Goal: Information Seeking & Learning: Learn about a topic

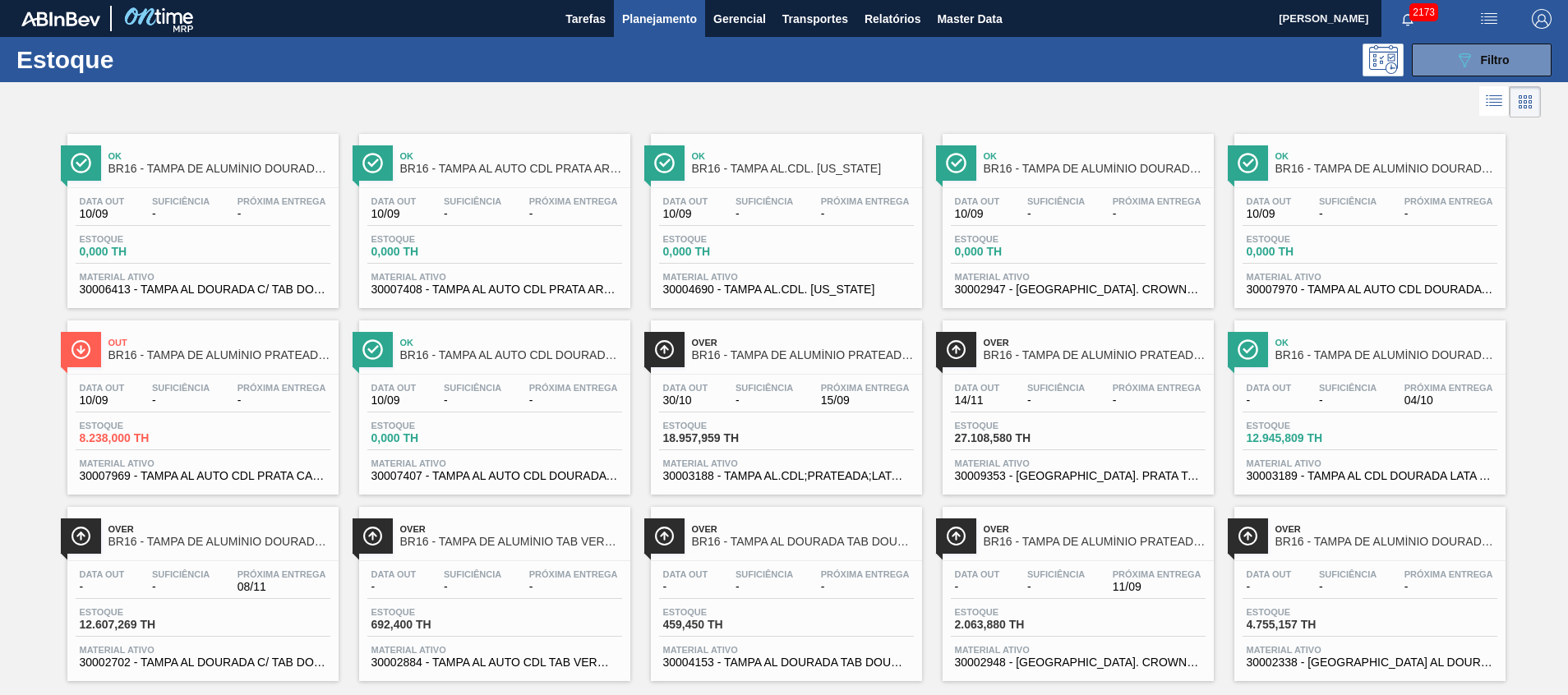
click at [1463, 35] on button "button" at bounding box center [1489, 18] width 53 height 37
drag, startPoint x: 1293, startPoint y: 118, endPoint x: 1319, endPoint y: 113, distance: 26.5
click at [1294, 118] on div at bounding box center [784, 348] width 1568 height 695
click at [1439, 59] on button "089F7B8B-B2A5-4AFE-B5C0-19BA573D28AC Filtro" at bounding box center [1482, 60] width 140 height 33
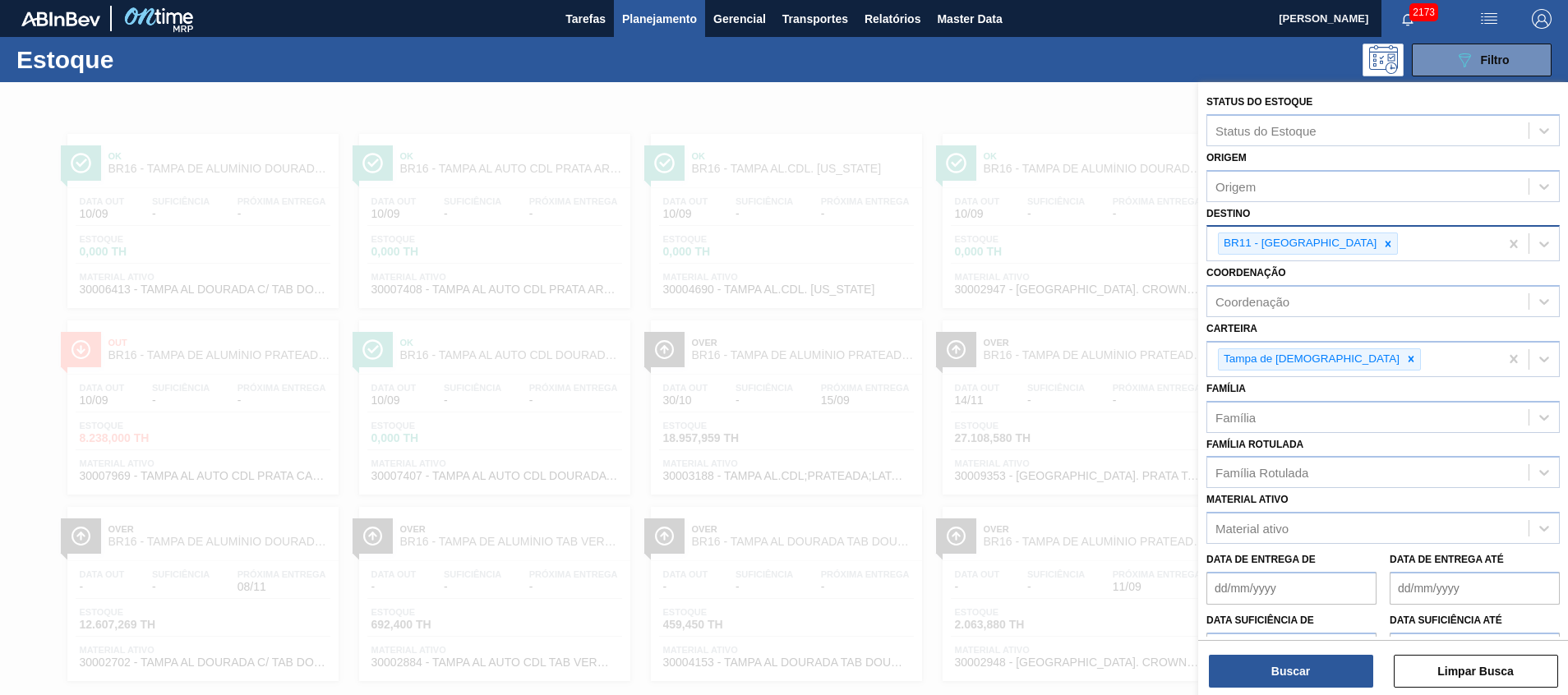
click at [1351, 247] on div "BR11 - São Luís" at bounding box center [1353, 243] width 292 height 34
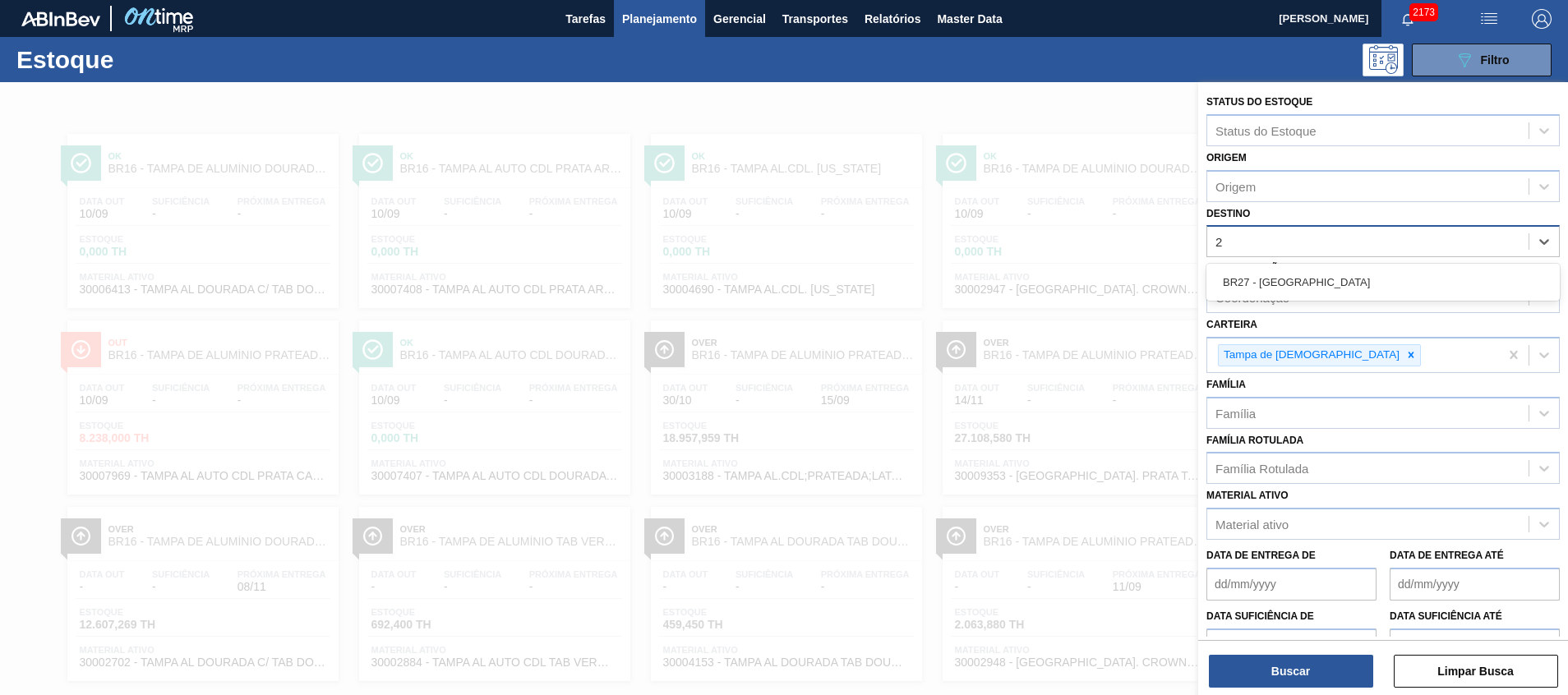
type input "27"
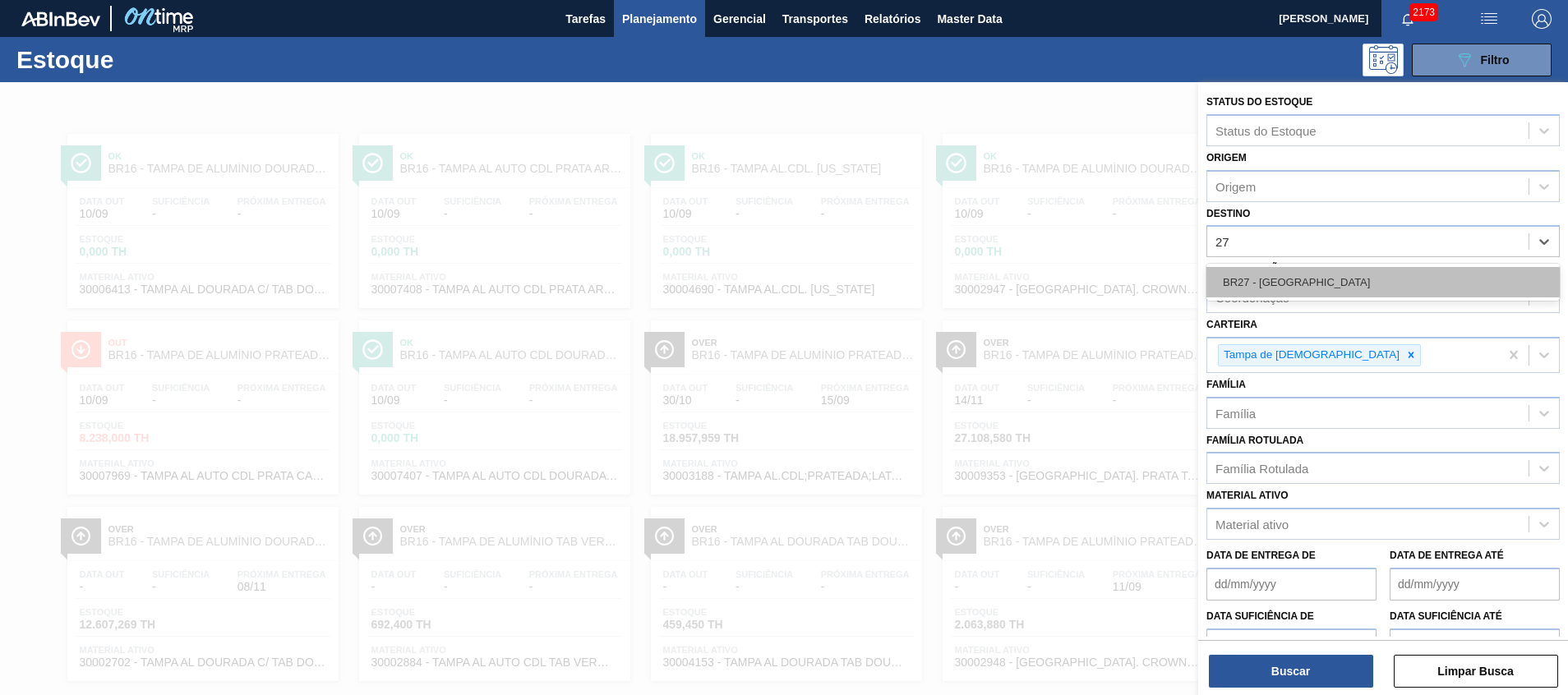
click at [1312, 286] on div "BR27 - Nova Minas" at bounding box center [1383, 281] width 354 height 30
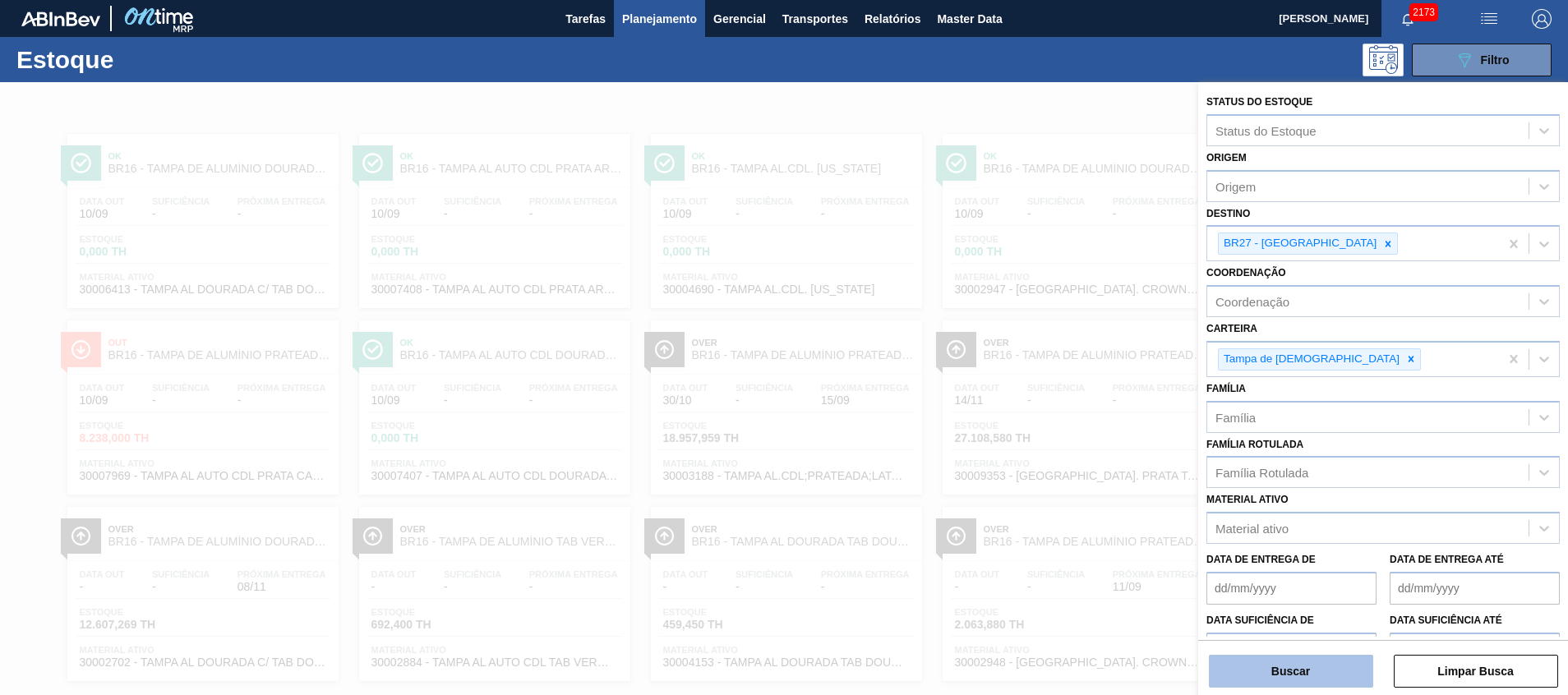
click at [1331, 665] on button "Buscar" at bounding box center [1291, 672] width 164 height 33
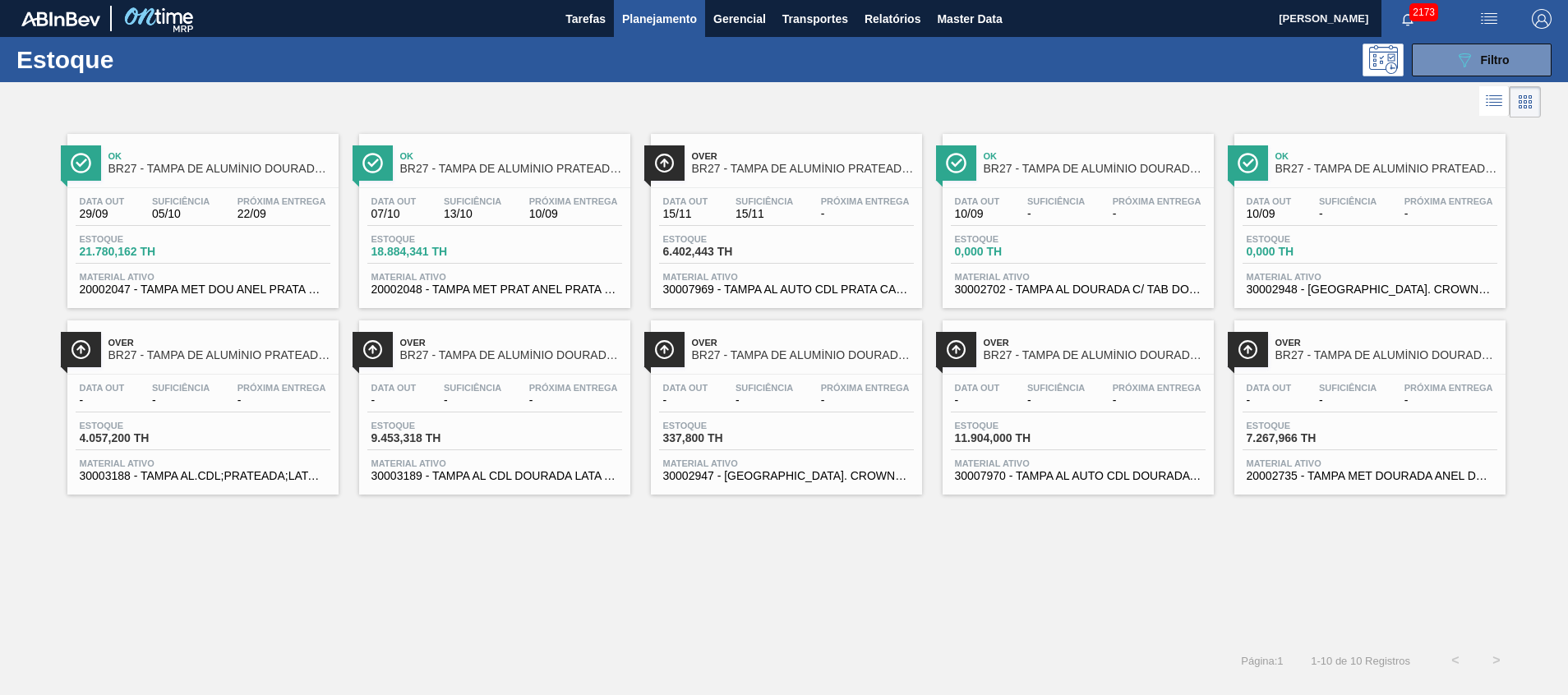
click at [280, 284] on span "20002047 - TAMPA MET DOU ANEL PRATA CERVEJA CX600" at bounding box center [203, 289] width 247 height 12
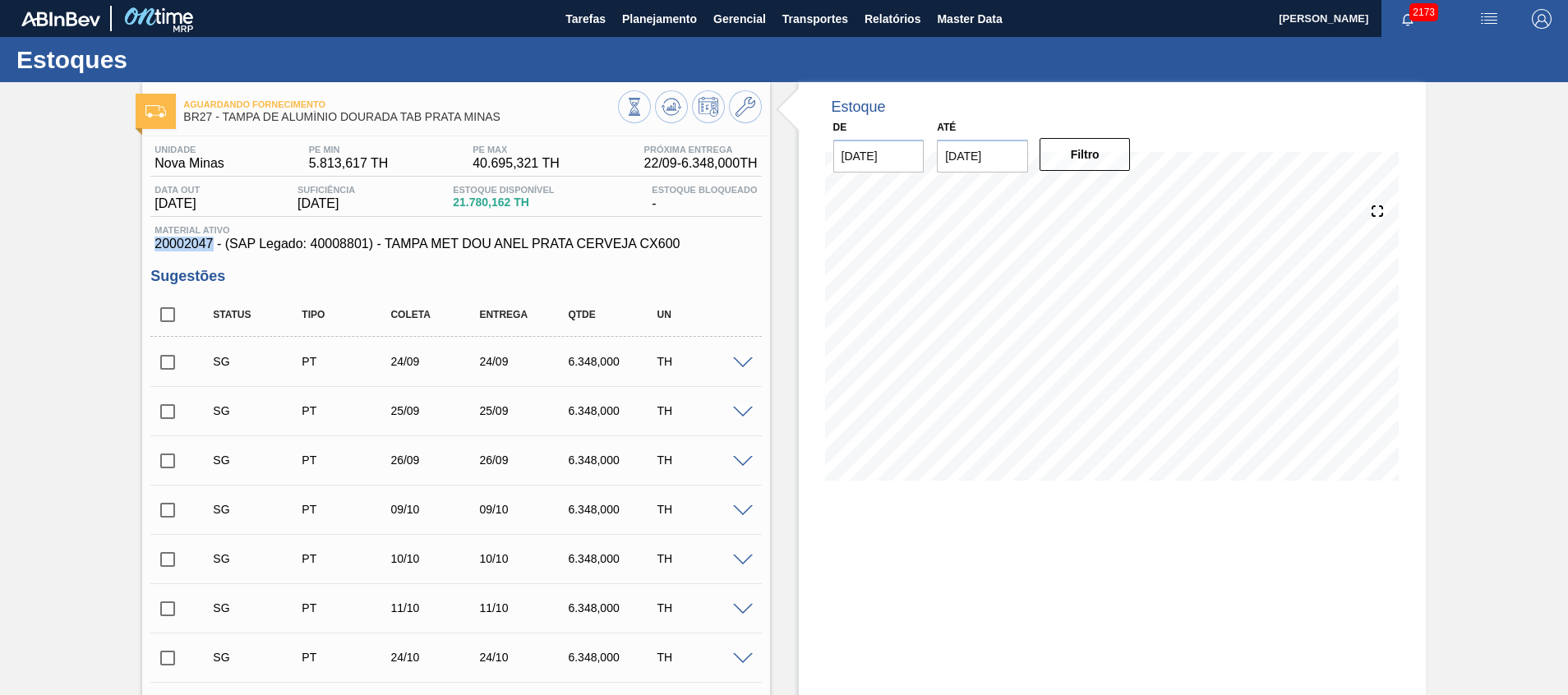
drag, startPoint x: 147, startPoint y: 242, endPoint x: 214, endPoint y: 242, distance: 67.0
click at [214, 242] on div "Unidade Nova Minas PE MIN 5.813,617 TH PE MAX 40.695,321 TH Próxima Entrega 22/…" at bounding box center [456, 595] width 628 height 918
copy span "20002047"
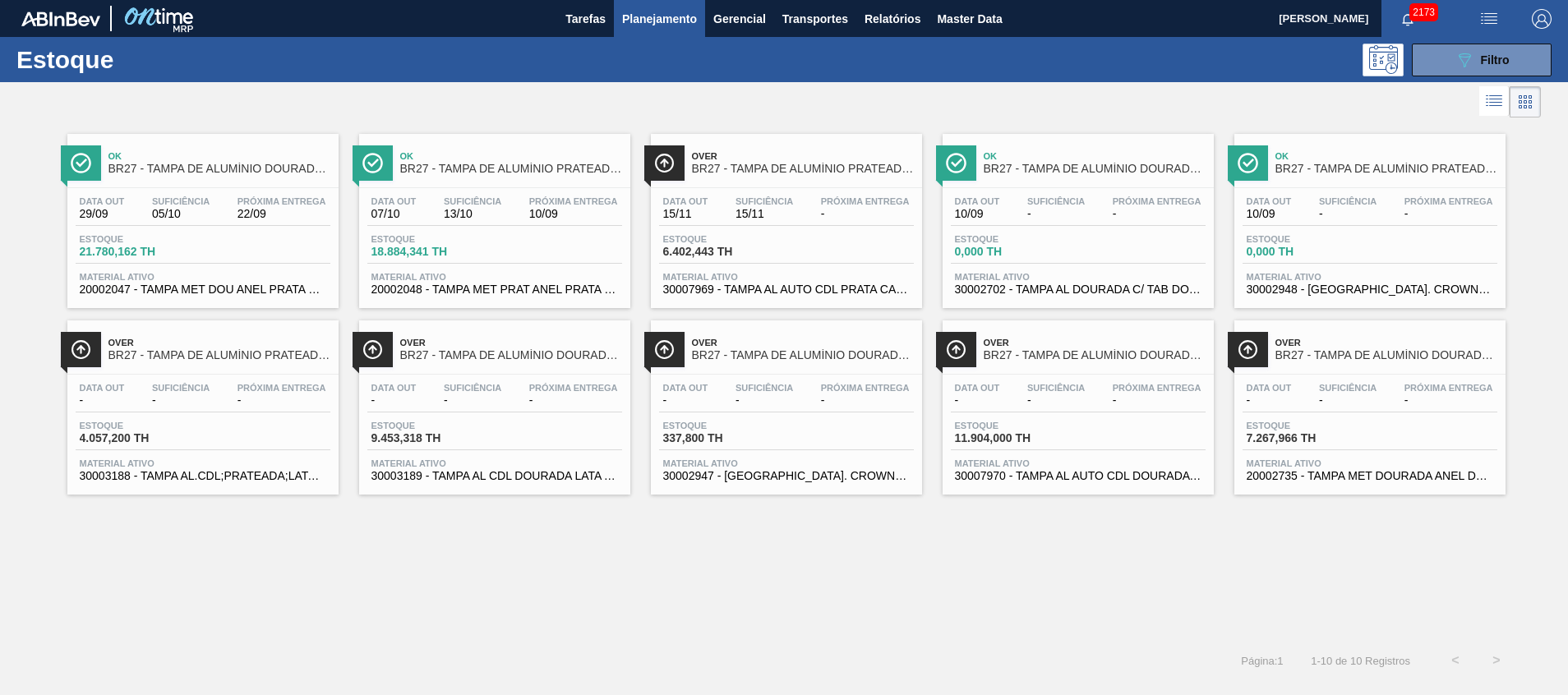
click at [276, 291] on span "20002047 - TAMPA MET DOU ANEL PRATA CERVEJA CX600" at bounding box center [203, 289] width 247 height 12
click at [1330, 347] on span "Over" at bounding box center [1386, 342] width 222 height 10
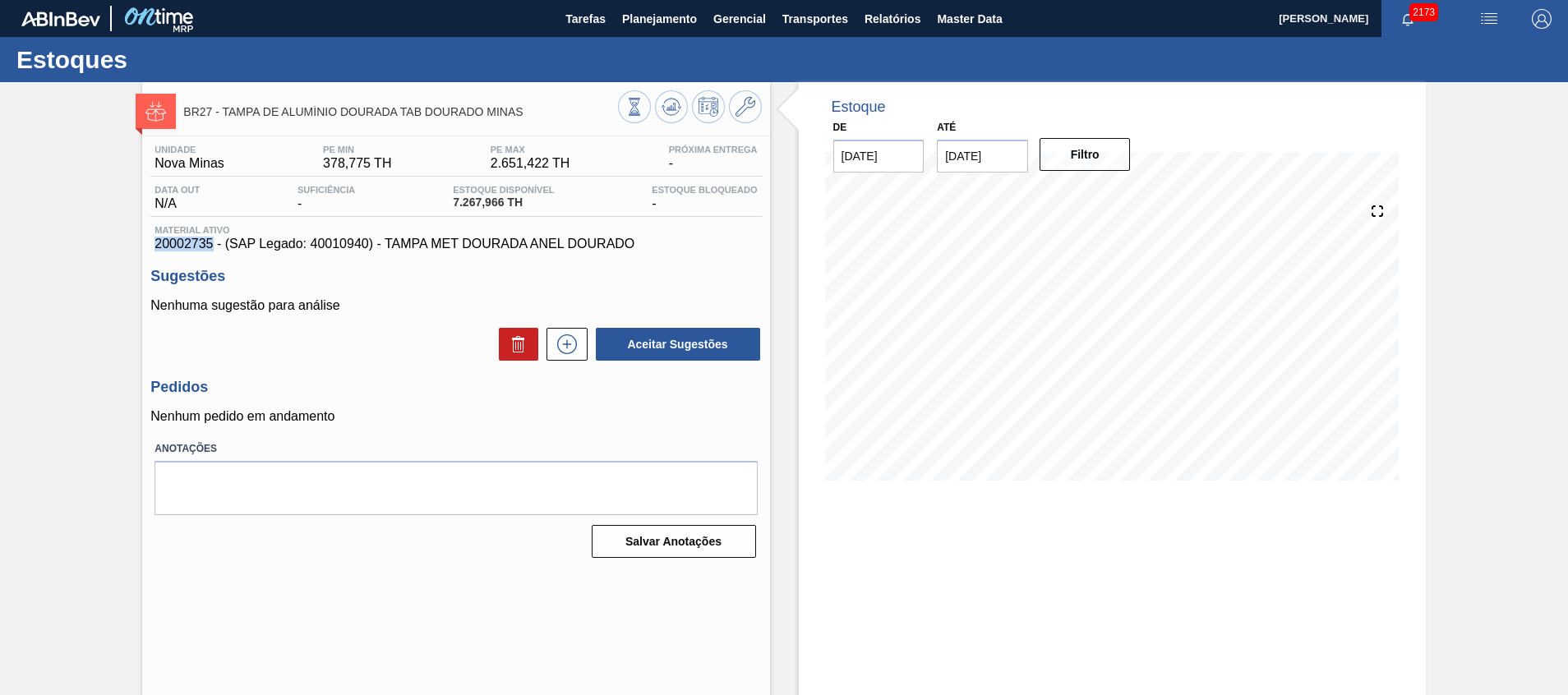
drag, startPoint x: 143, startPoint y: 248, endPoint x: 209, endPoint y: 248, distance: 66.0
click at [209, 248] on div "BR27 - TAMPA DE ALUMÍNIO DOURADA TAB DOURADO MINAS Unidade Nova Minas PE MIN 37…" at bounding box center [784, 394] width 1568 height 625
copy span "20002735"
click at [677, 24] on span "Planejamento" at bounding box center [660, 18] width 75 height 20
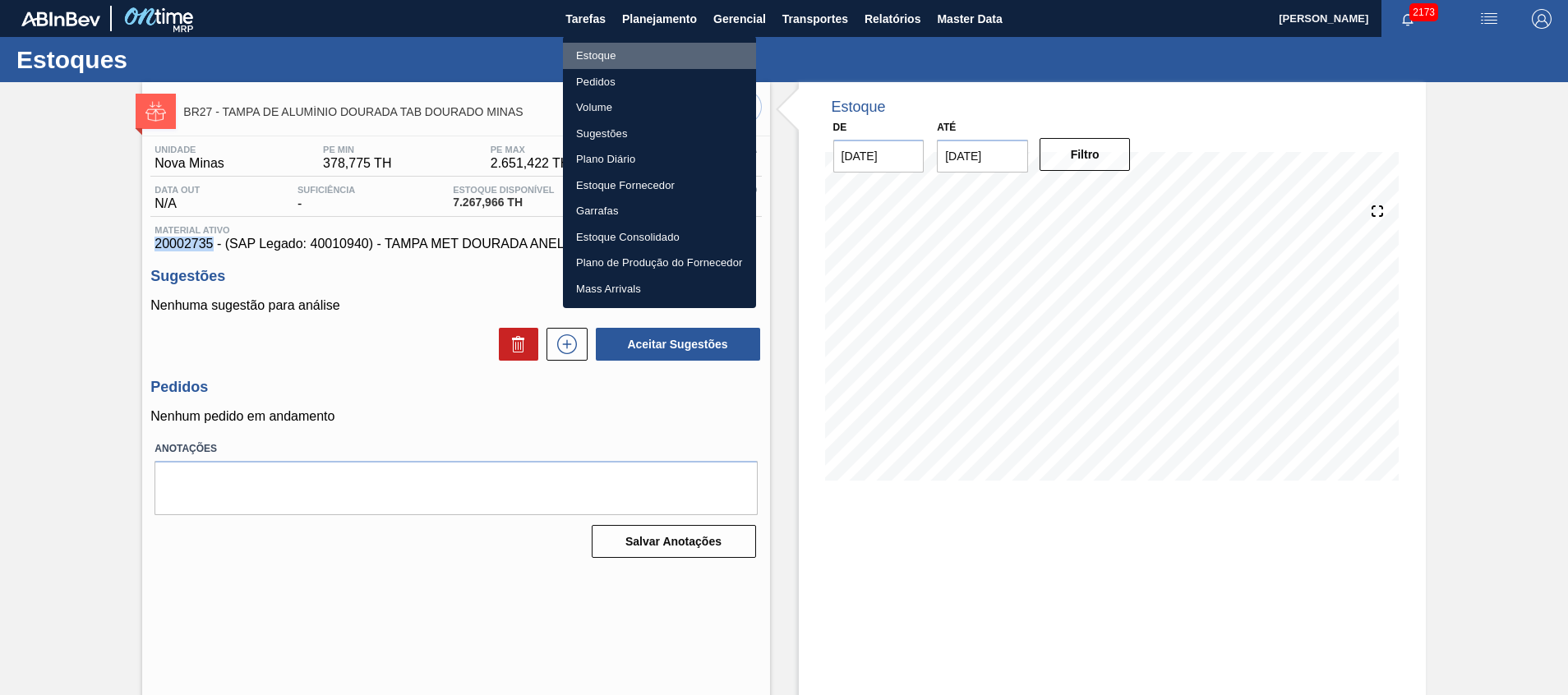
click at [661, 63] on li "Estoque" at bounding box center [660, 56] width 193 height 26
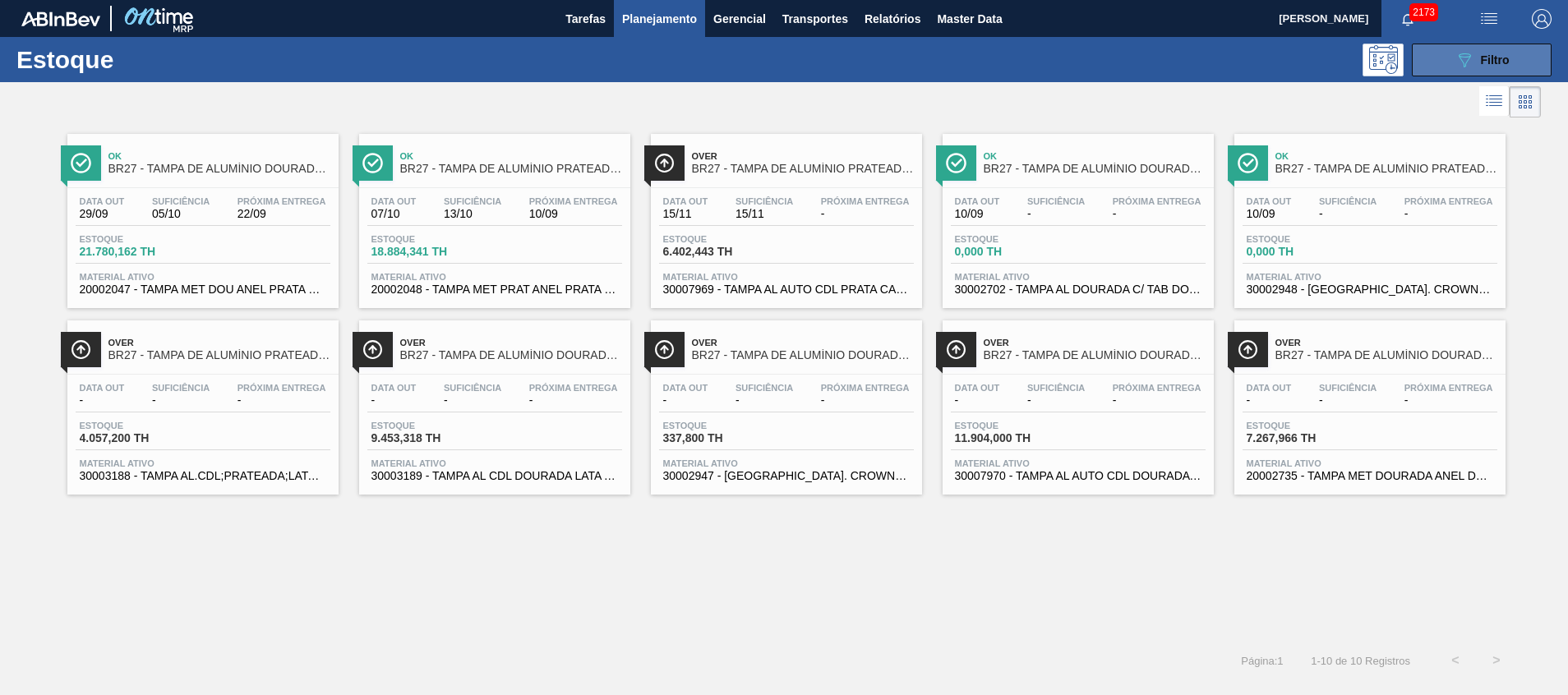
click at [1426, 63] on button "089F7B8B-B2A5-4AFE-B5C0-19BA573D28AC Filtro" at bounding box center [1482, 60] width 140 height 33
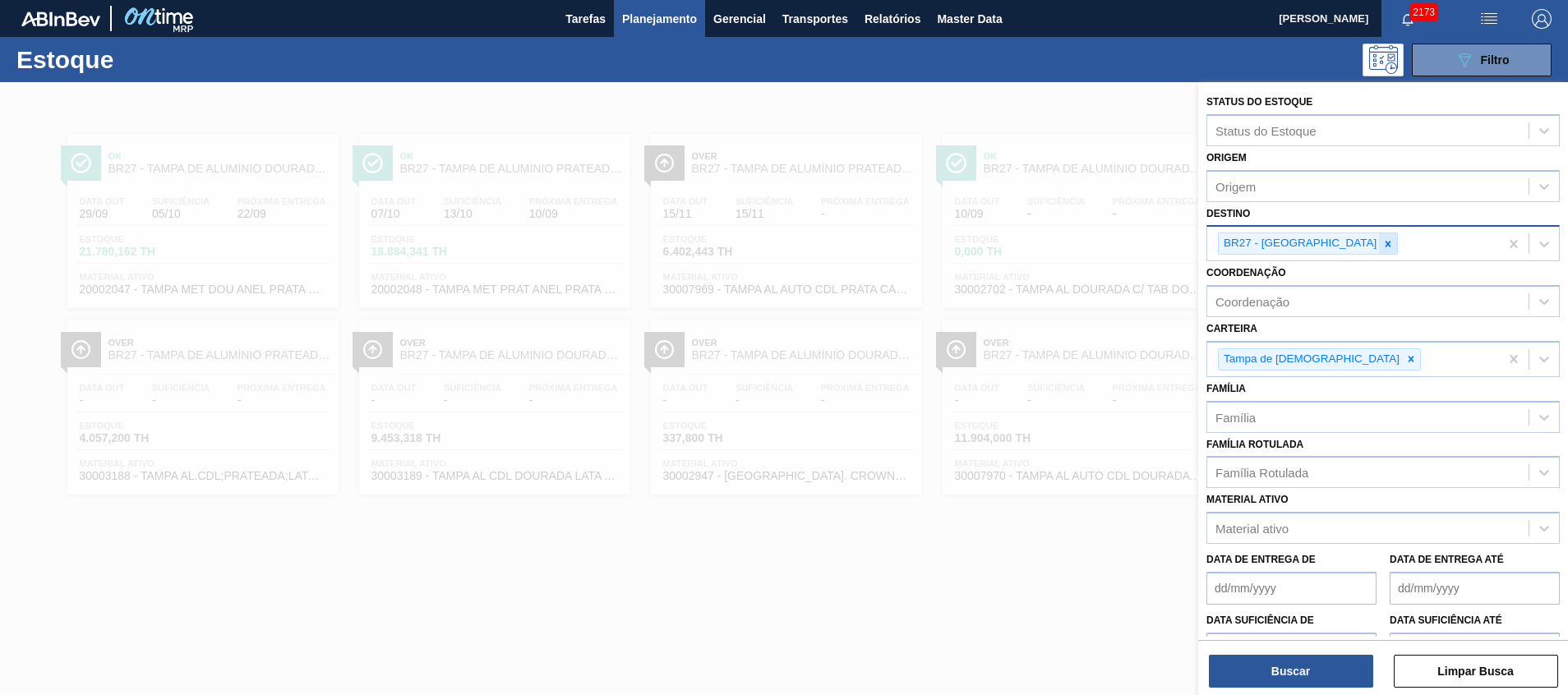
click at [1383, 238] on icon at bounding box center [1388, 243] width 11 height 11
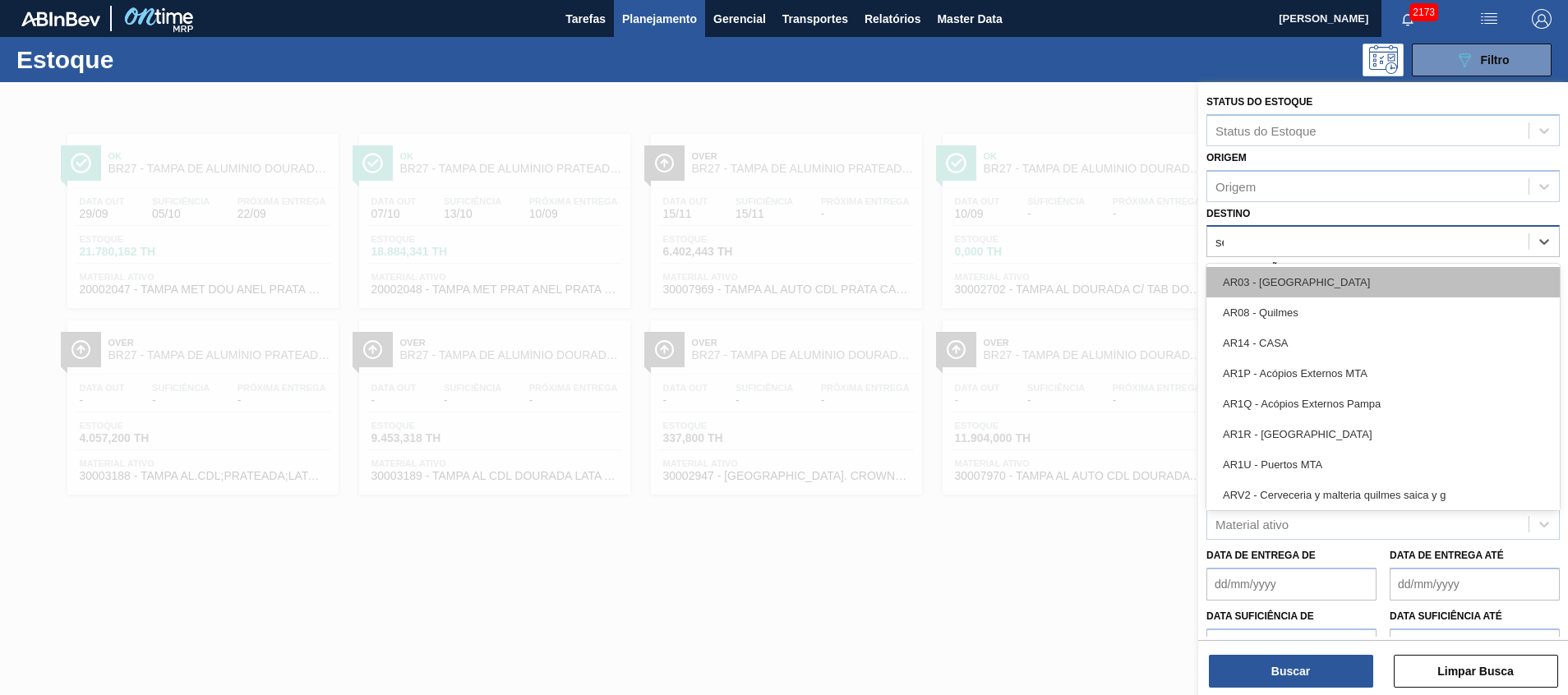
type input "ser"
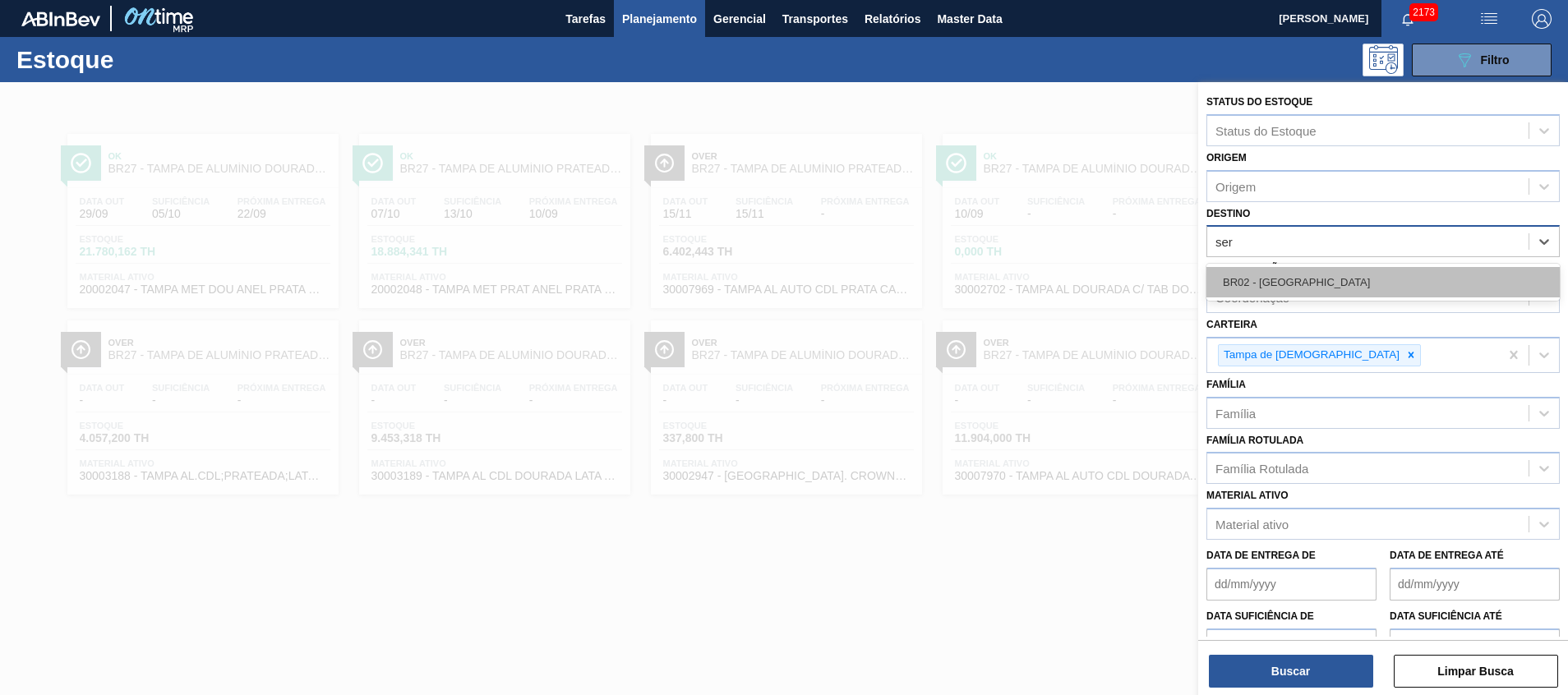
click at [1297, 278] on div "BR02 - Sergipe" at bounding box center [1383, 281] width 354 height 30
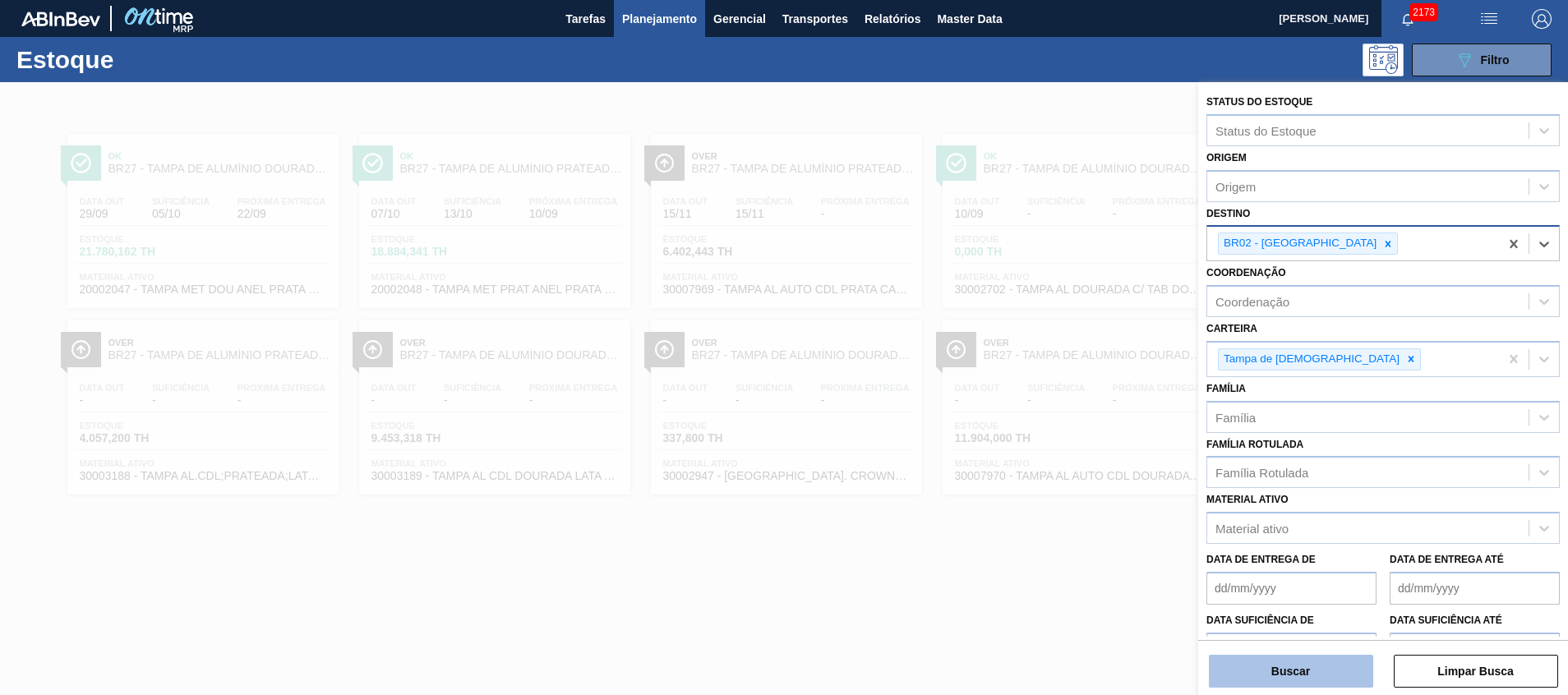
click at [1273, 685] on button "Buscar" at bounding box center [1291, 672] width 164 height 33
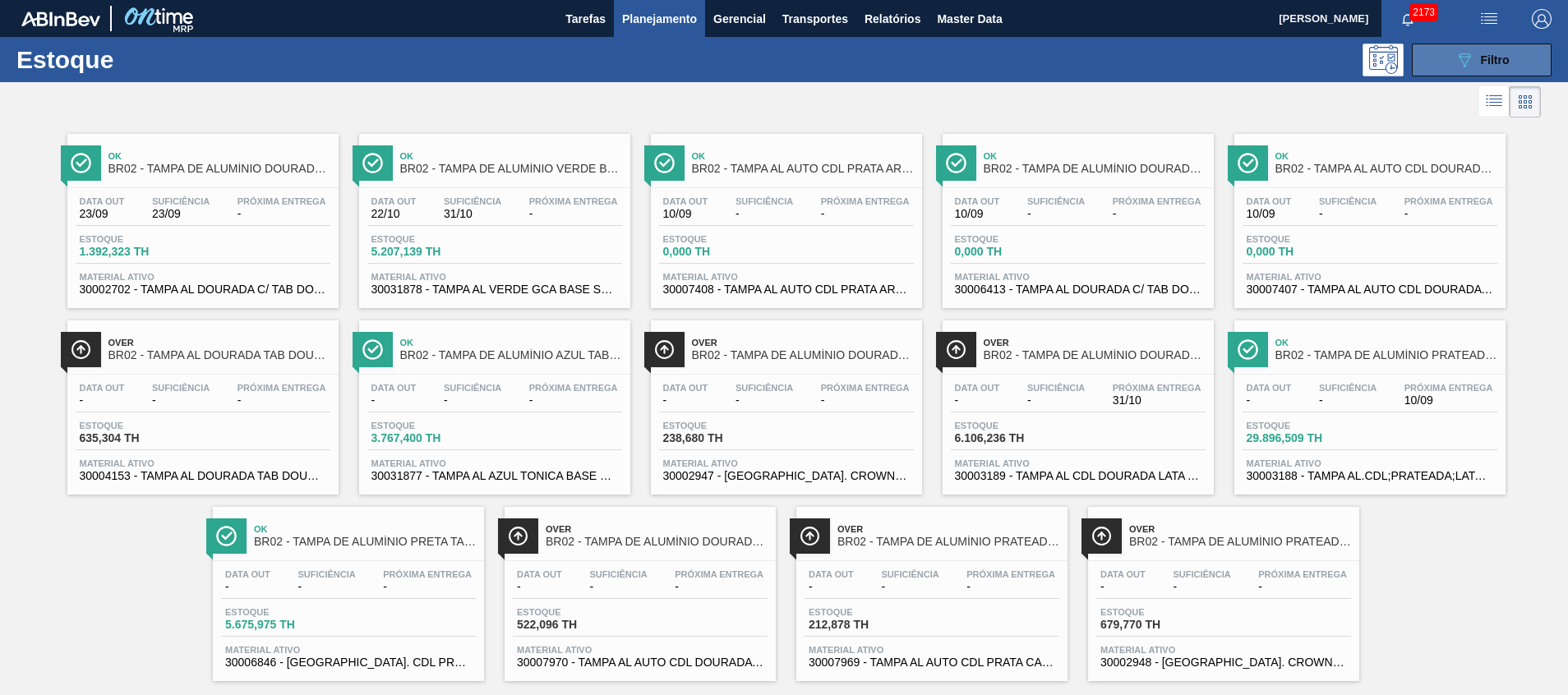
click at [1408, 61] on div "089F7B8B-B2A5-4AFE-B5C0-19BA573D28AC Filtro" at bounding box center [1482, 60] width 156 height 33
click at [1430, 59] on button "089F7B8B-B2A5-4AFE-B5C0-19BA573D28AC Filtro" at bounding box center [1482, 60] width 140 height 33
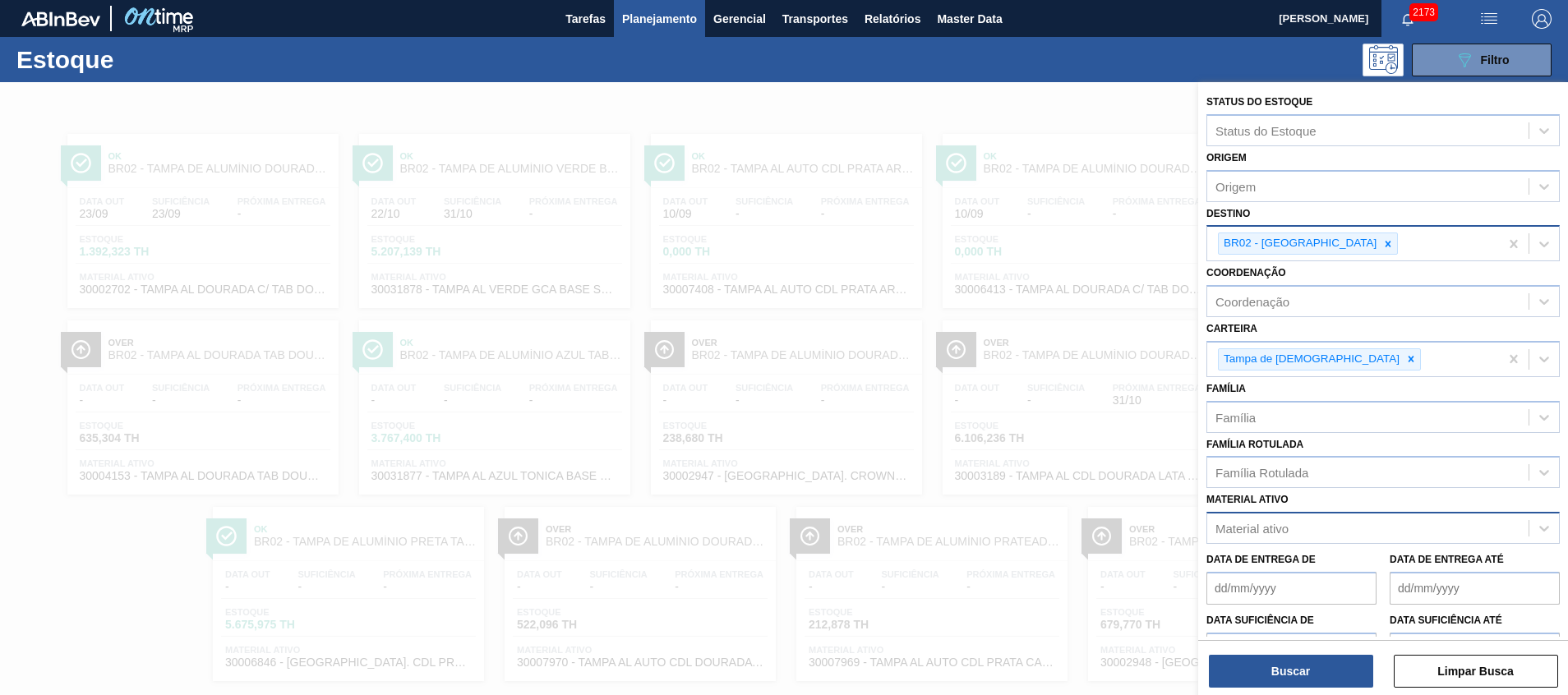
scroll to position [27, 0]
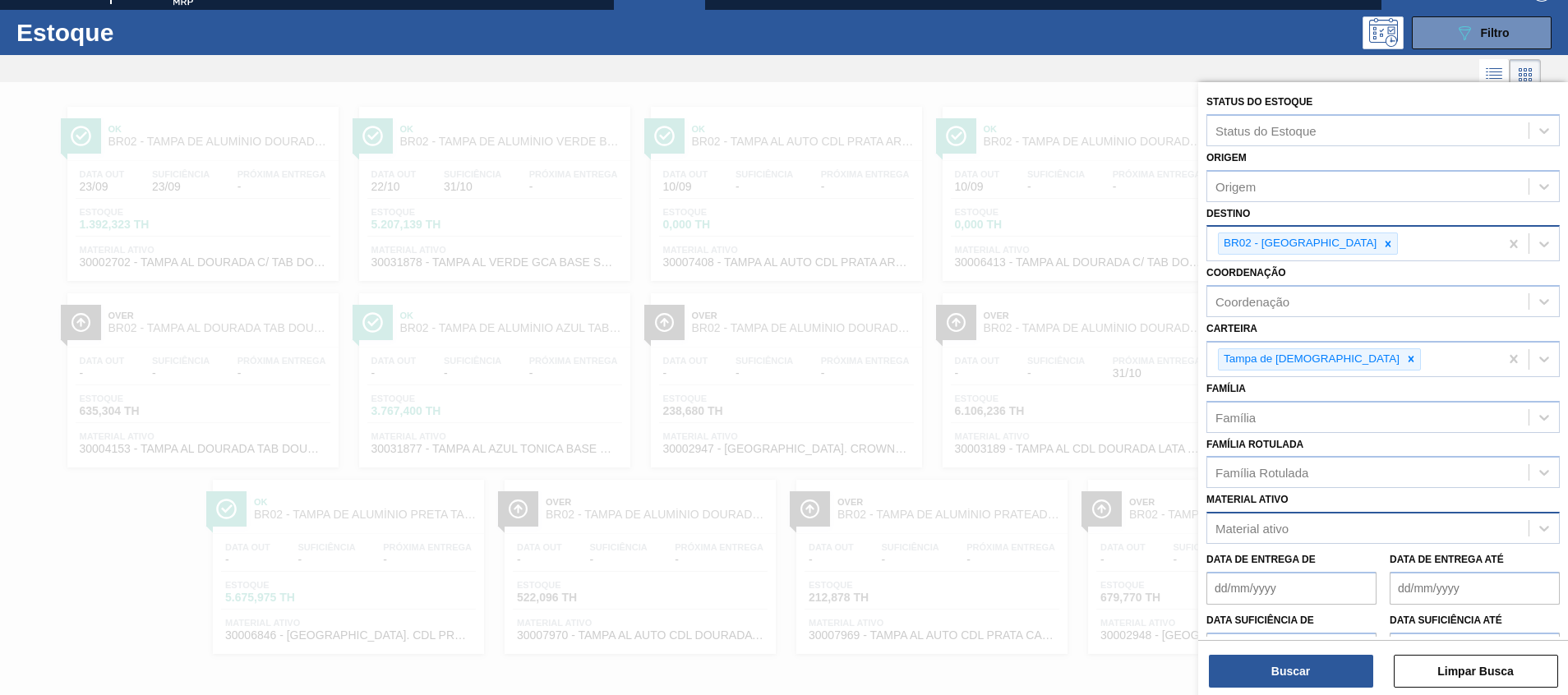
click at [1298, 539] on div "Material ativo" at bounding box center [1368, 528] width 322 height 23
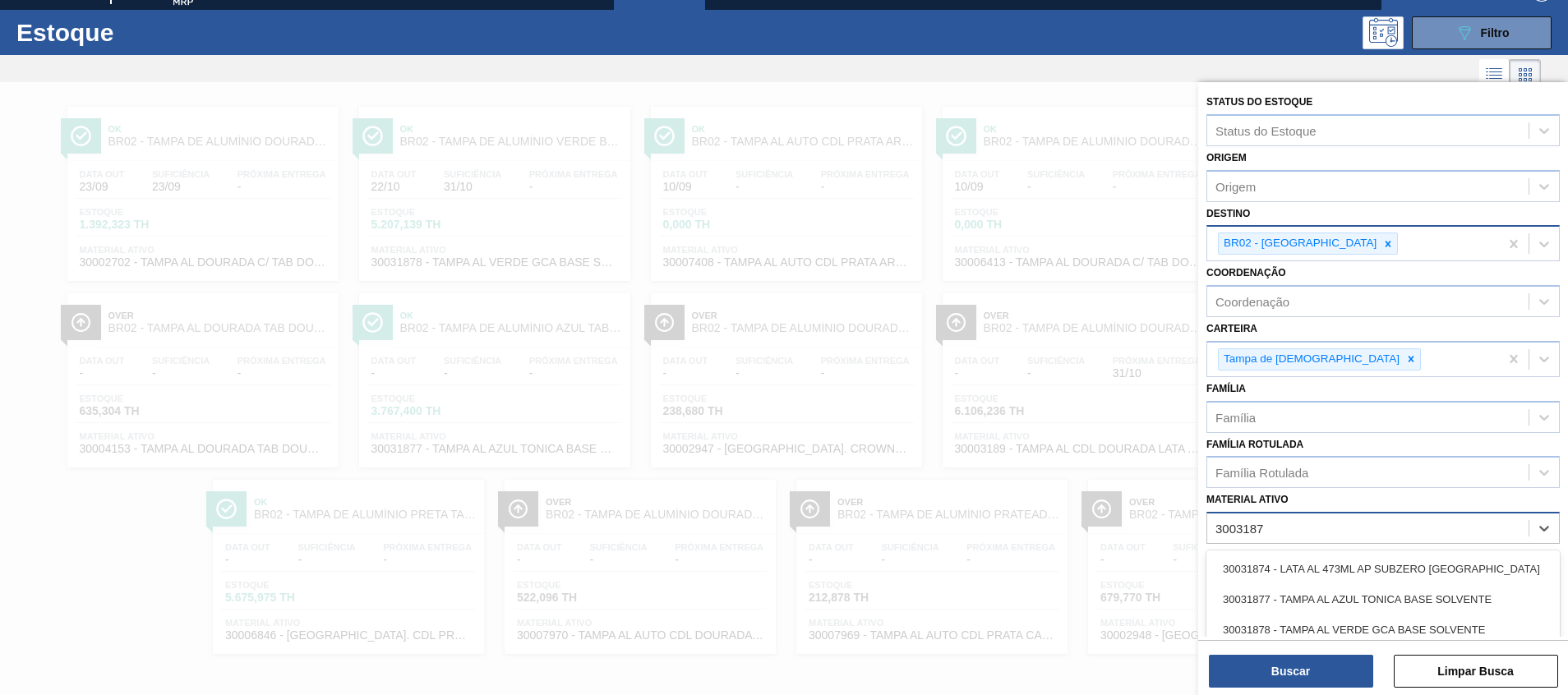
type ativo "30031878"
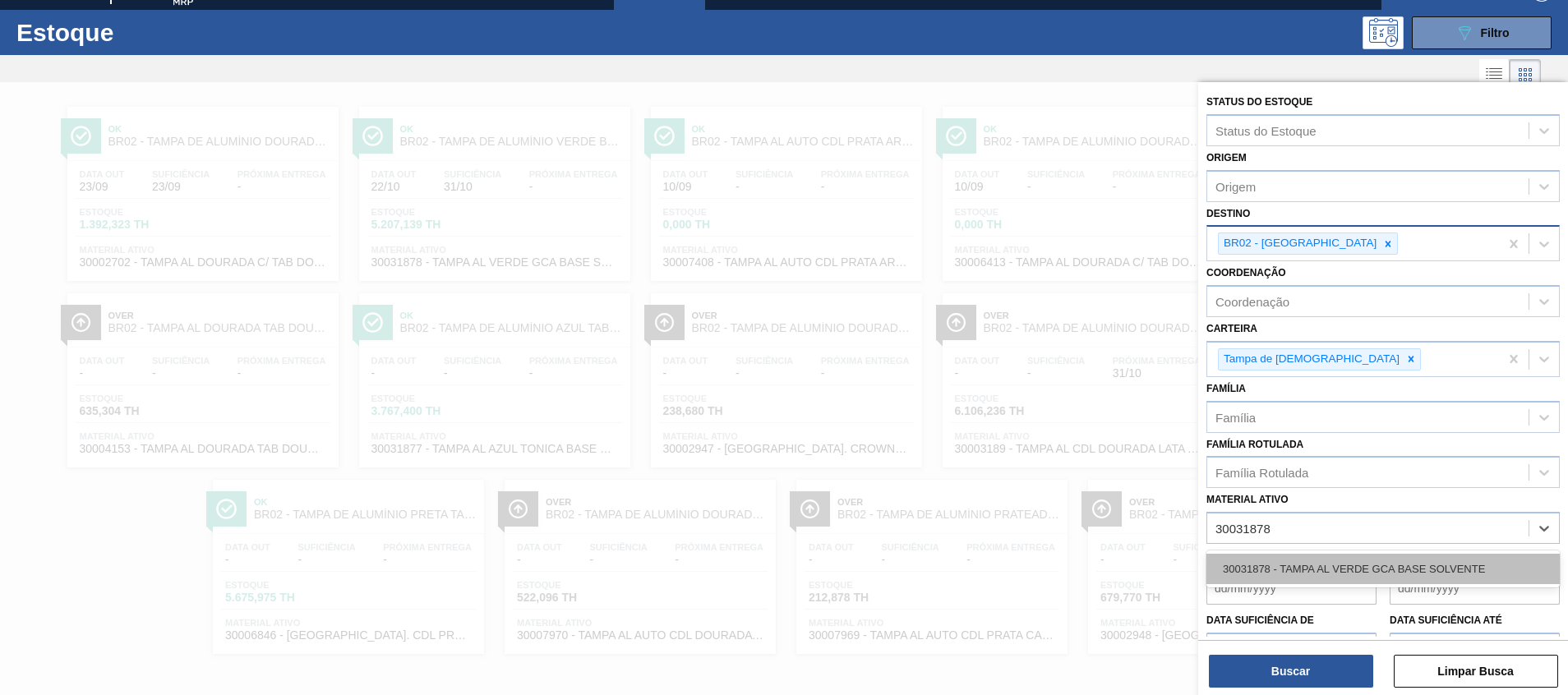
click at [1321, 568] on div "30031878 - TAMPA AL VERDE GCA BASE SOLVENTE" at bounding box center [1383, 568] width 354 height 30
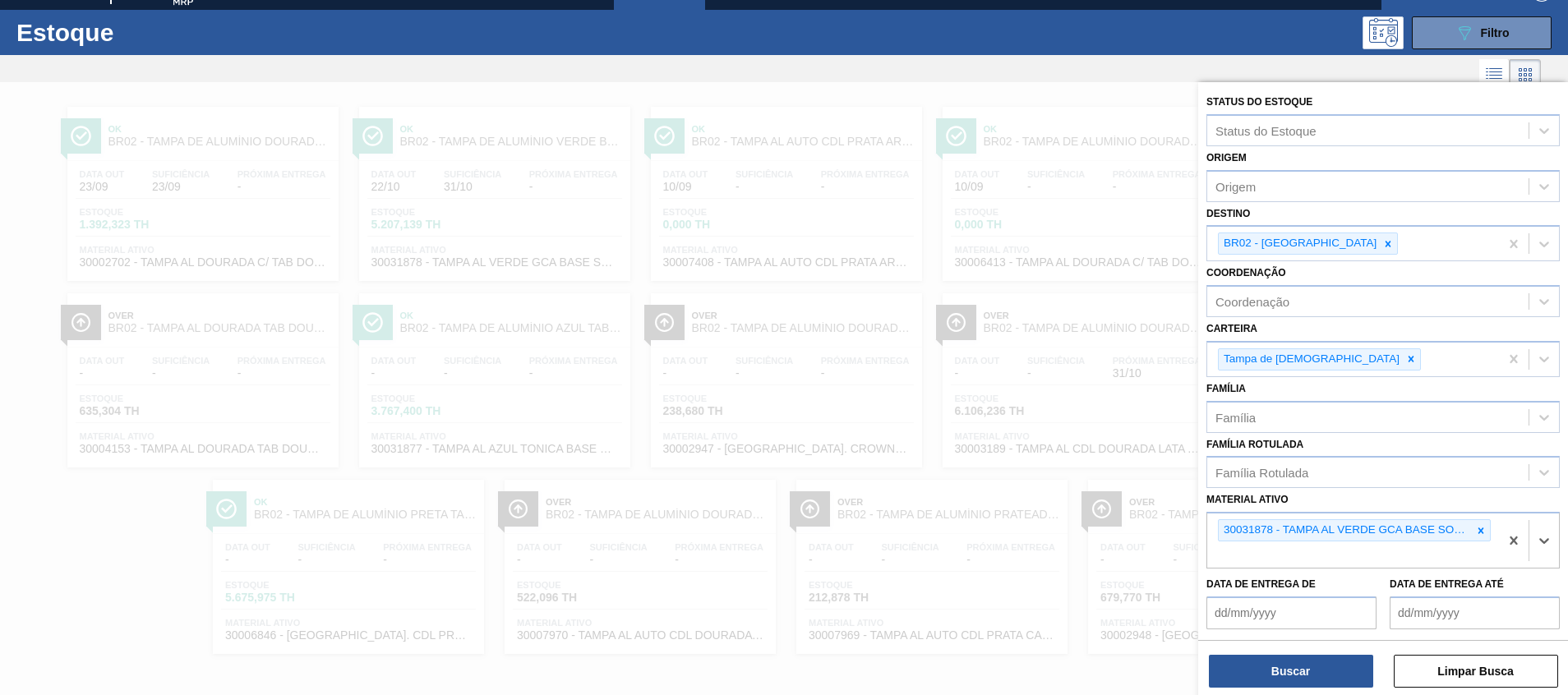
drag, startPoint x: 1315, startPoint y: 249, endPoint x: 1309, endPoint y: 272, distance: 23.8
click at [1383, 248] on icon at bounding box center [1388, 243] width 11 height 11
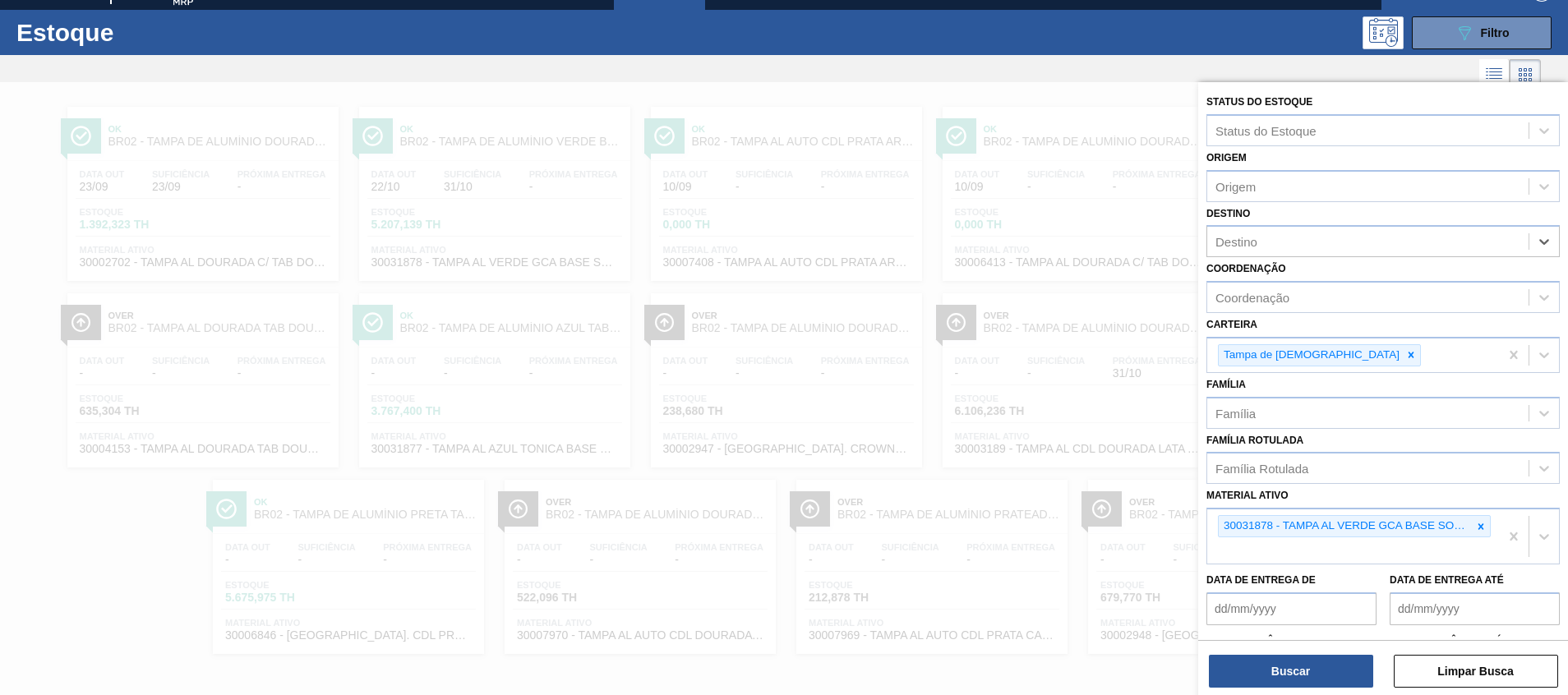
click at [1276, 653] on div "Buscar Limpar Busca" at bounding box center [1384, 663] width 370 height 46
click at [1303, 679] on button "Buscar" at bounding box center [1291, 672] width 164 height 33
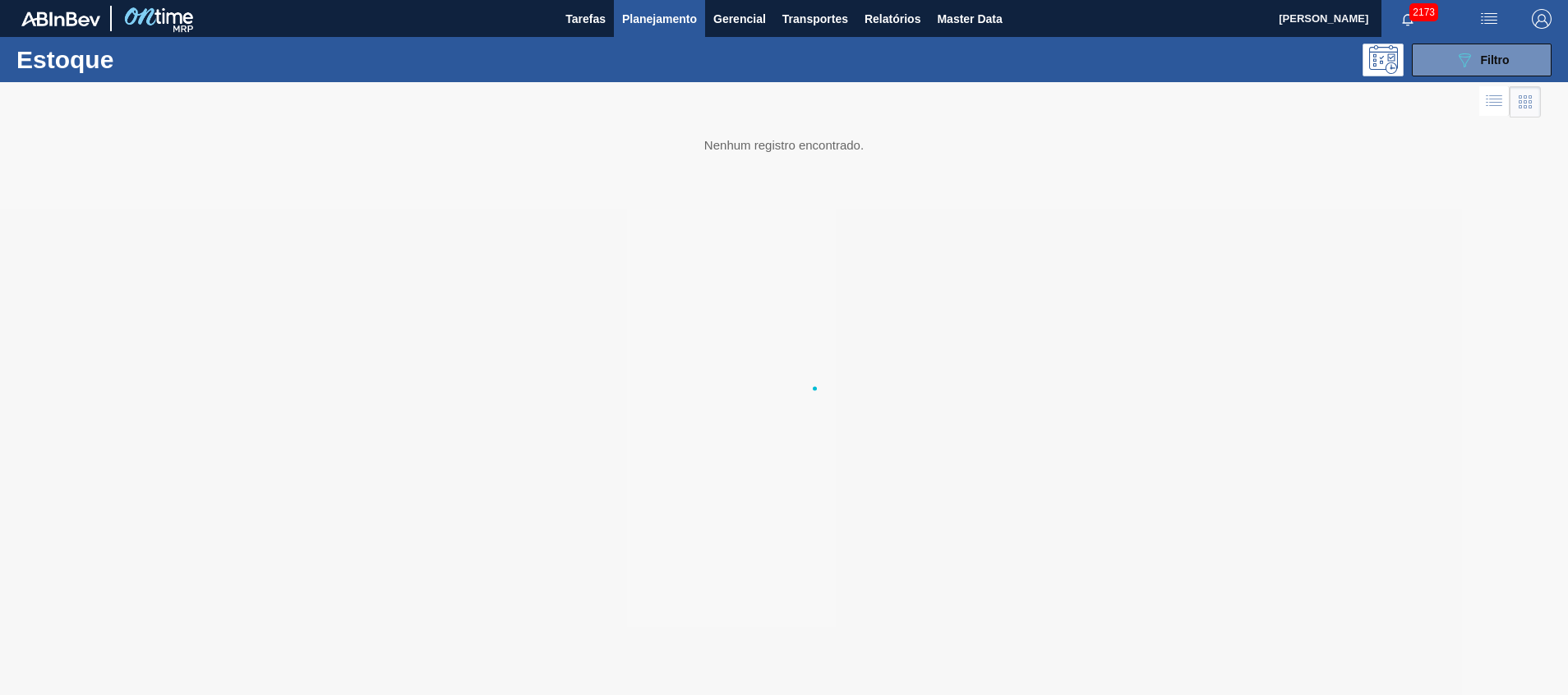
scroll to position [0, 0]
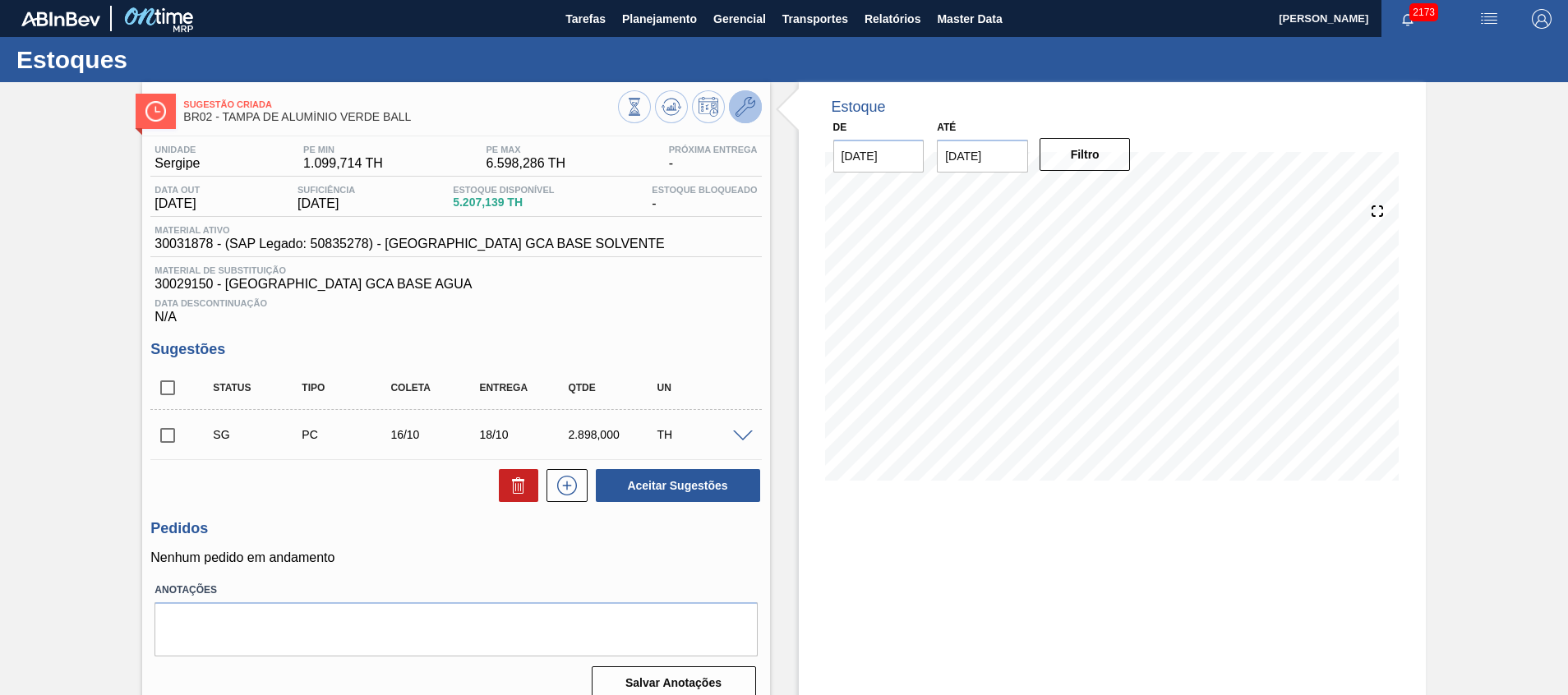
click at [749, 101] on icon at bounding box center [745, 107] width 20 height 20
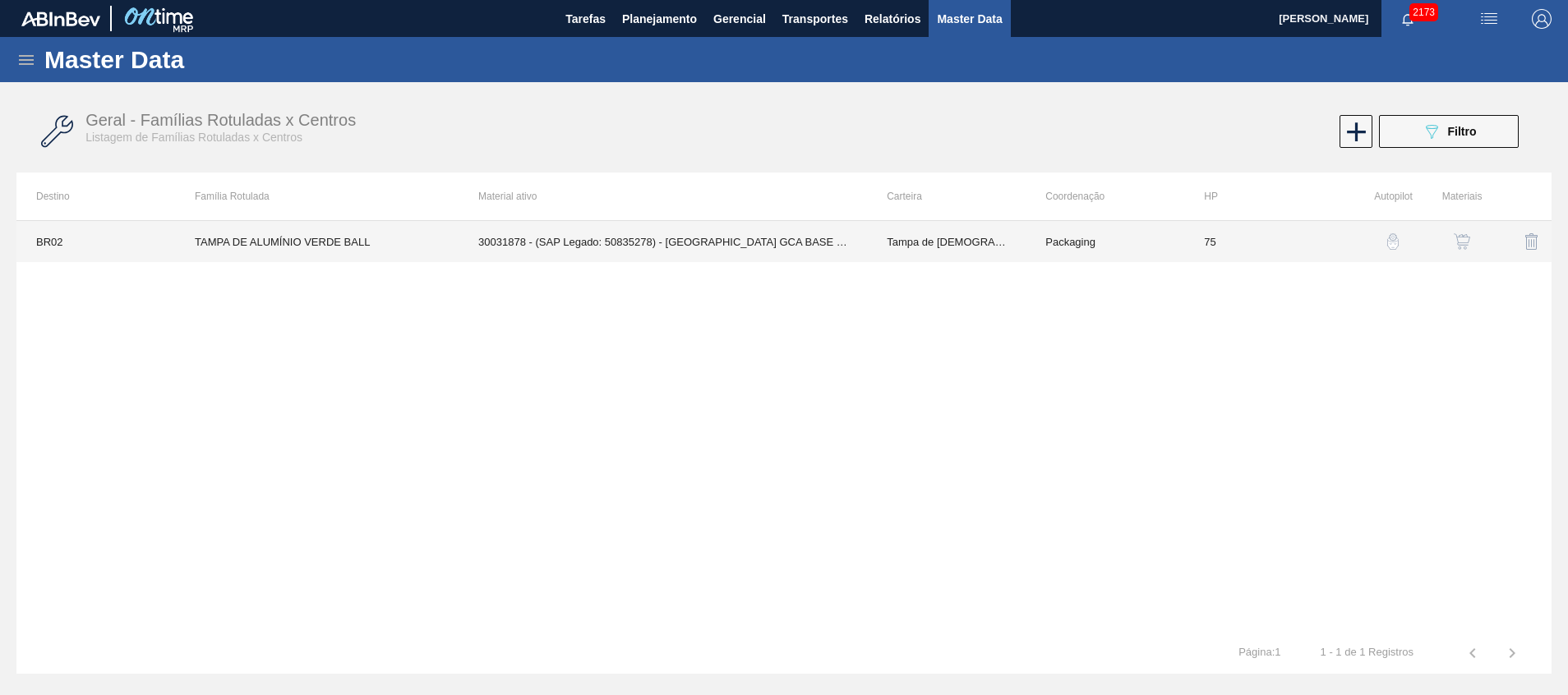
click at [887, 235] on td "Tampa de [DEMOGRAPHIC_DATA]" at bounding box center [947, 241] width 159 height 41
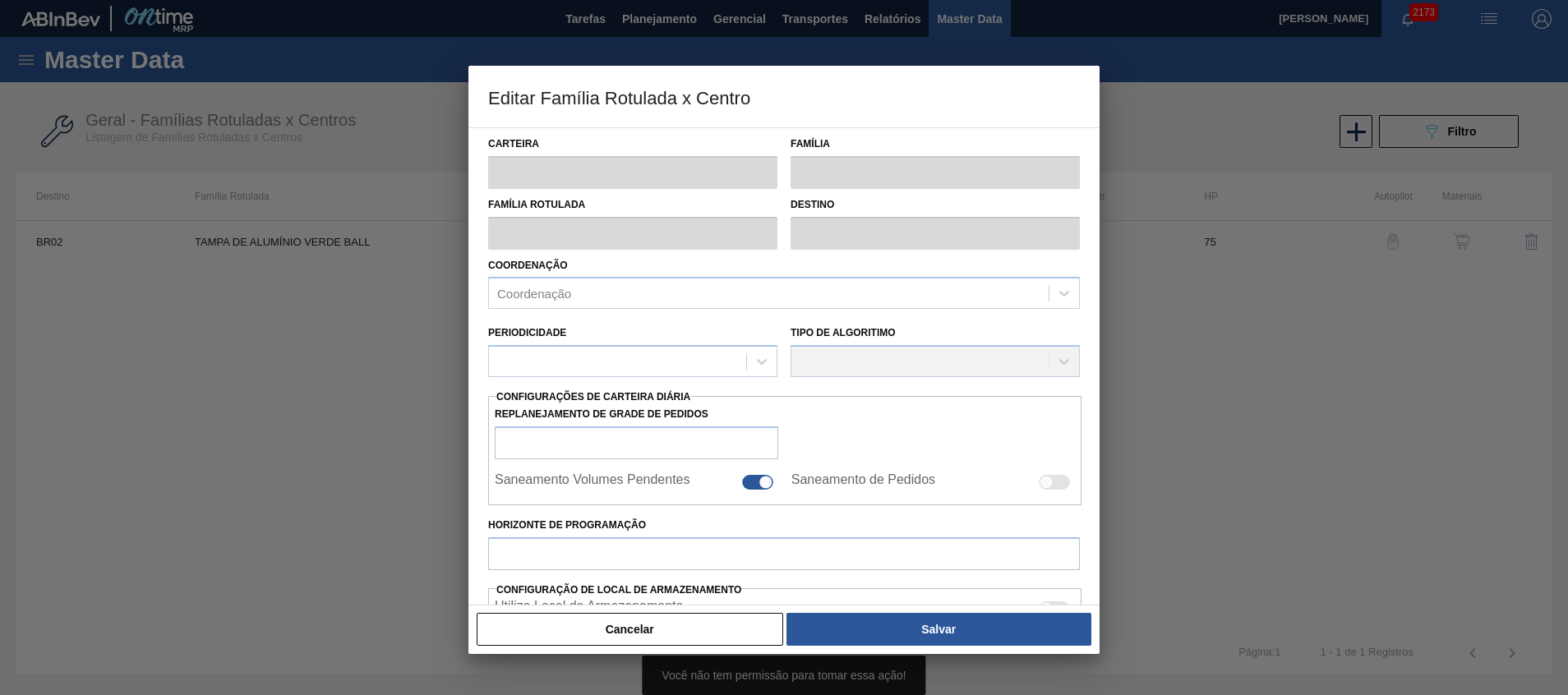
type input "Tampa de [DEMOGRAPHIC_DATA]"
type input "Tampa de Alumínio"
type input "TAMPA DE ALUMÍNIO VERDE BALL"
type input "BR02 - Sergipe"
type input "75"
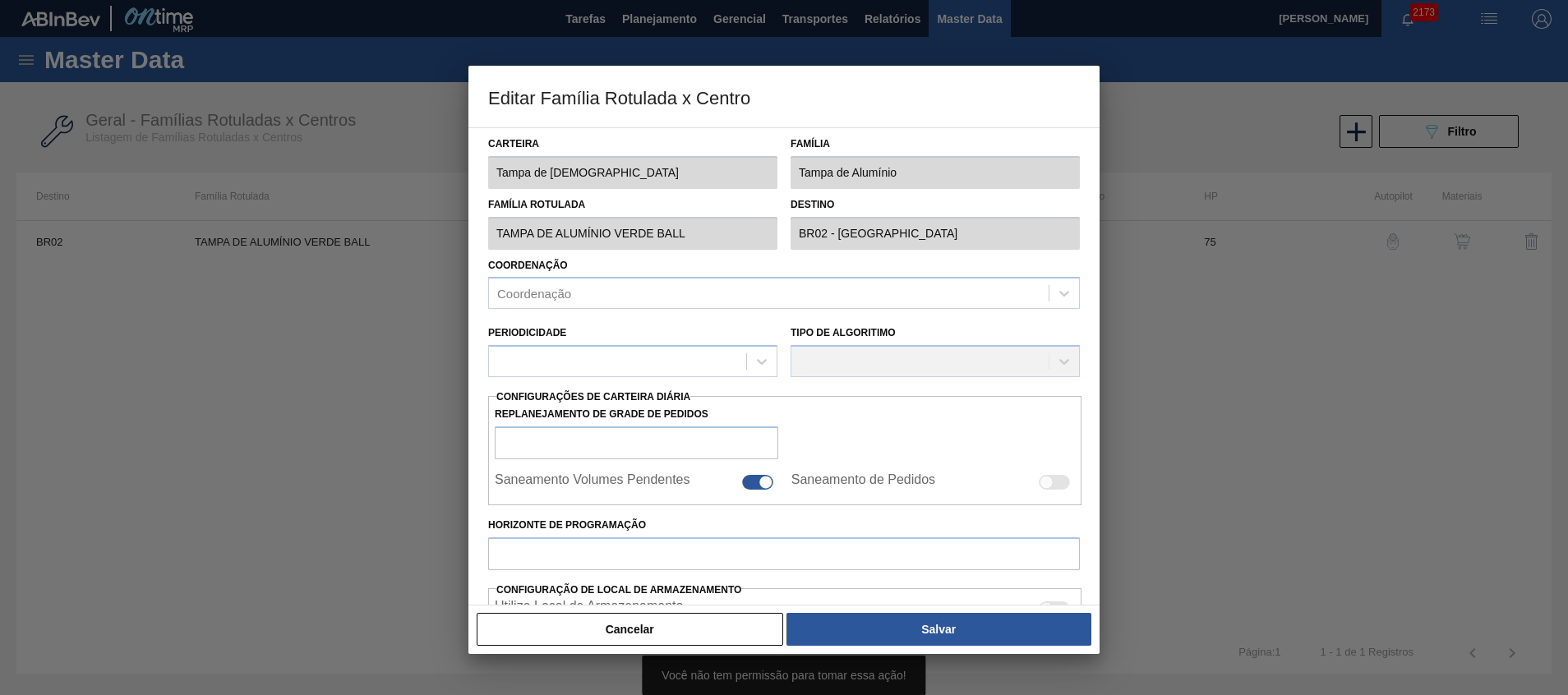
type input "1.099,714"
type input "6.598,286"
type input "29"
type input "2.665,417"
checkbox input "true"
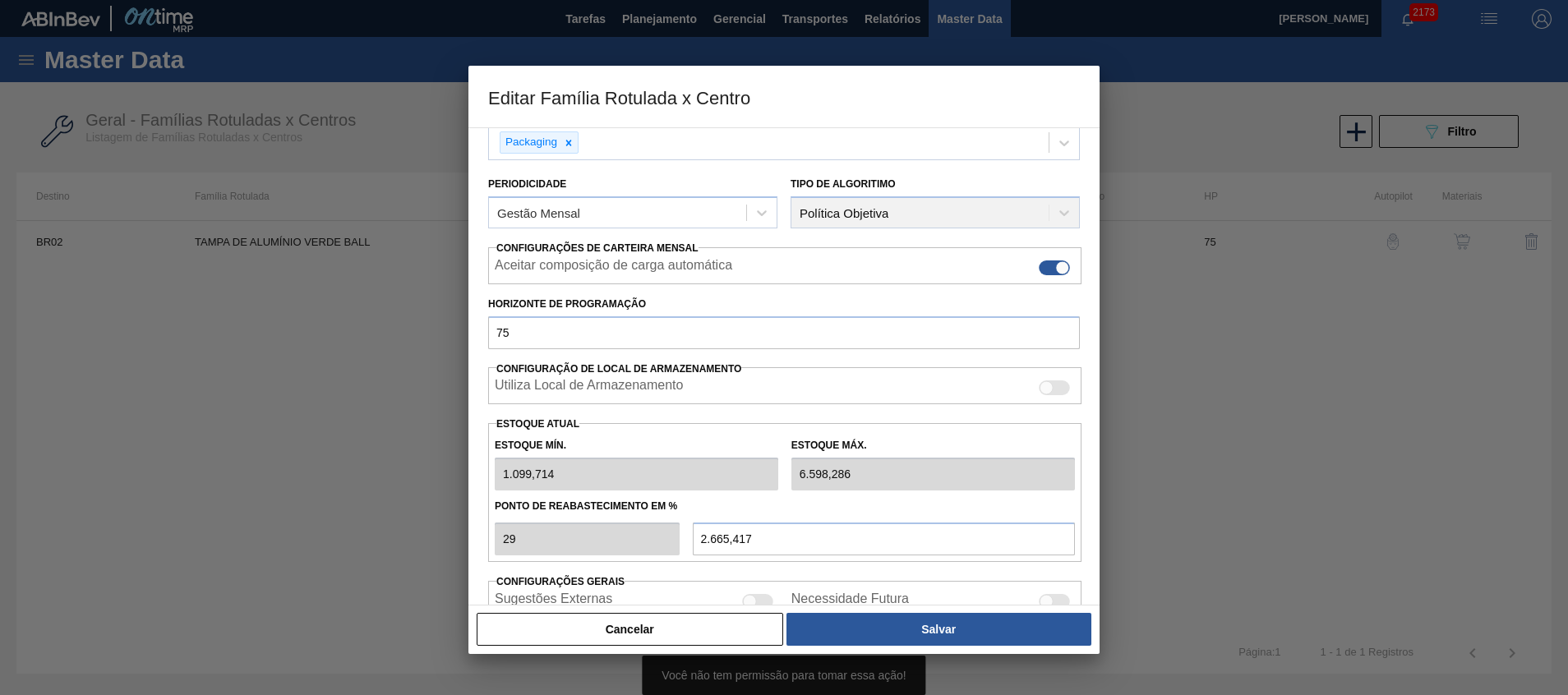
scroll to position [129, 0]
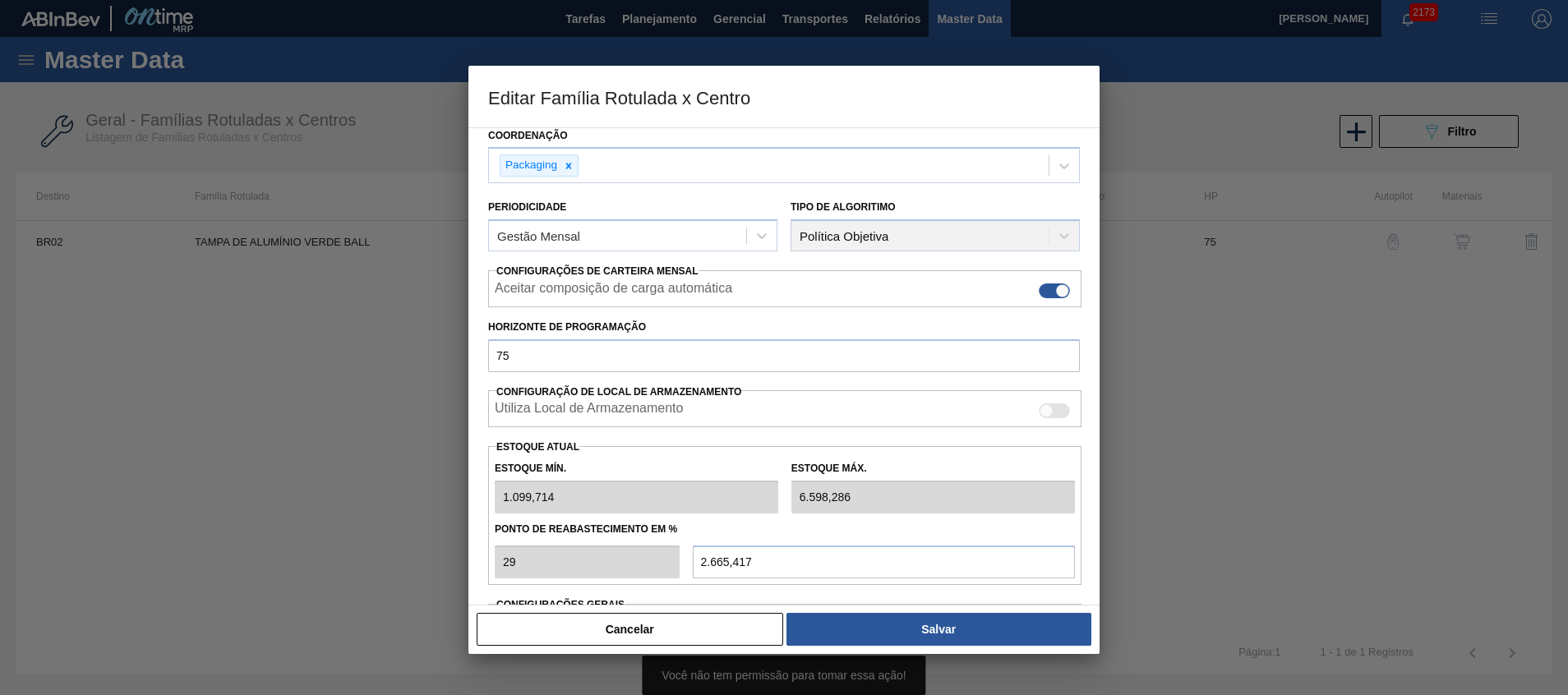
click at [676, 626] on button "Cancelar" at bounding box center [629, 629] width 307 height 33
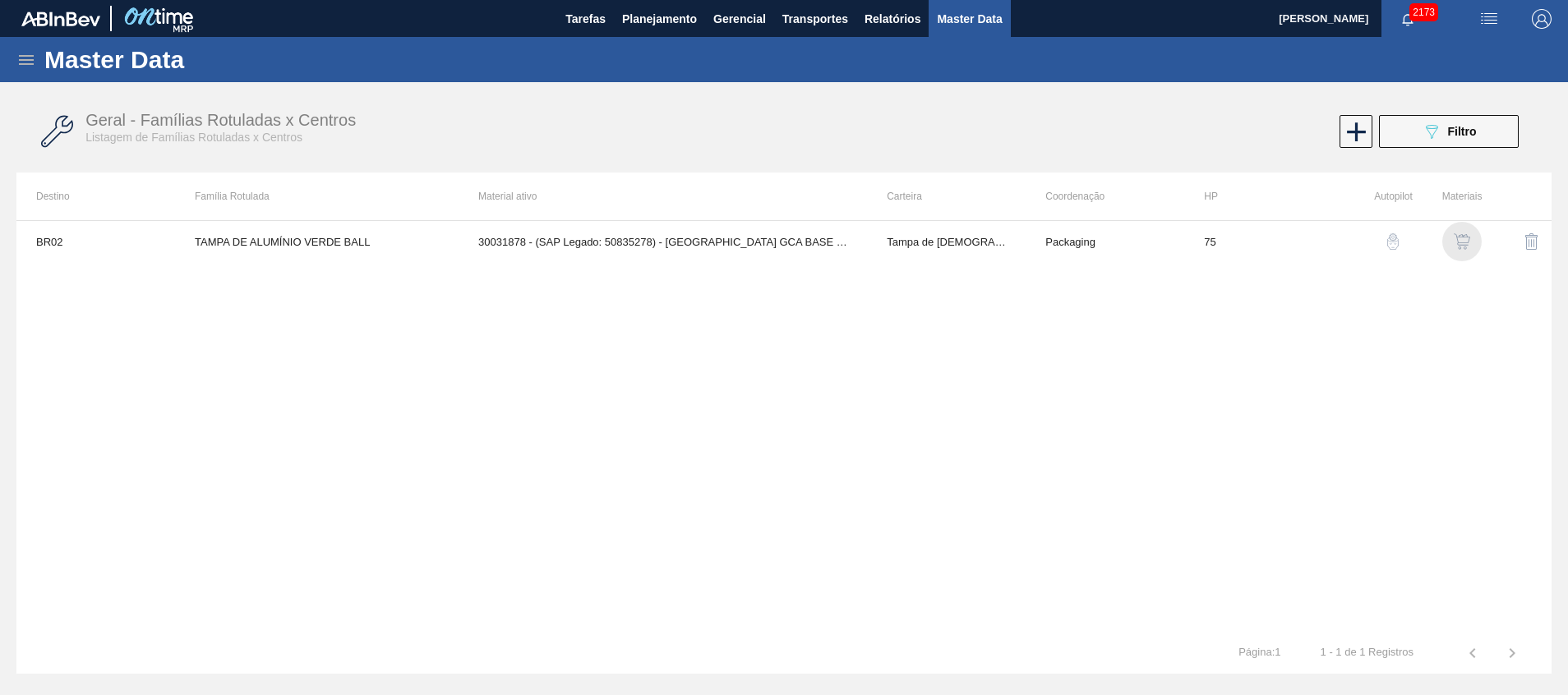
click at [1460, 237] on img "button" at bounding box center [1462, 242] width 17 height 17
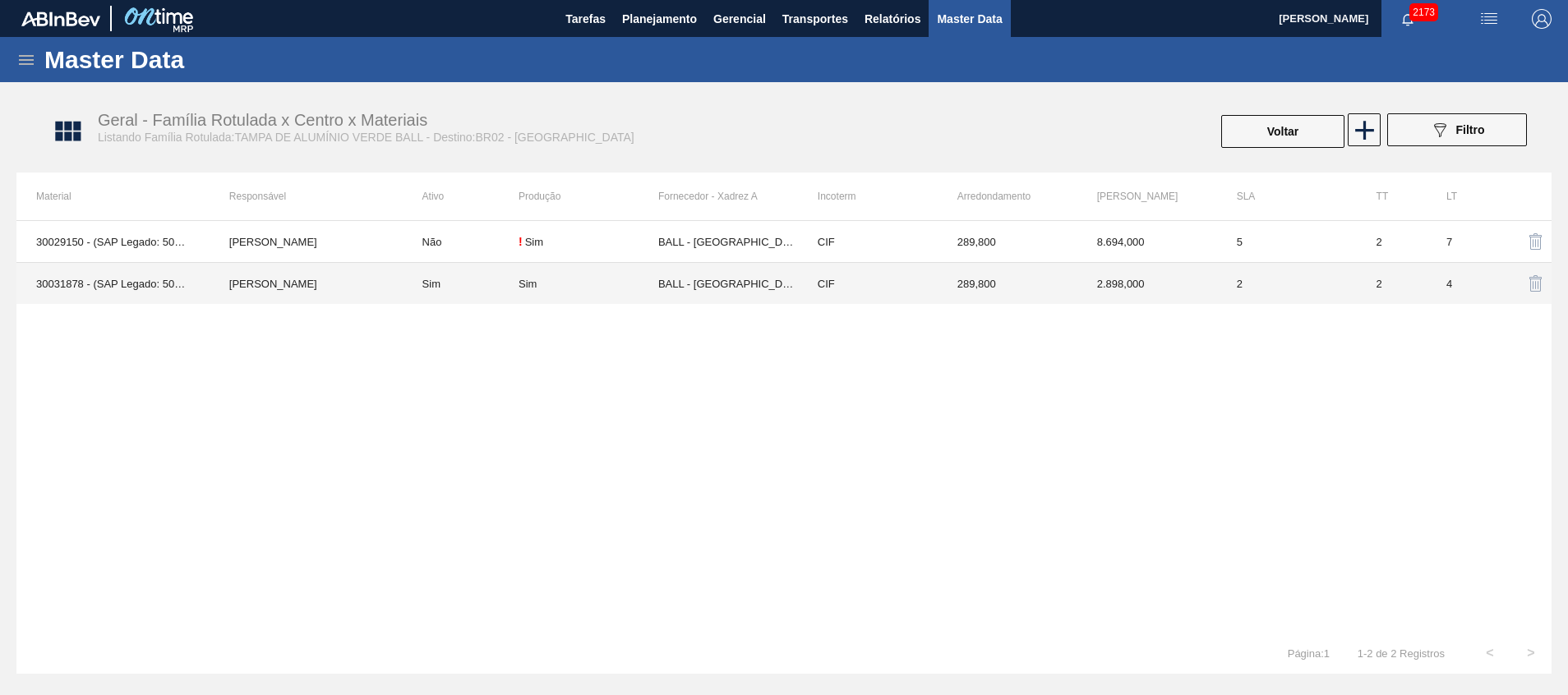
click at [1139, 280] on td "2.898,000" at bounding box center [1147, 284] width 140 height 42
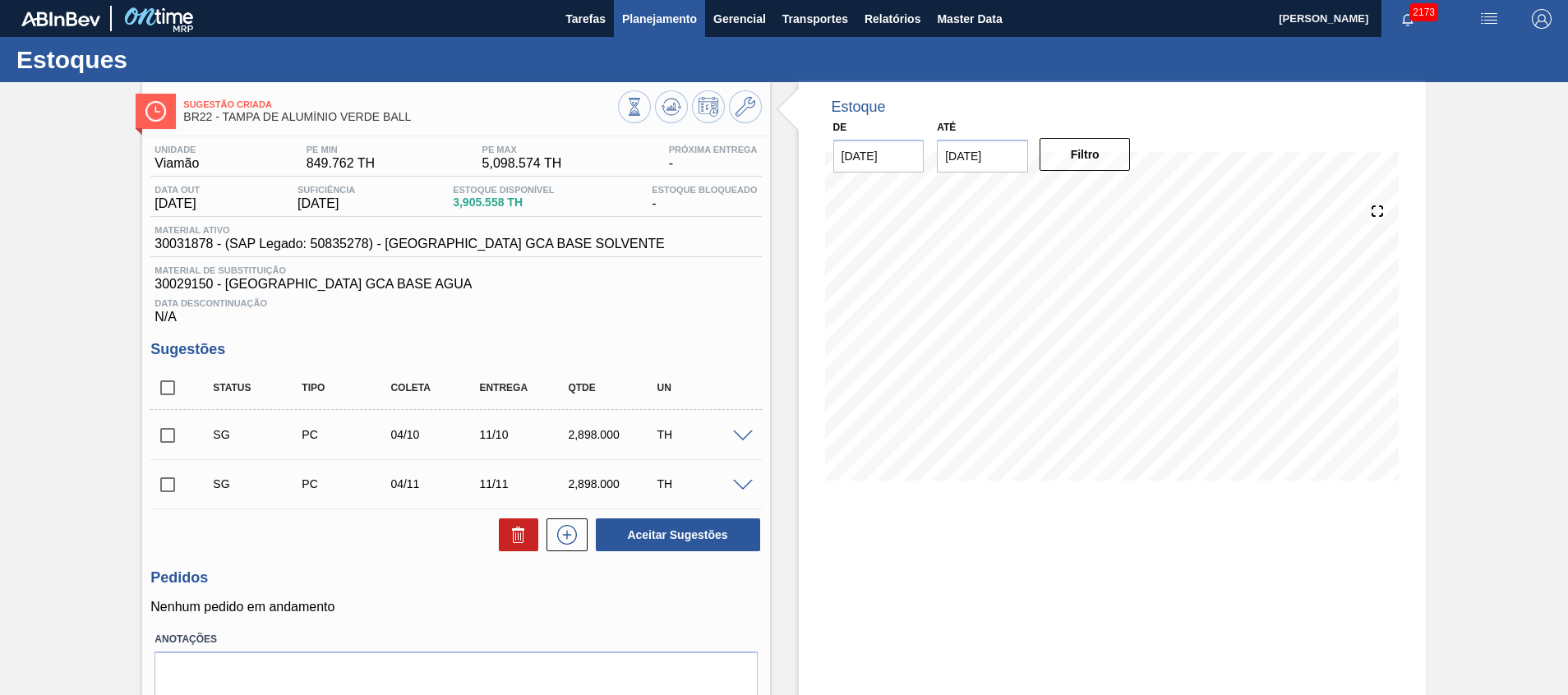
click at [643, 12] on span "Planejamento" at bounding box center [660, 18] width 75 height 20
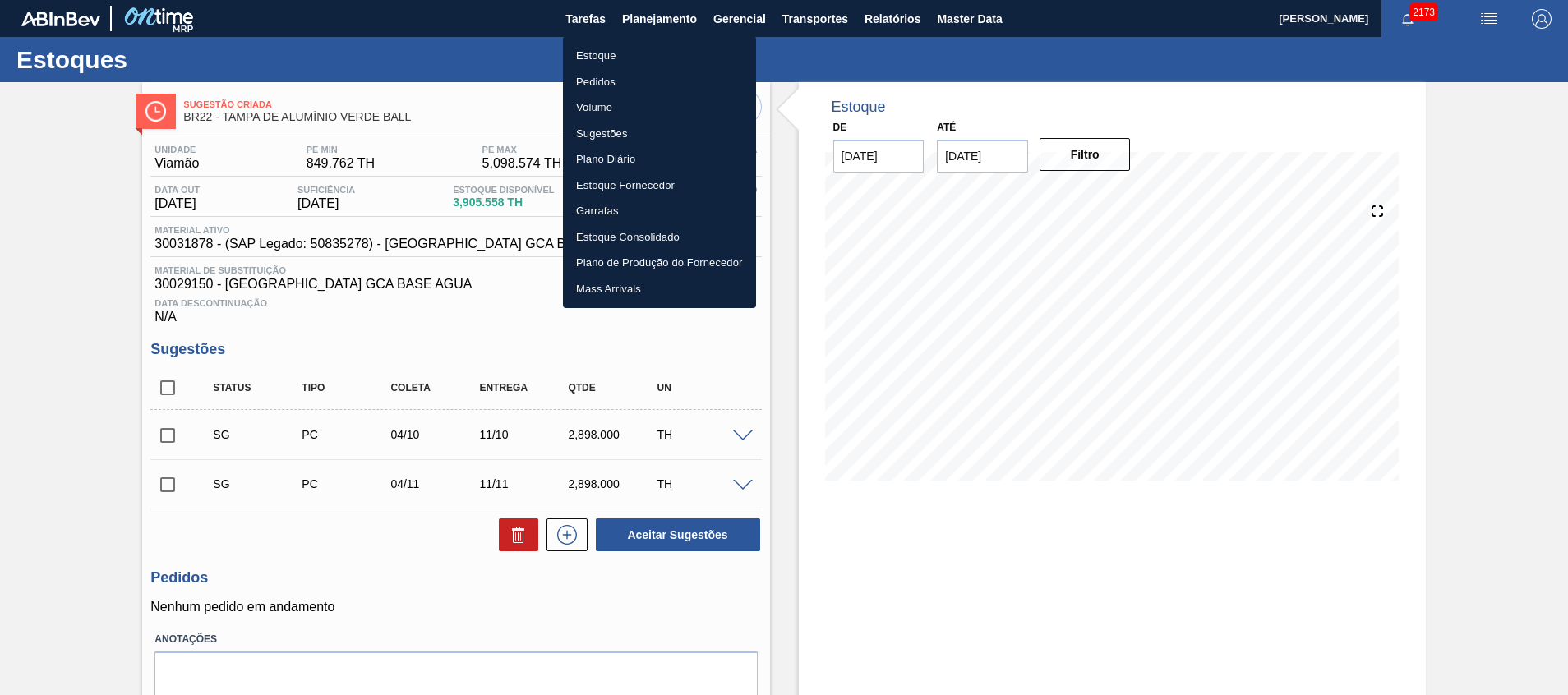
drag, startPoint x: 635, startPoint y: 50, endPoint x: 511, endPoint y: 4, distance: 132.3
click at [635, 50] on li "Estoque" at bounding box center [660, 56] width 193 height 26
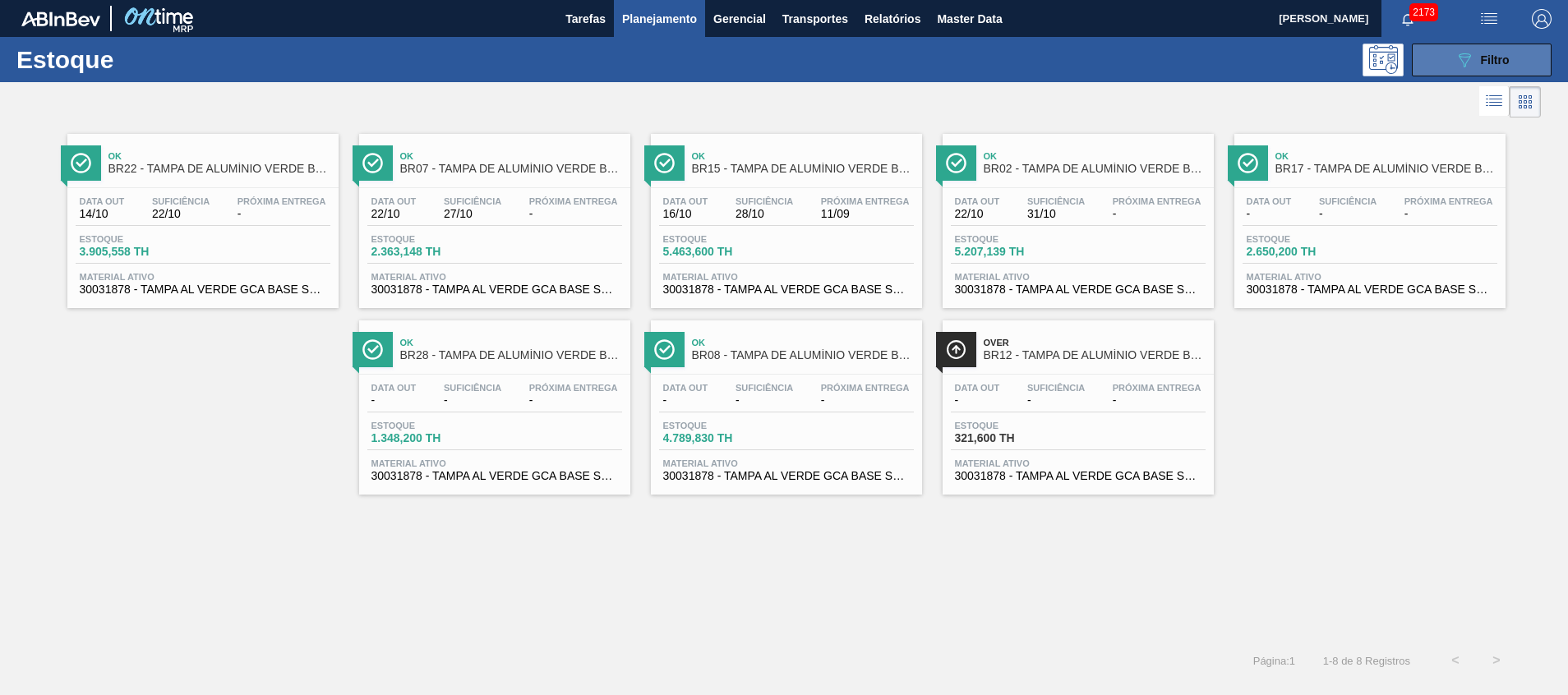
click at [1469, 61] on icon "089F7B8B-B2A5-4AFE-B5C0-19BA573D28AC" at bounding box center [1465, 60] width 20 height 20
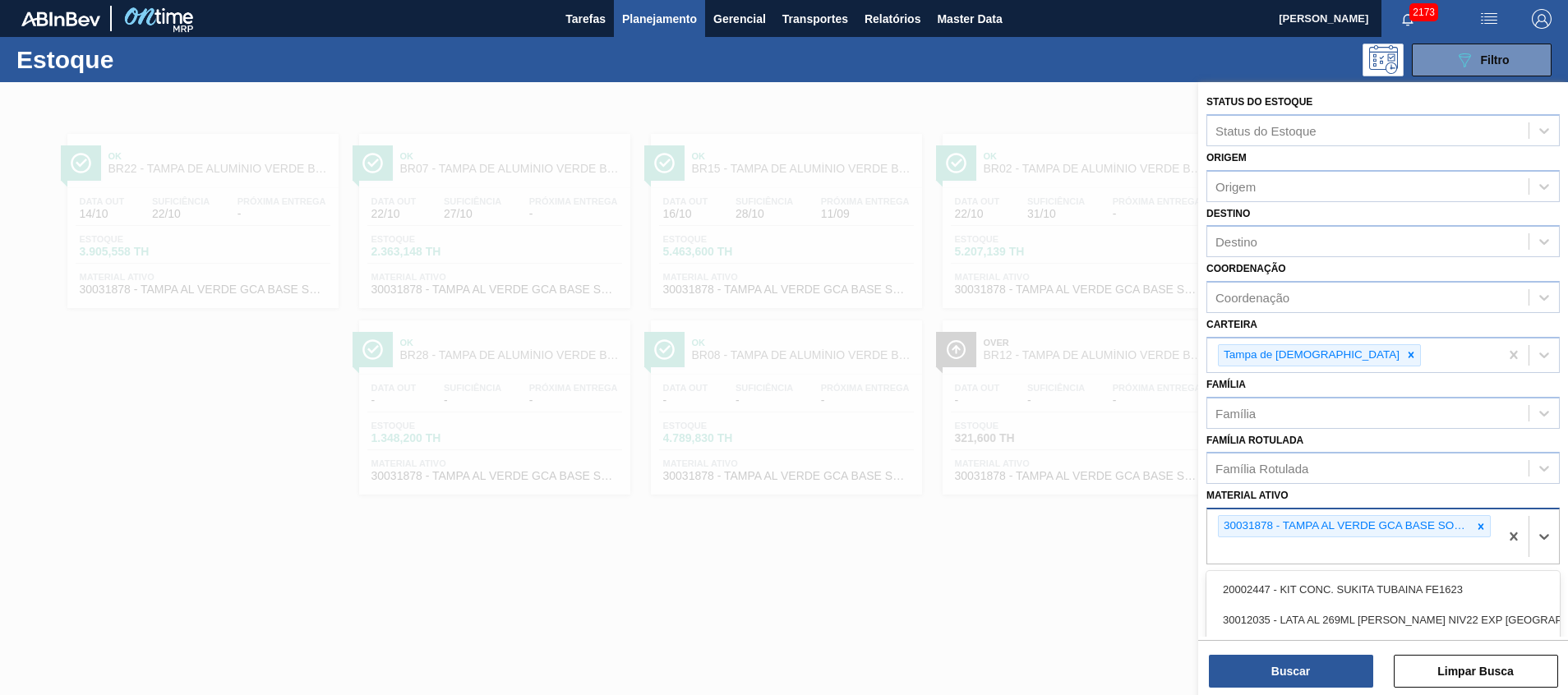
click at [1415, 546] on div "30031878 - TAMPA AL VERDE GCA BASE SOLVENTE" at bounding box center [1353, 536] width 292 height 54
paste ativo "30018487"
type ativo "30018487"
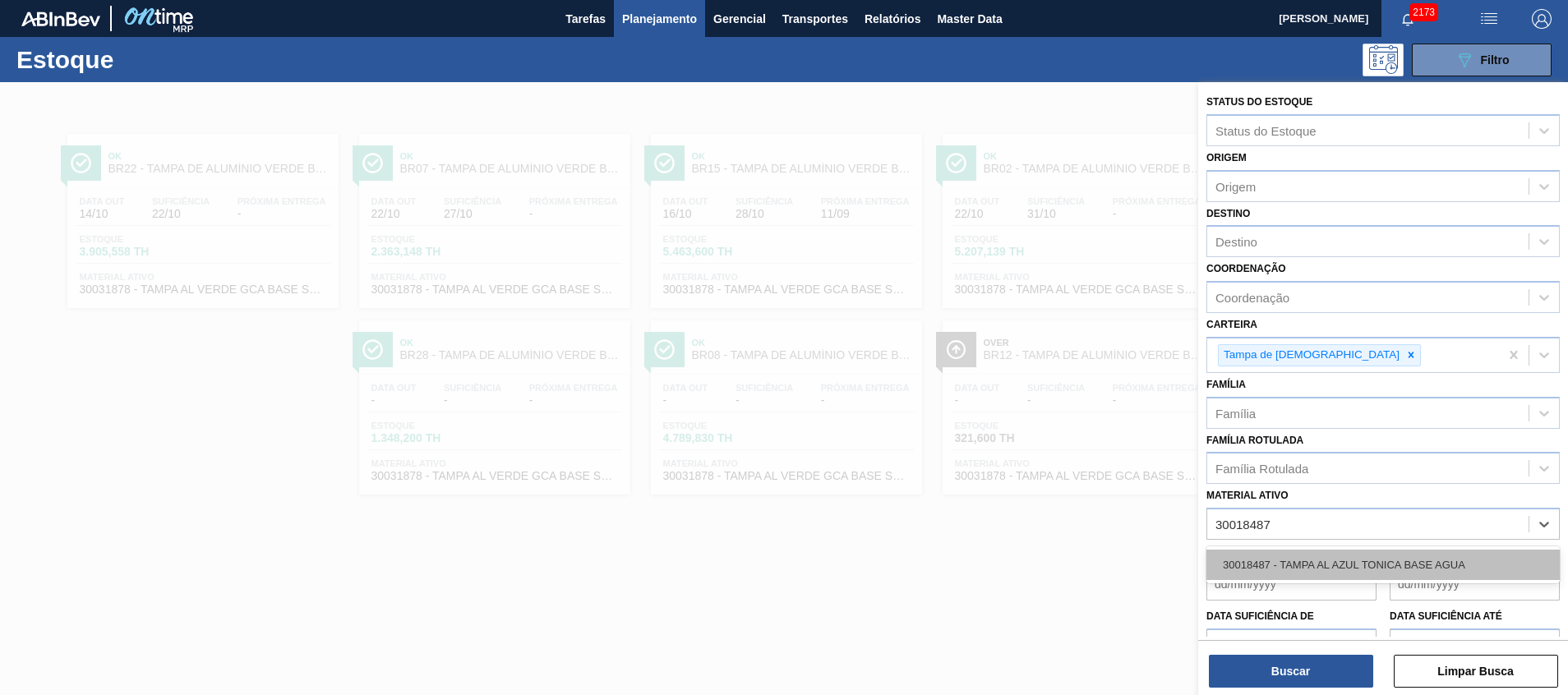
click at [1407, 559] on div "30018487 - TAMPA AL AZUL TONICA BASE AGUA" at bounding box center [1383, 565] width 354 height 30
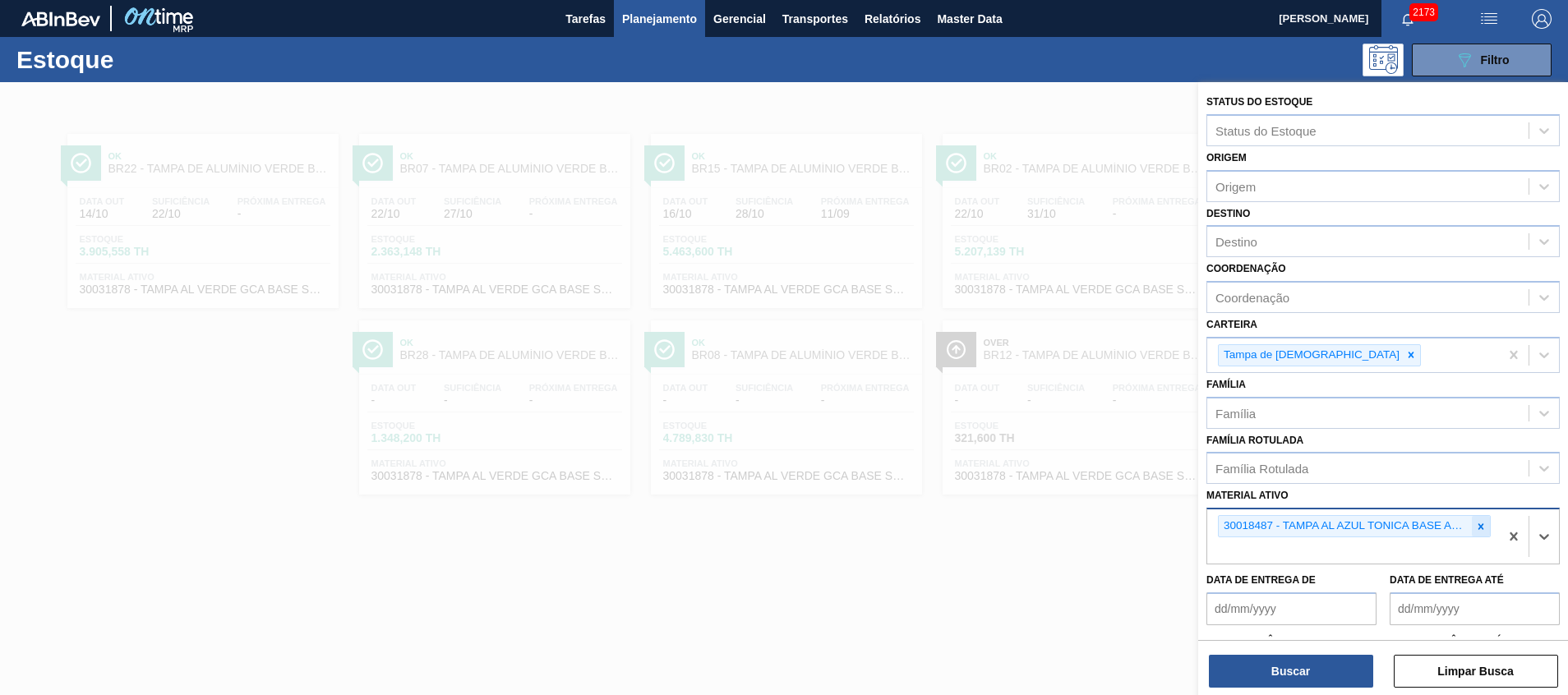
click at [1475, 523] on icon at bounding box center [1480, 526] width 11 height 11
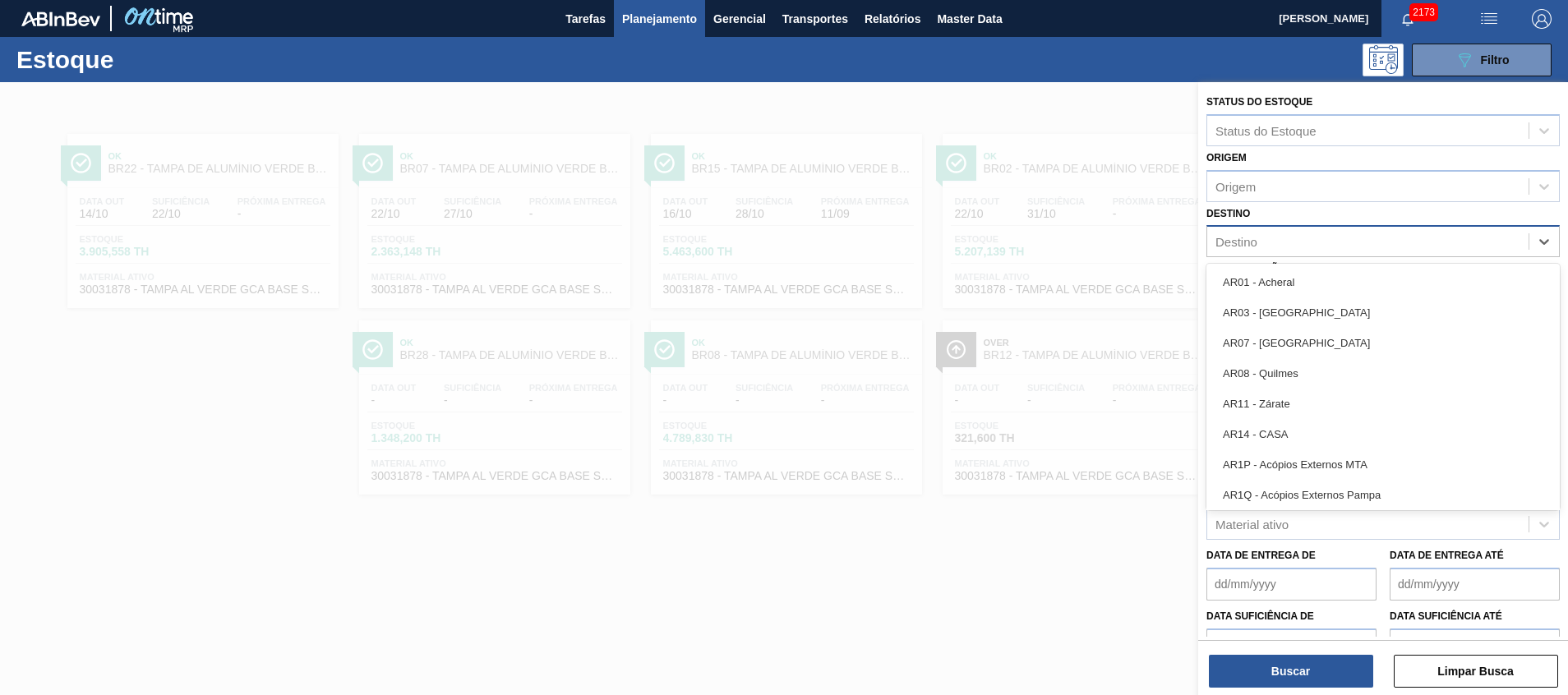
click at [1252, 237] on div "Destino" at bounding box center [1237, 242] width 42 height 14
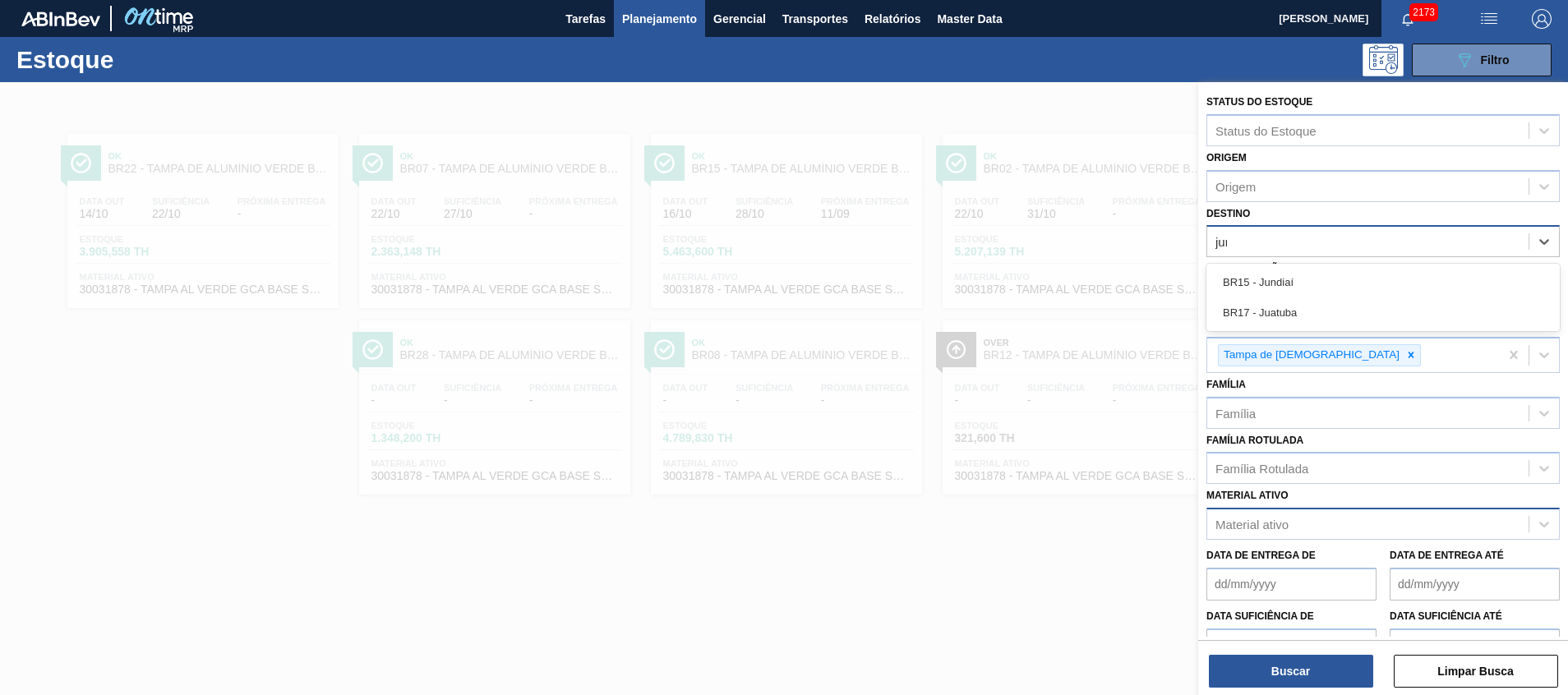
type input "jund"
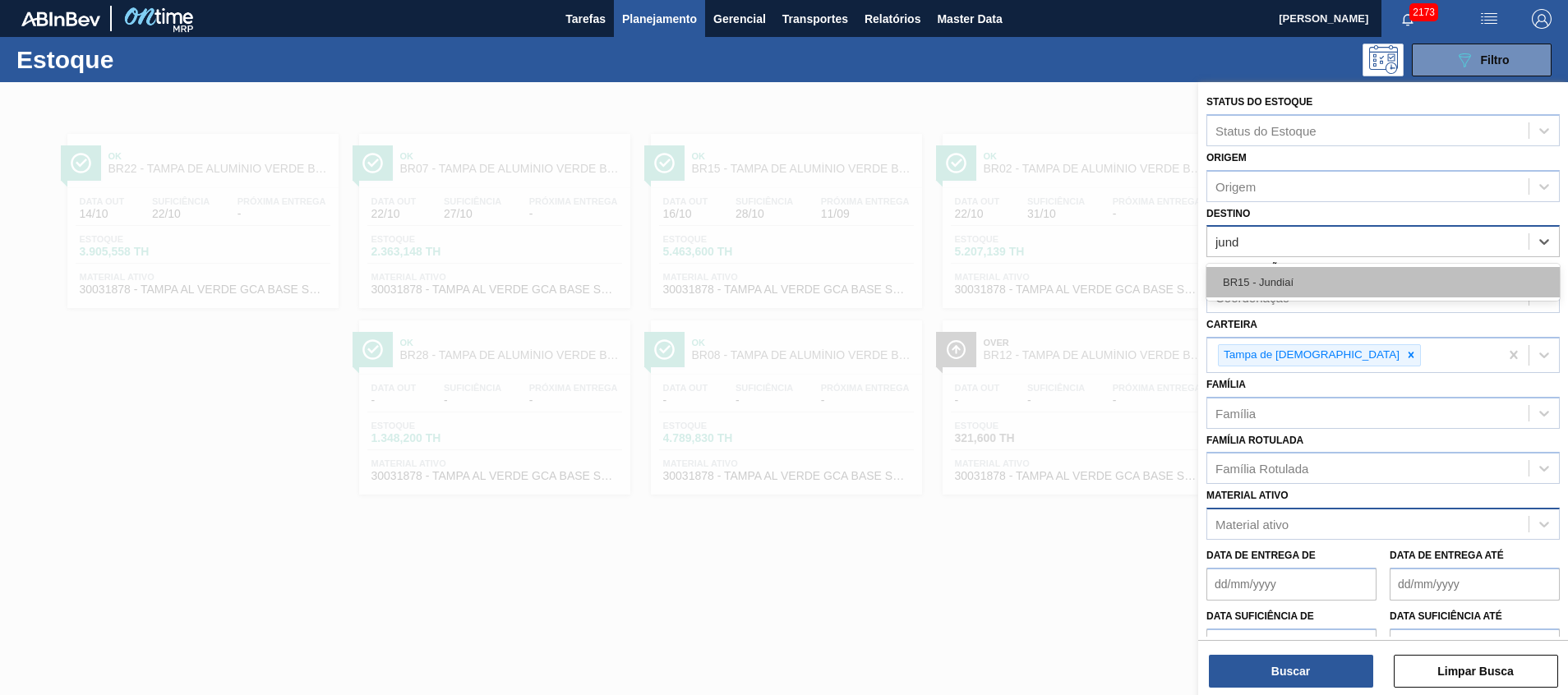
click at [1273, 295] on div "BR15 - Jundiaí" at bounding box center [1383, 281] width 354 height 30
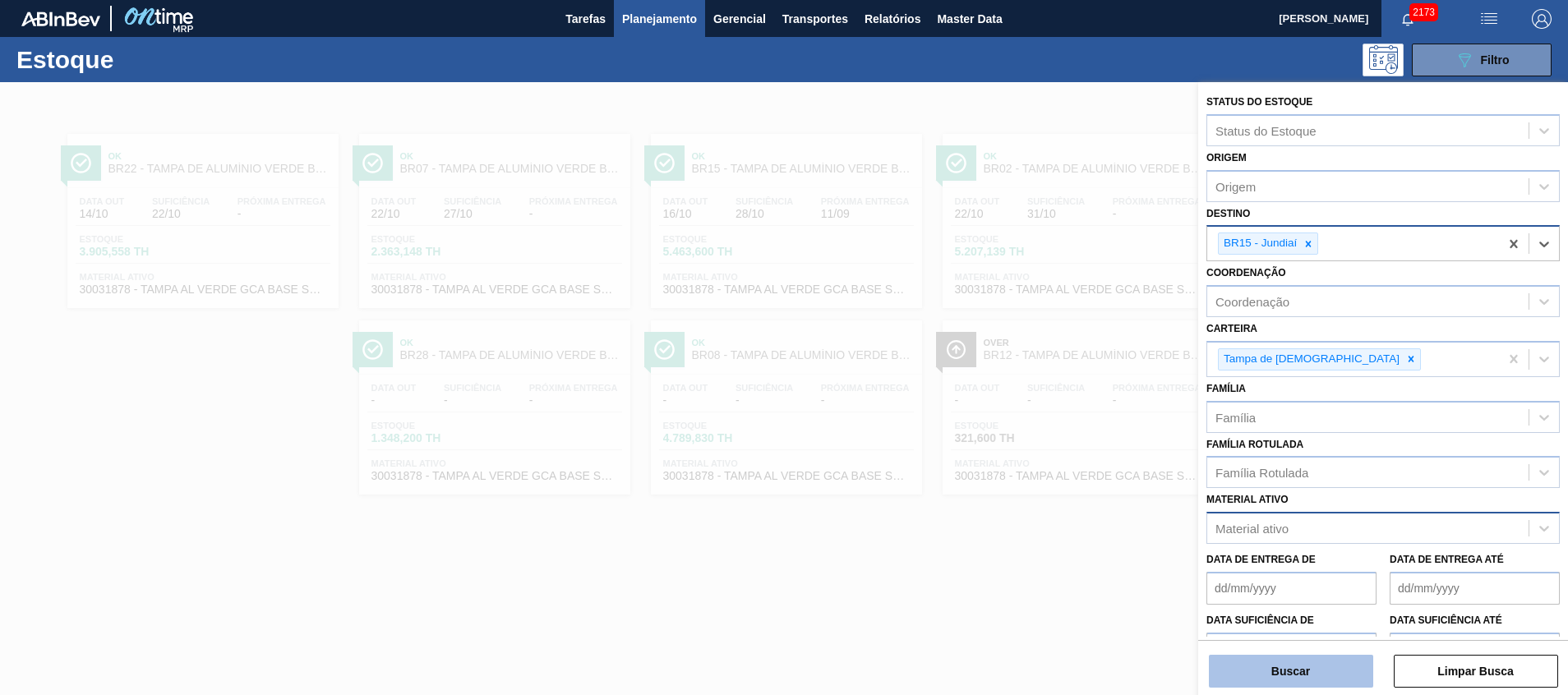
click at [1303, 671] on button "Buscar" at bounding box center [1291, 672] width 164 height 33
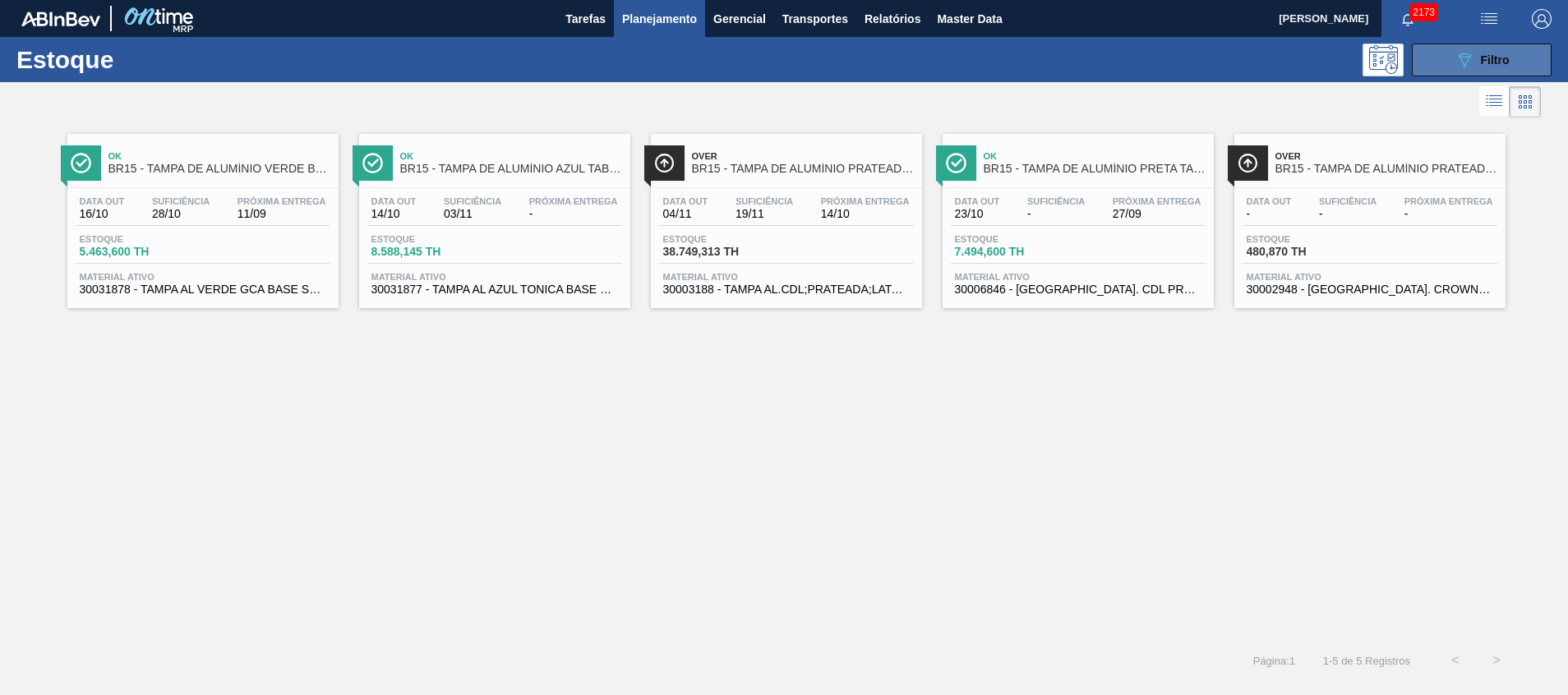
click at [1445, 53] on button "089F7B8B-B2A5-4AFE-B5C0-19BA573D28AC Filtro" at bounding box center [1482, 60] width 140 height 33
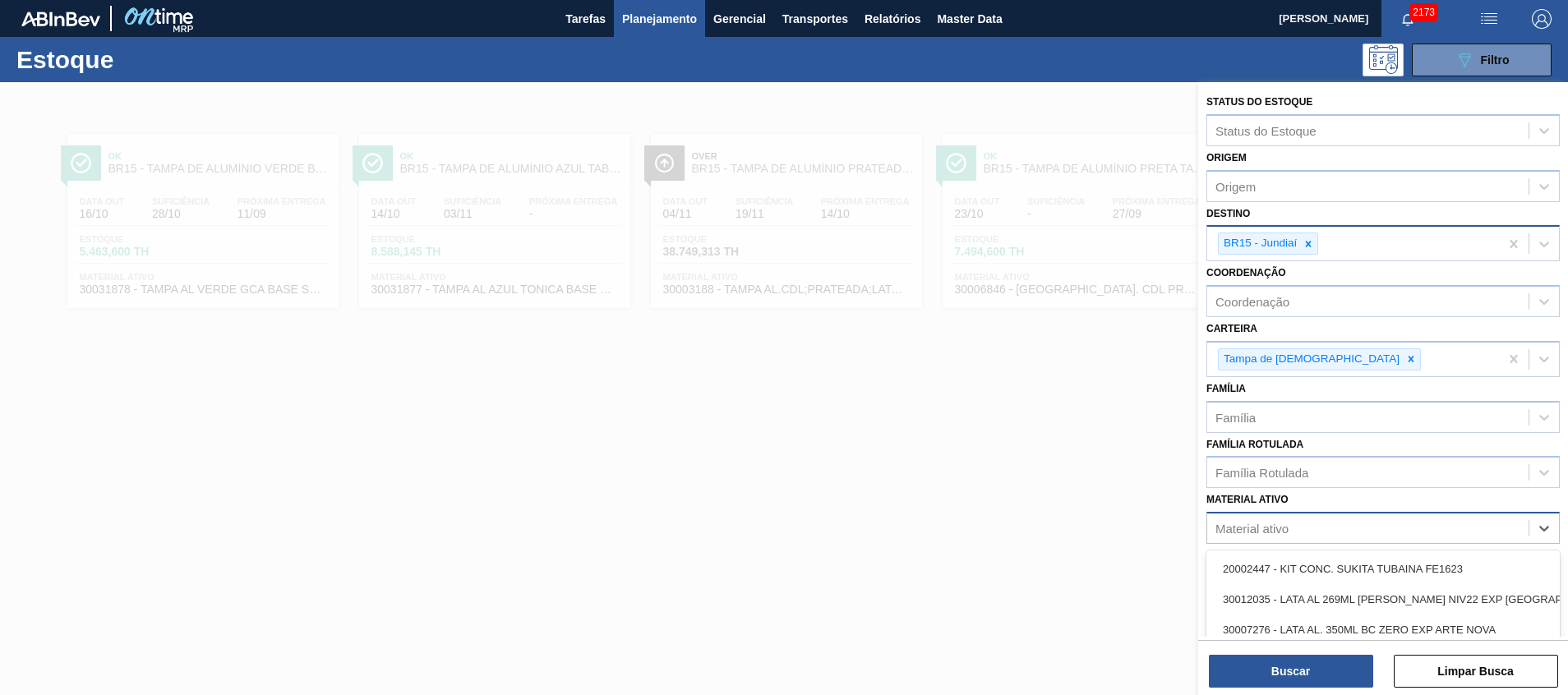
click at [1259, 522] on div "Material ativo" at bounding box center [1252, 529] width 73 height 14
paste ativo "30031877"
type ativo "30031877"
click at [1267, 552] on div "30031877 - TAMPA AL AZUL TONICA BASE SOLVENTE" at bounding box center [1383, 569] width 354 height 37
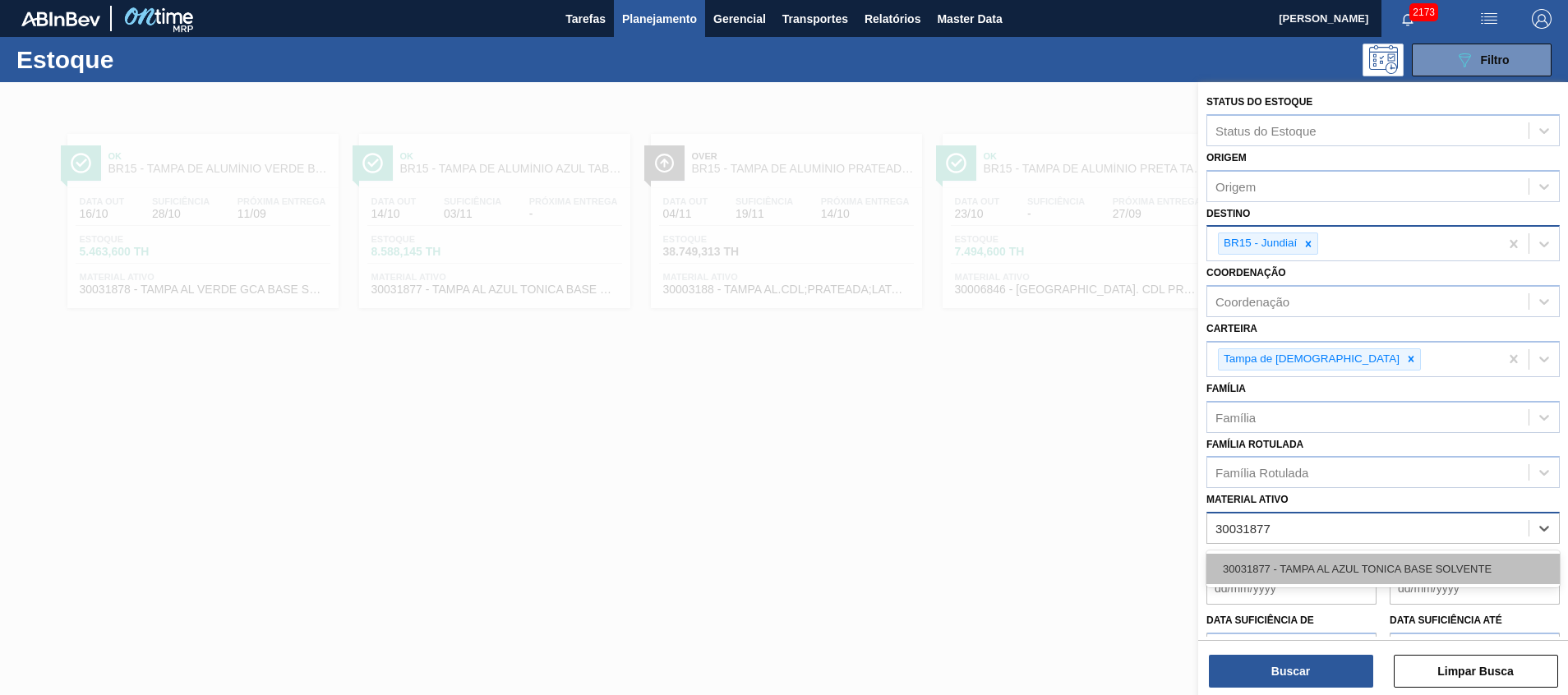
click at [1267, 557] on div "30031877 - TAMPA AL AZUL TONICA BASE SOLVENTE" at bounding box center [1383, 568] width 354 height 30
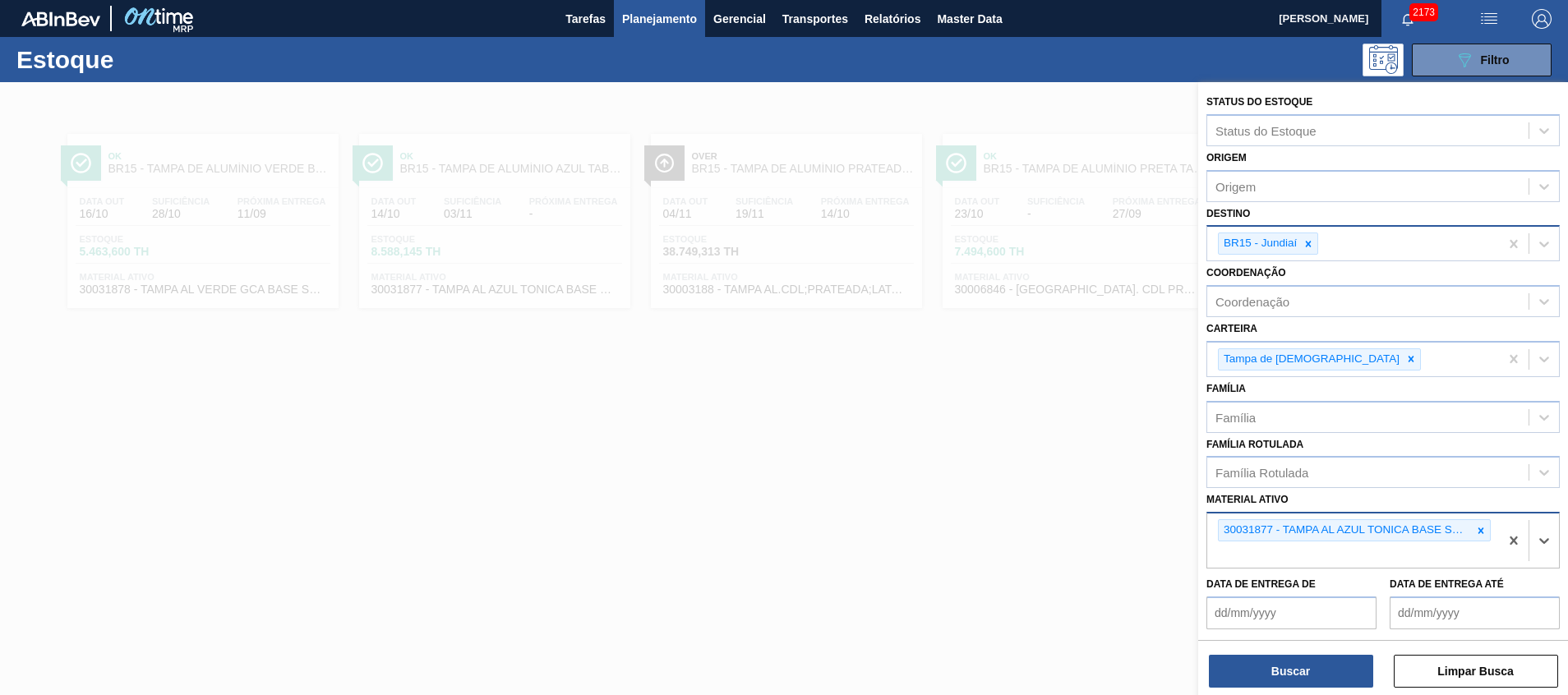
click at [1312, 239] on icon at bounding box center [1308, 243] width 11 height 11
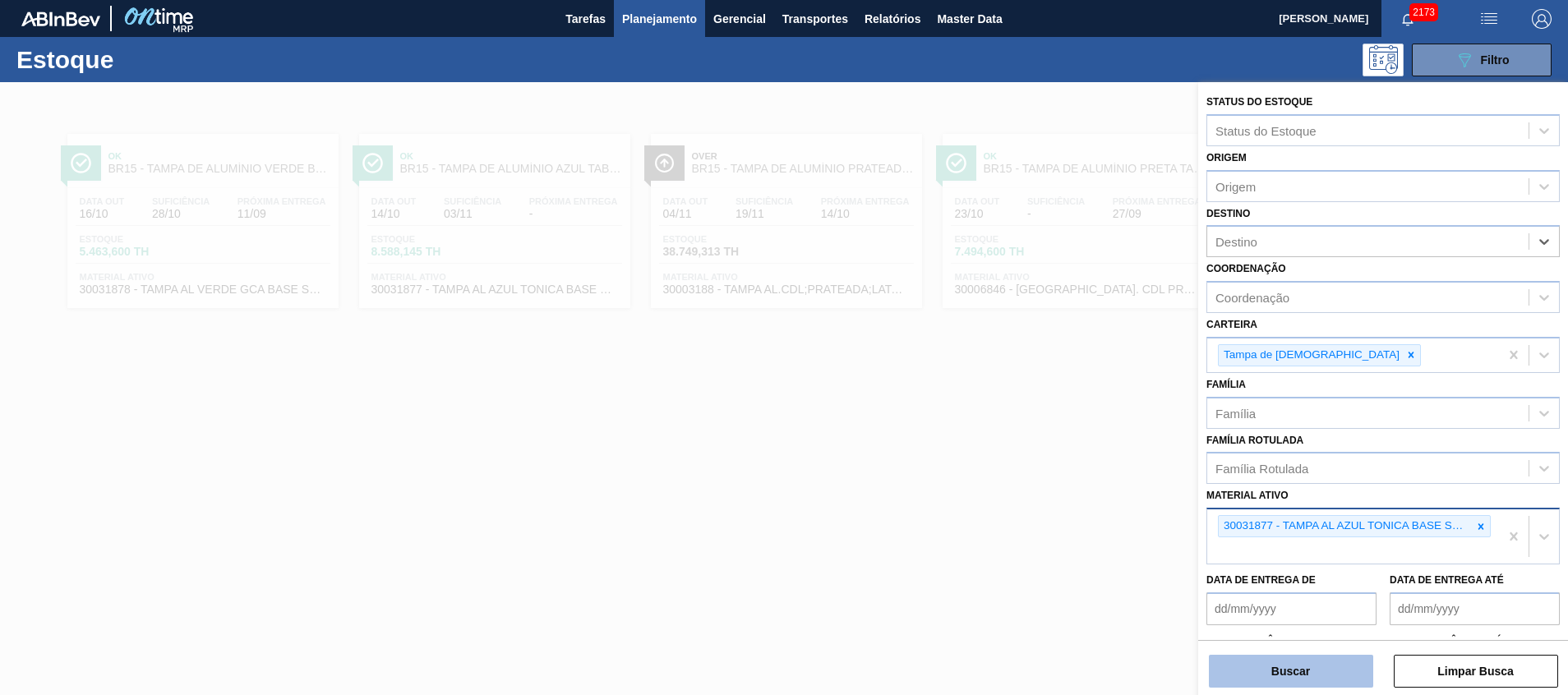
click at [1262, 672] on button "Buscar" at bounding box center [1291, 672] width 164 height 33
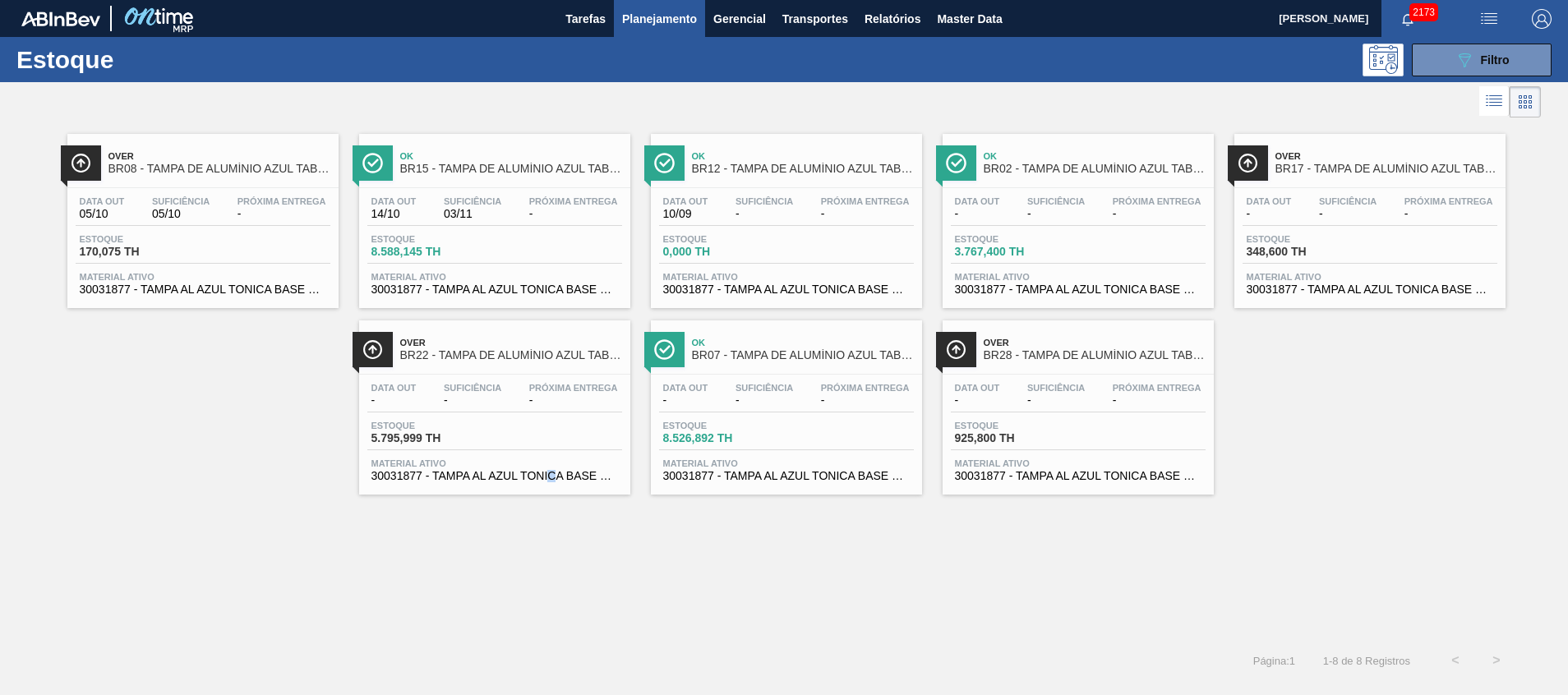
drag, startPoint x: 1097, startPoint y: 221, endPoint x: 555, endPoint y: 549, distance: 633.5
click at [552, 553] on div "Over BR08 - TAMPA DE ALUMÍNIO AZUL TAB AZUL BALL Data out 05/10 Suficiência 05/…" at bounding box center [784, 381] width 1568 height 519
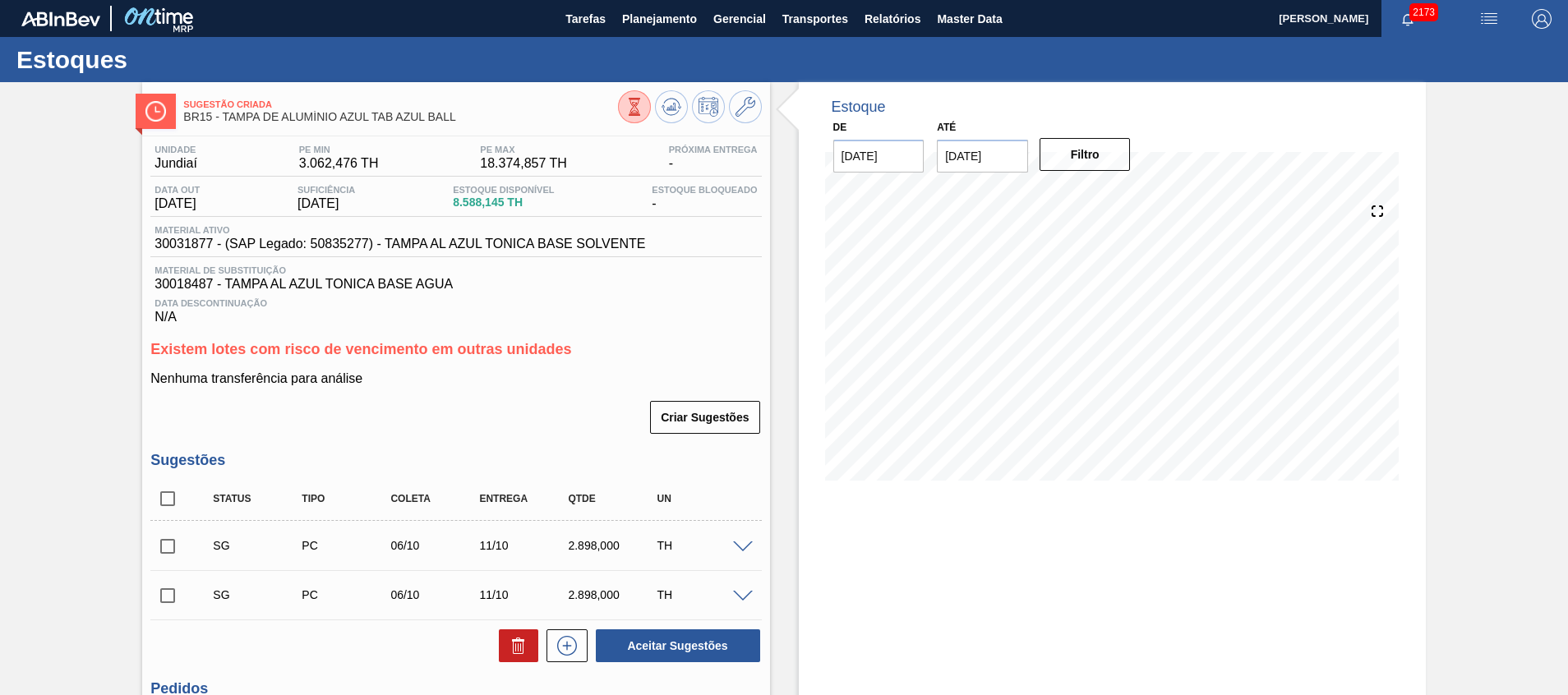
click at [193, 235] on div "Material ativo 30031877 - (SAP Legado: 50835277) - TAMPA AL AZUL TONICA BASE SO…" at bounding box center [400, 238] width 499 height 26
click at [191, 239] on span "30031877 - (SAP Legado: 50835277) - TAMPA AL AZUL TONICA BASE SOLVENTE" at bounding box center [400, 243] width 491 height 15
copy span "30031877"
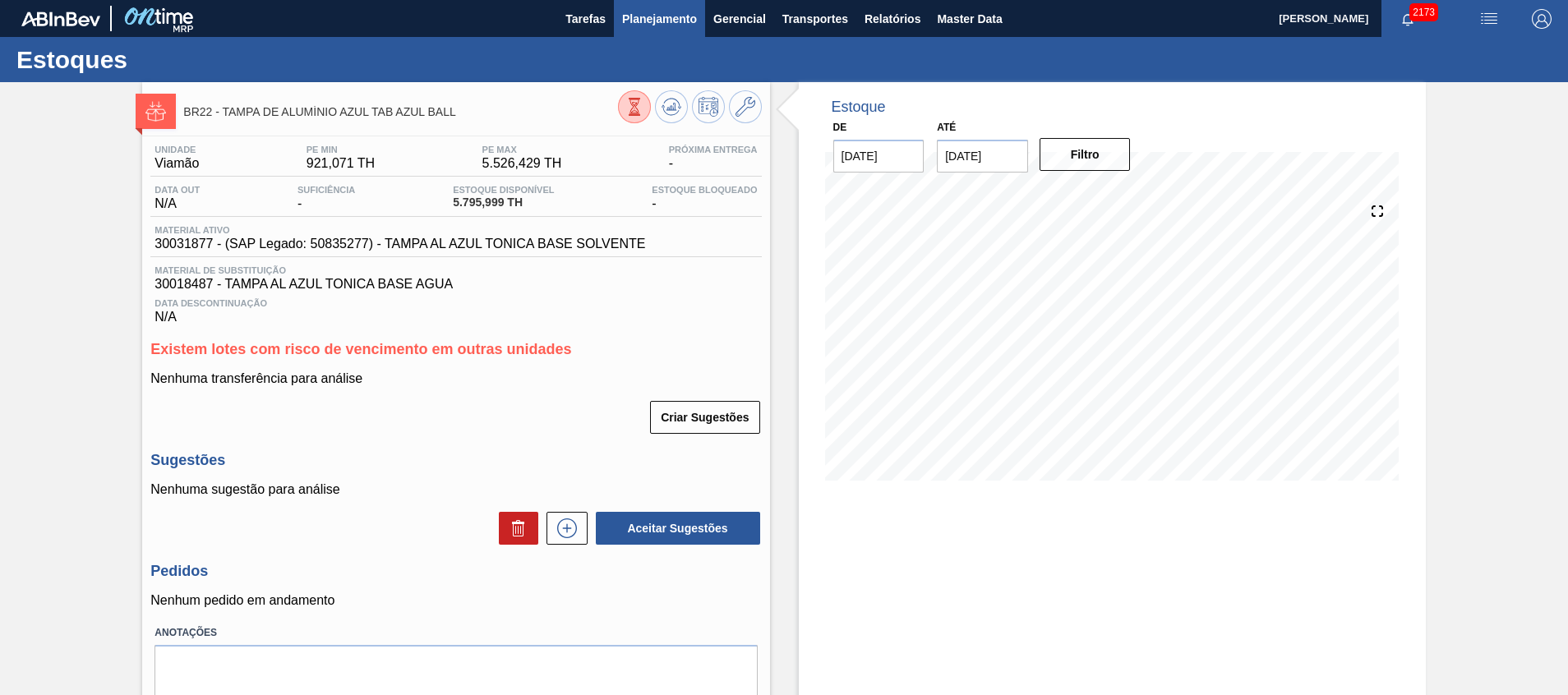
click at [699, 16] on button "Planejamento" at bounding box center [659, 18] width 91 height 37
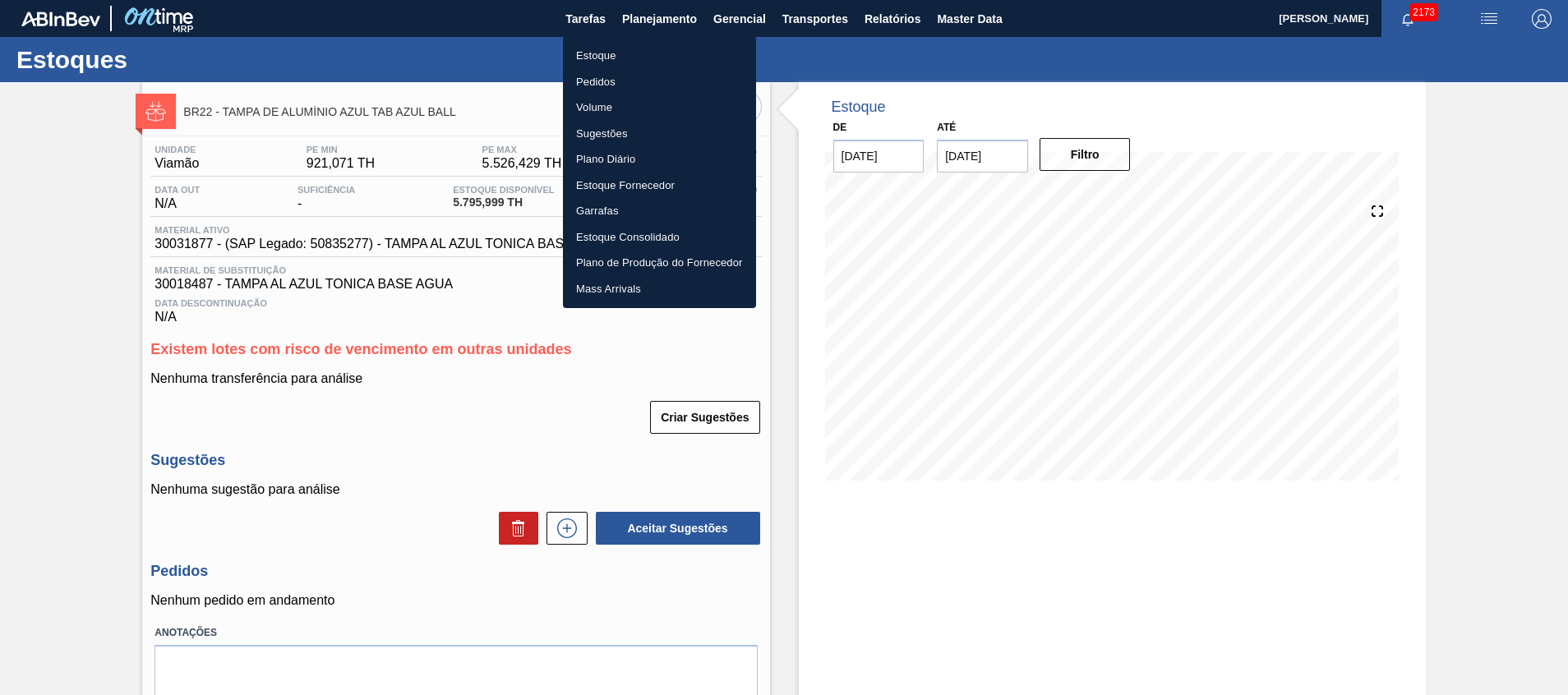
drag, startPoint x: 686, startPoint y: 44, endPoint x: 772, endPoint y: 290, distance: 260.6
click at [686, 45] on li "Estoque" at bounding box center [660, 56] width 193 height 26
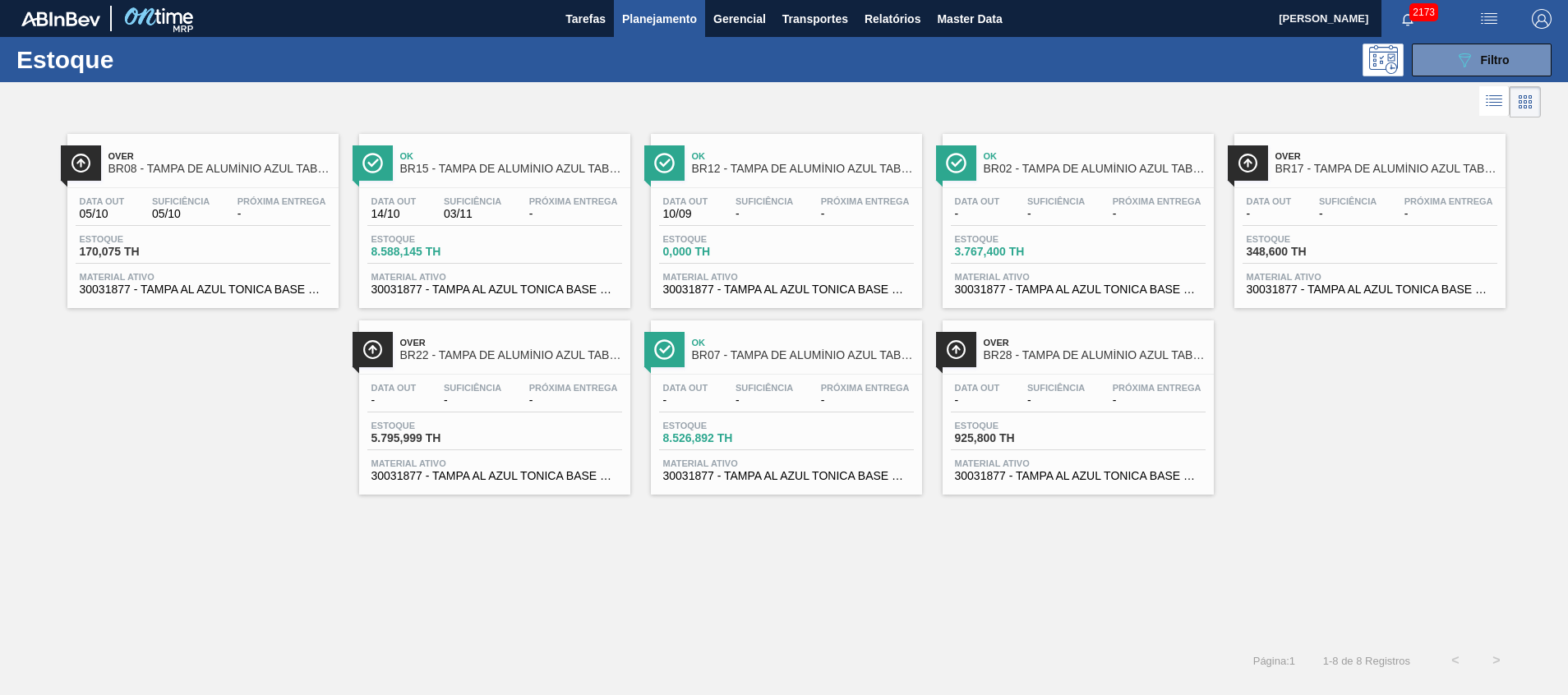
drag, startPoint x: 1499, startPoint y: 63, endPoint x: 1485, endPoint y: 99, distance: 38.6
click at [1499, 63] on span "Filtro" at bounding box center [1495, 59] width 29 height 13
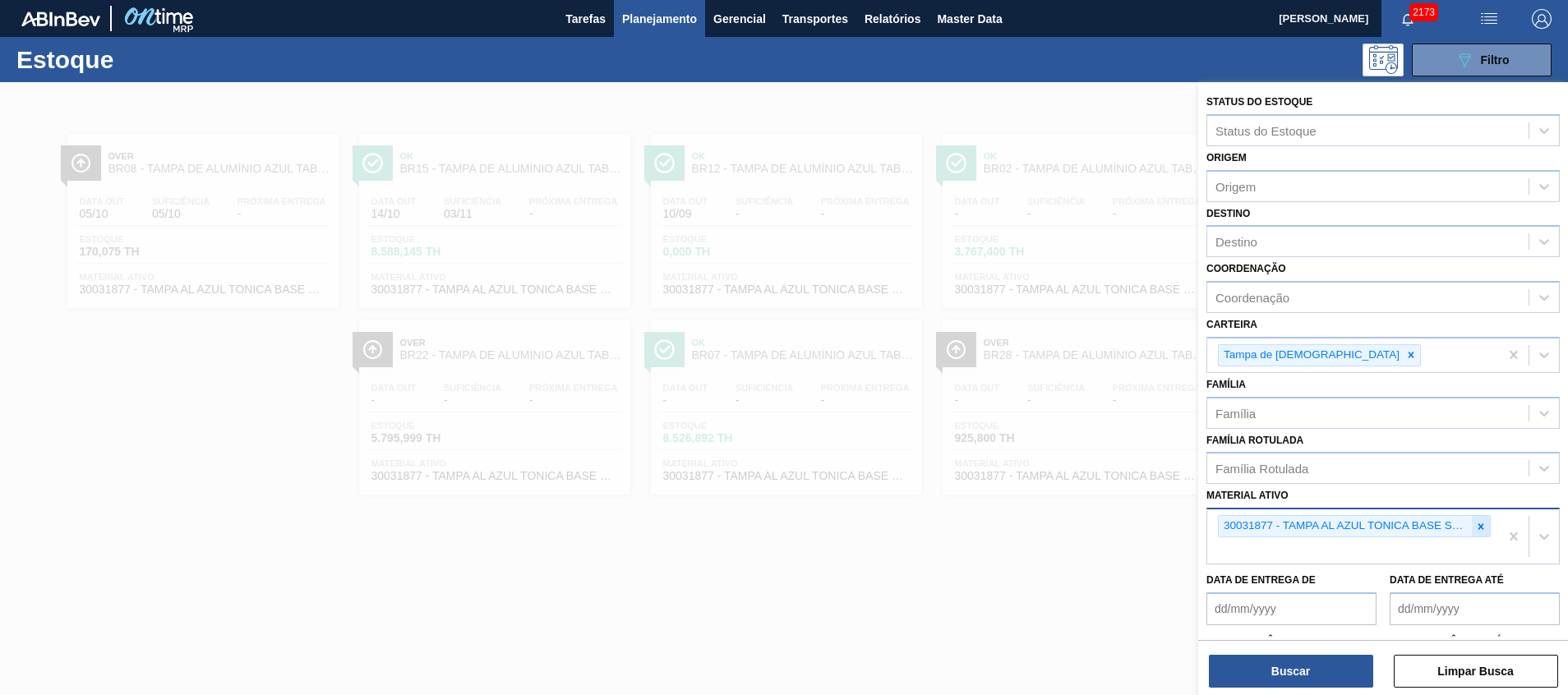
click at [1475, 528] on icon at bounding box center [1480, 526] width 11 height 11
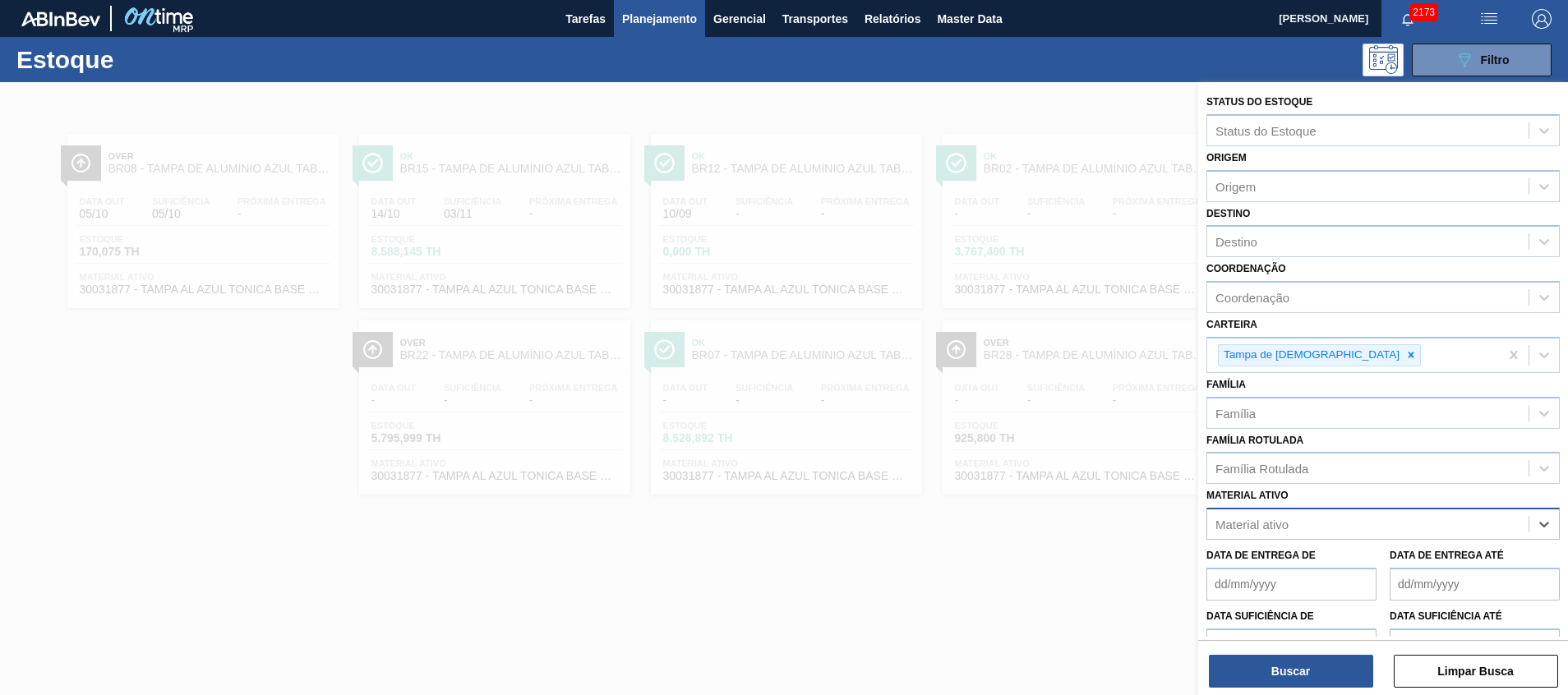
paste ativo "20002417"
type ativo "20002417"
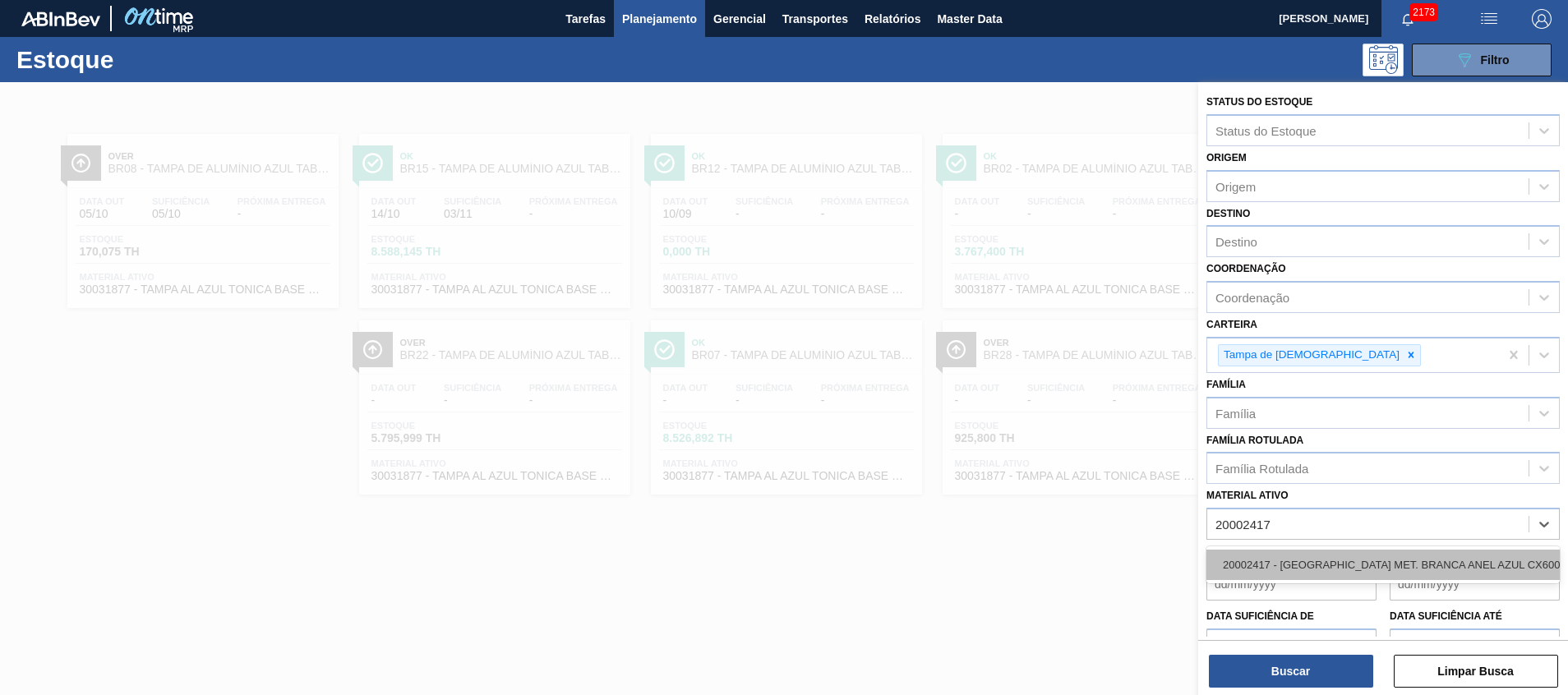
click at [1312, 573] on div "20002417 - TAMPA MET. BRANCA ANEL AZUL CX600" at bounding box center [1383, 565] width 354 height 30
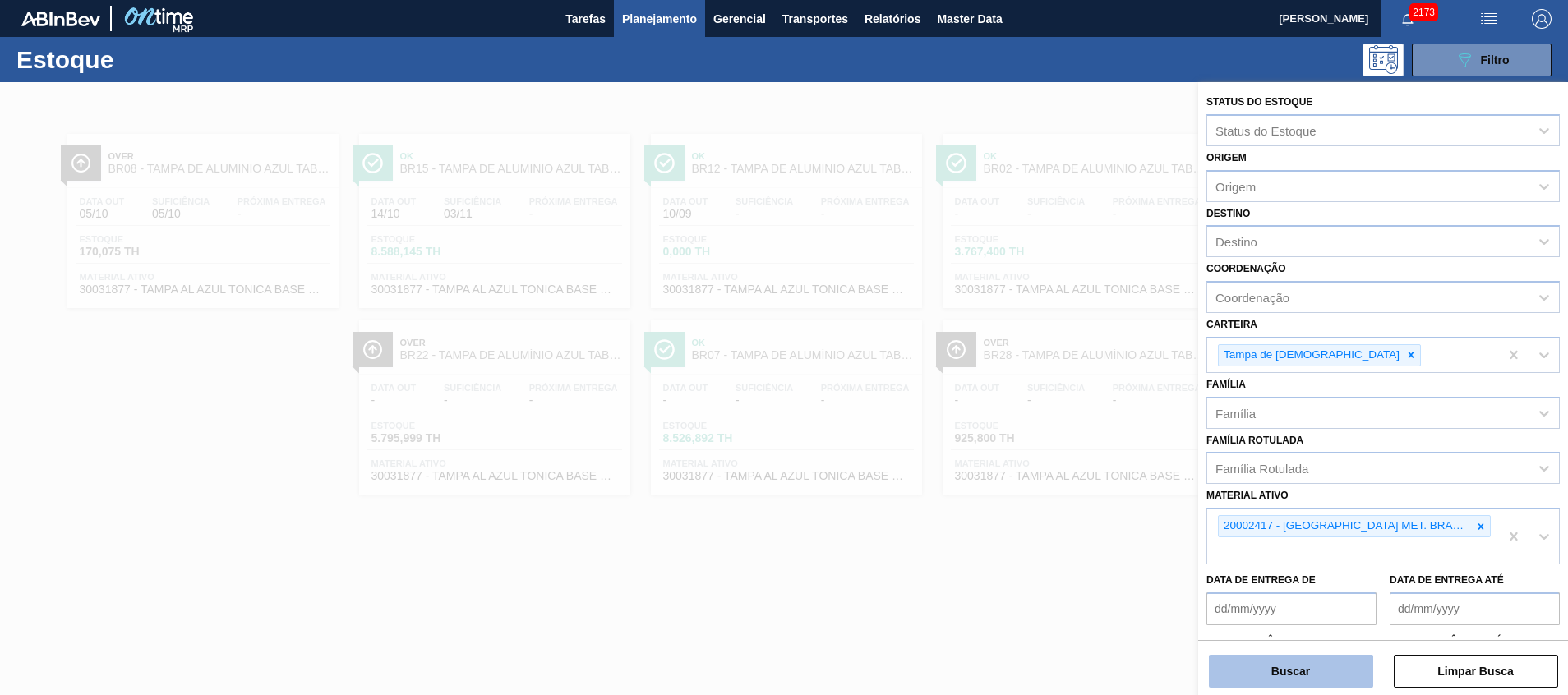
click at [1242, 664] on button "Buscar" at bounding box center [1291, 672] width 164 height 33
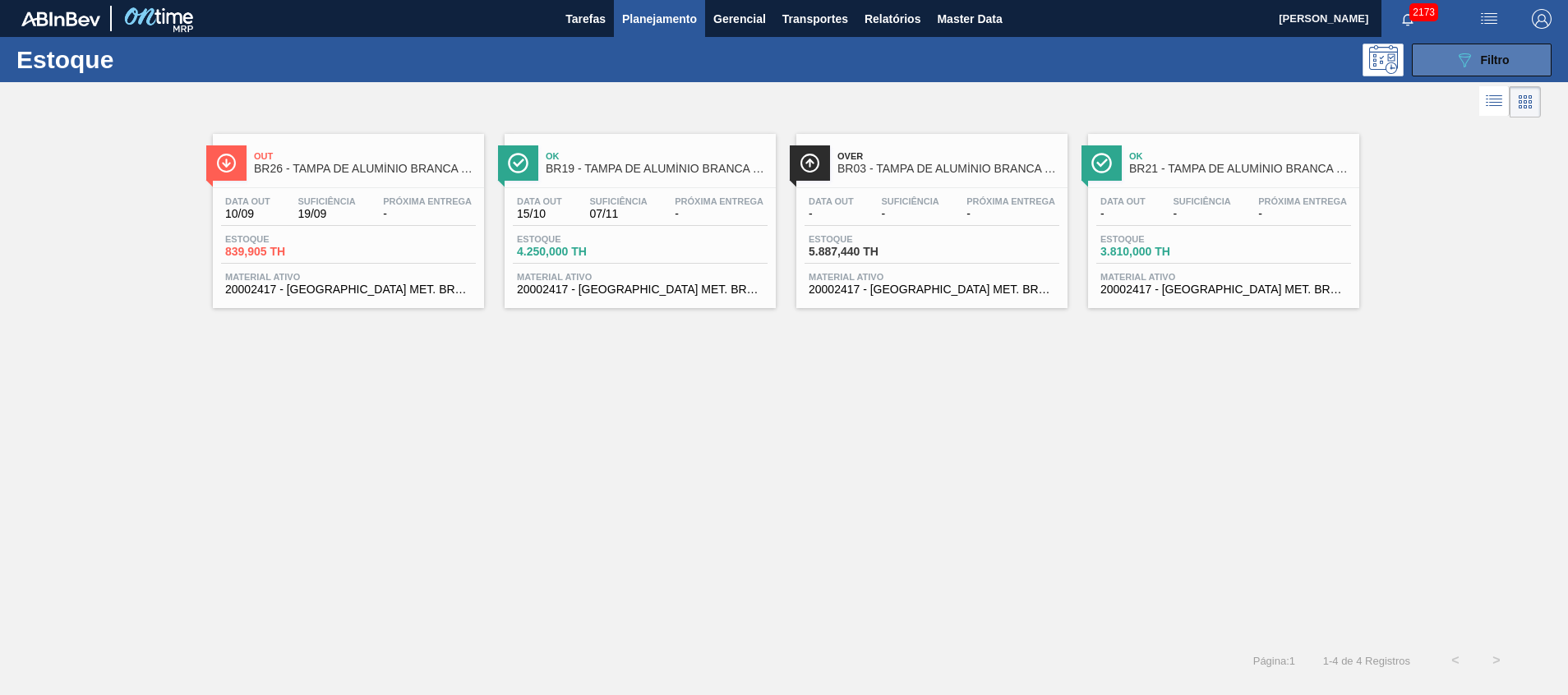
click at [1507, 57] on span "Filtro" at bounding box center [1495, 59] width 29 height 13
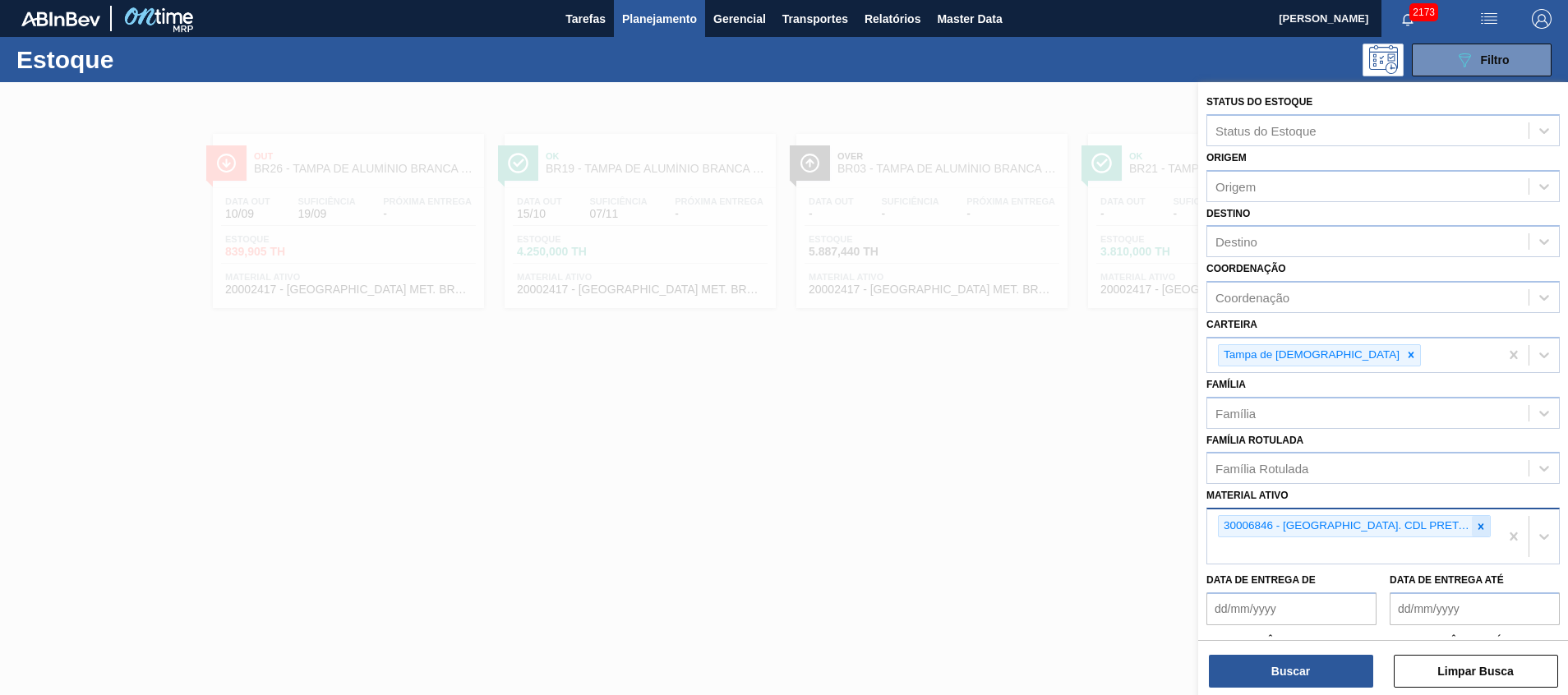
click at [1475, 531] on icon at bounding box center [1480, 526] width 11 height 11
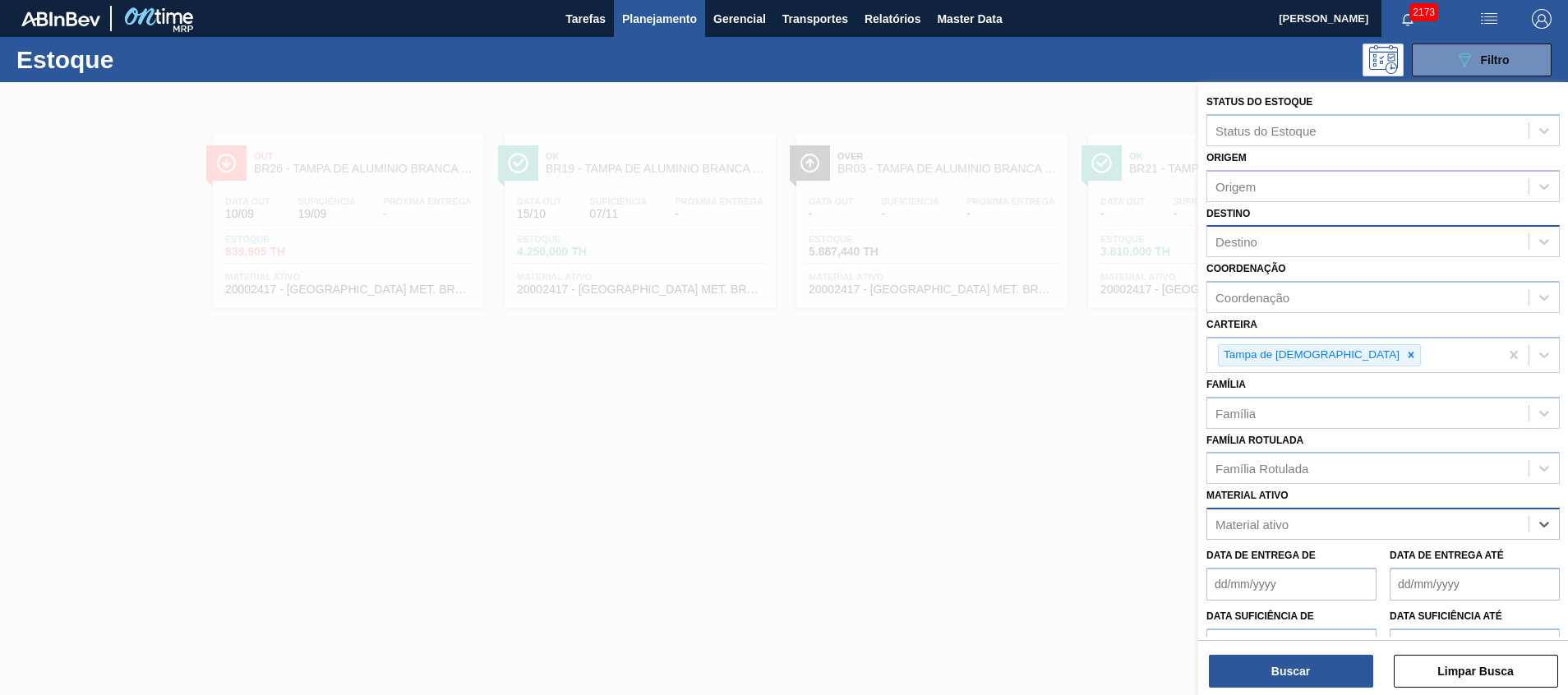
click at [1298, 242] on div "Destino" at bounding box center [1368, 242] width 322 height 23
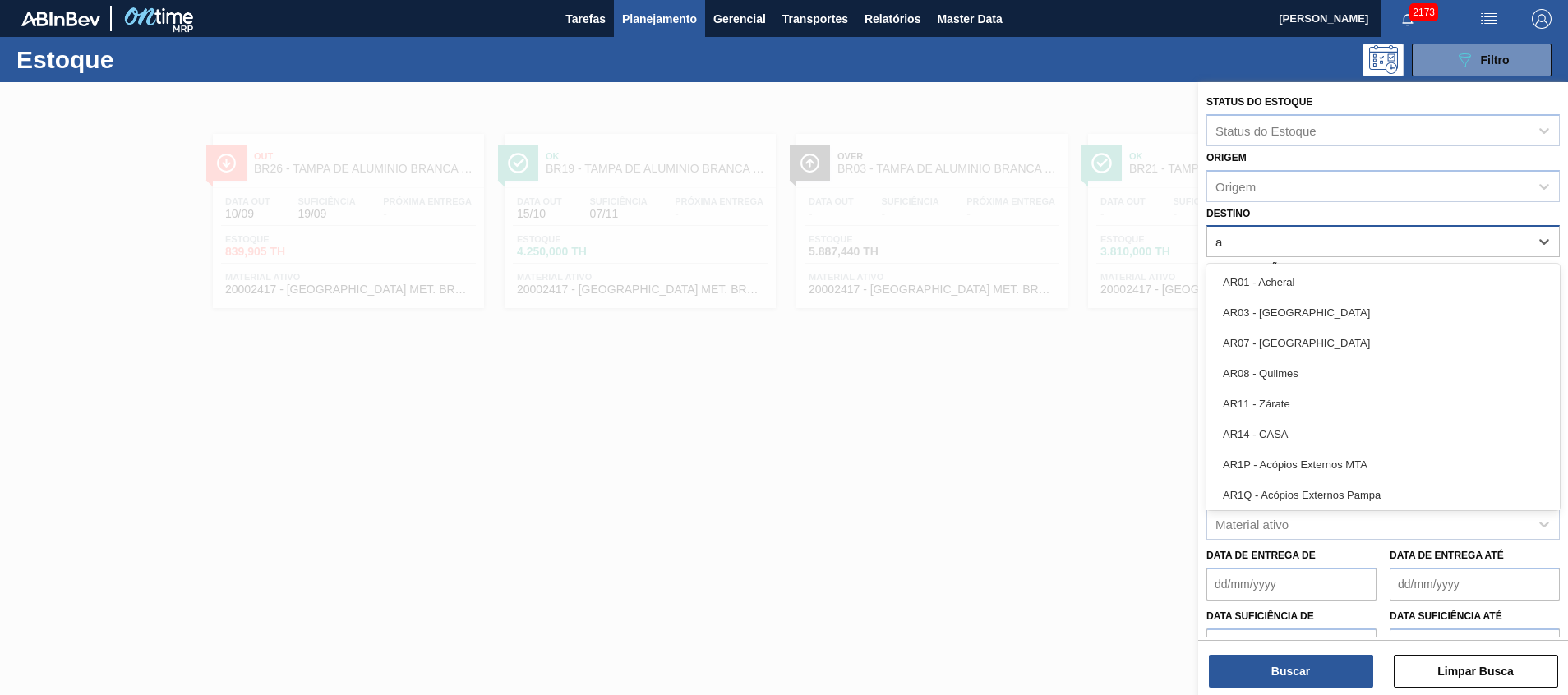
type input "aq"
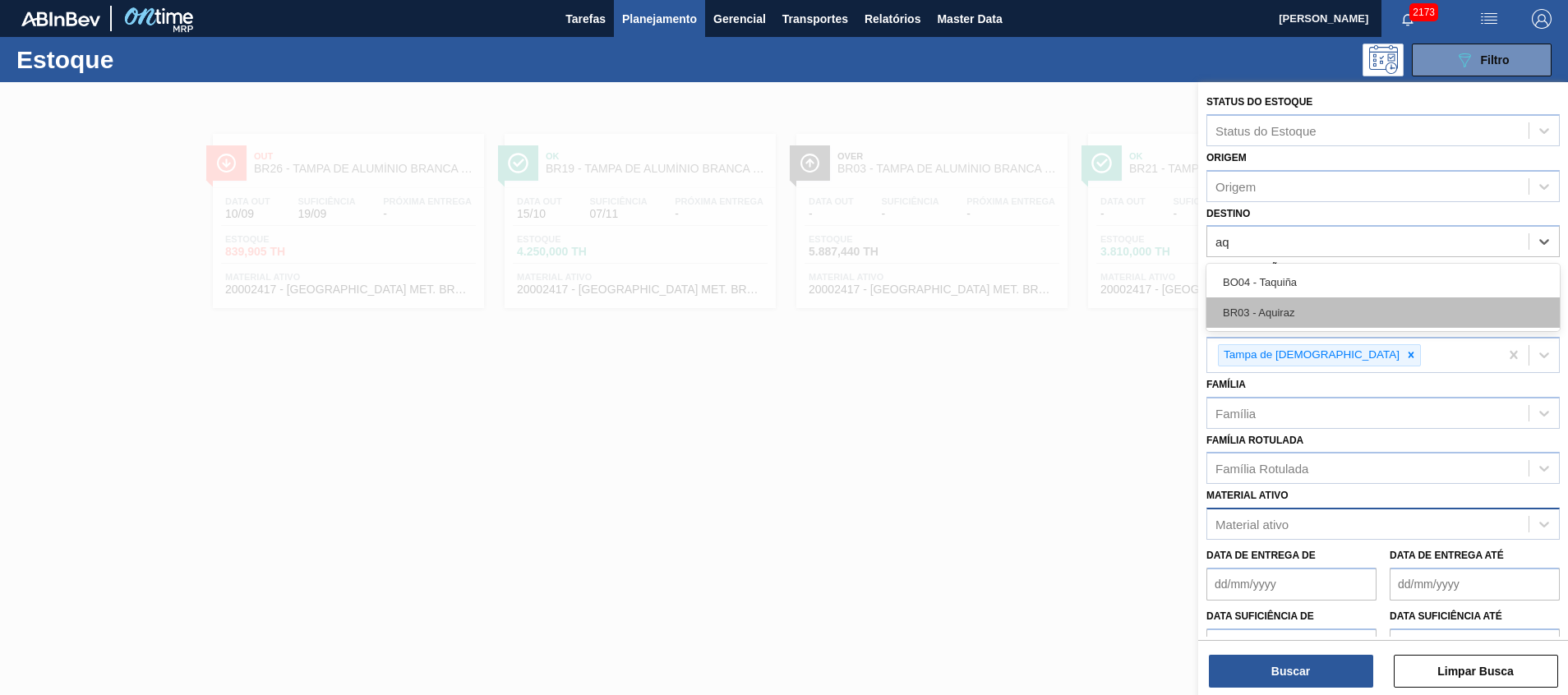
click at [1281, 312] on div "BR03 - Aquiraz" at bounding box center [1383, 312] width 354 height 30
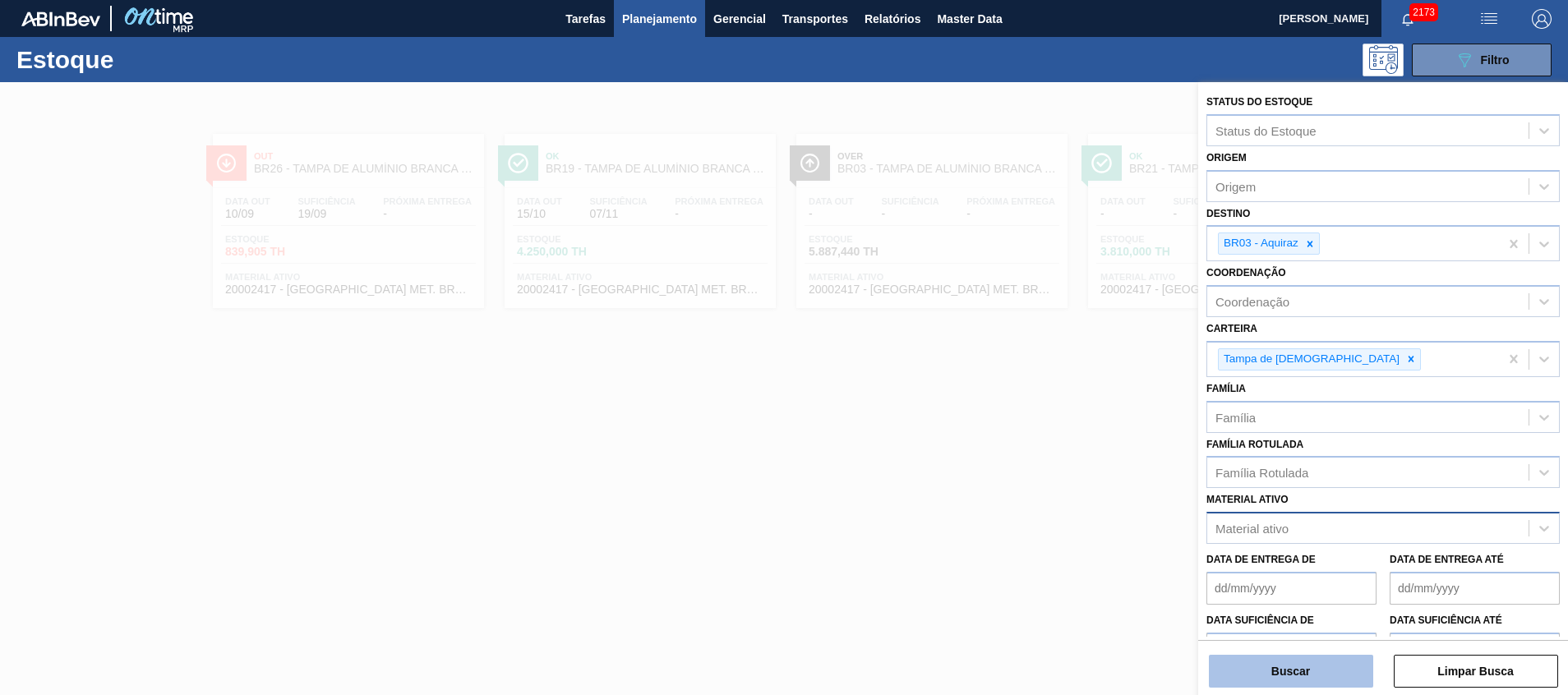
click at [1245, 663] on button "Buscar" at bounding box center [1291, 672] width 164 height 33
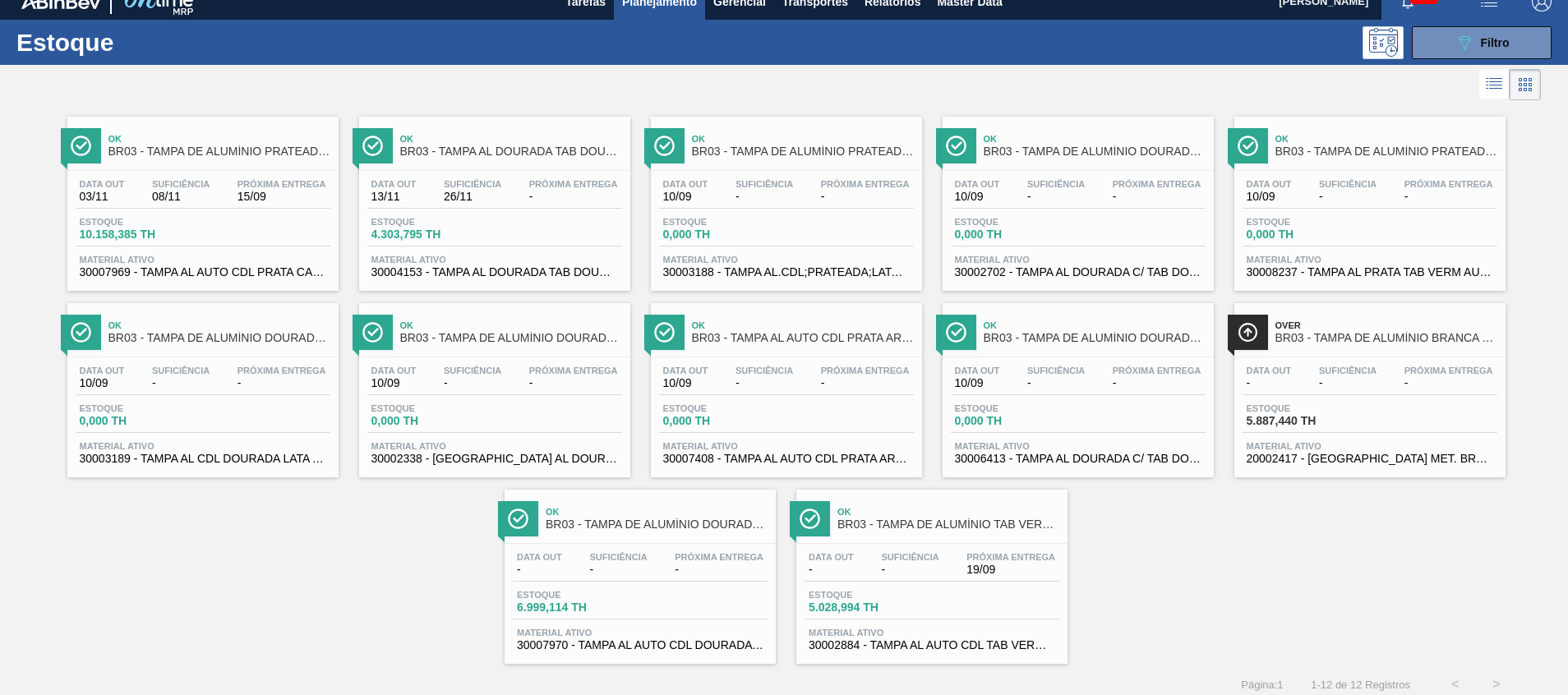
scroll to position [27, 0]
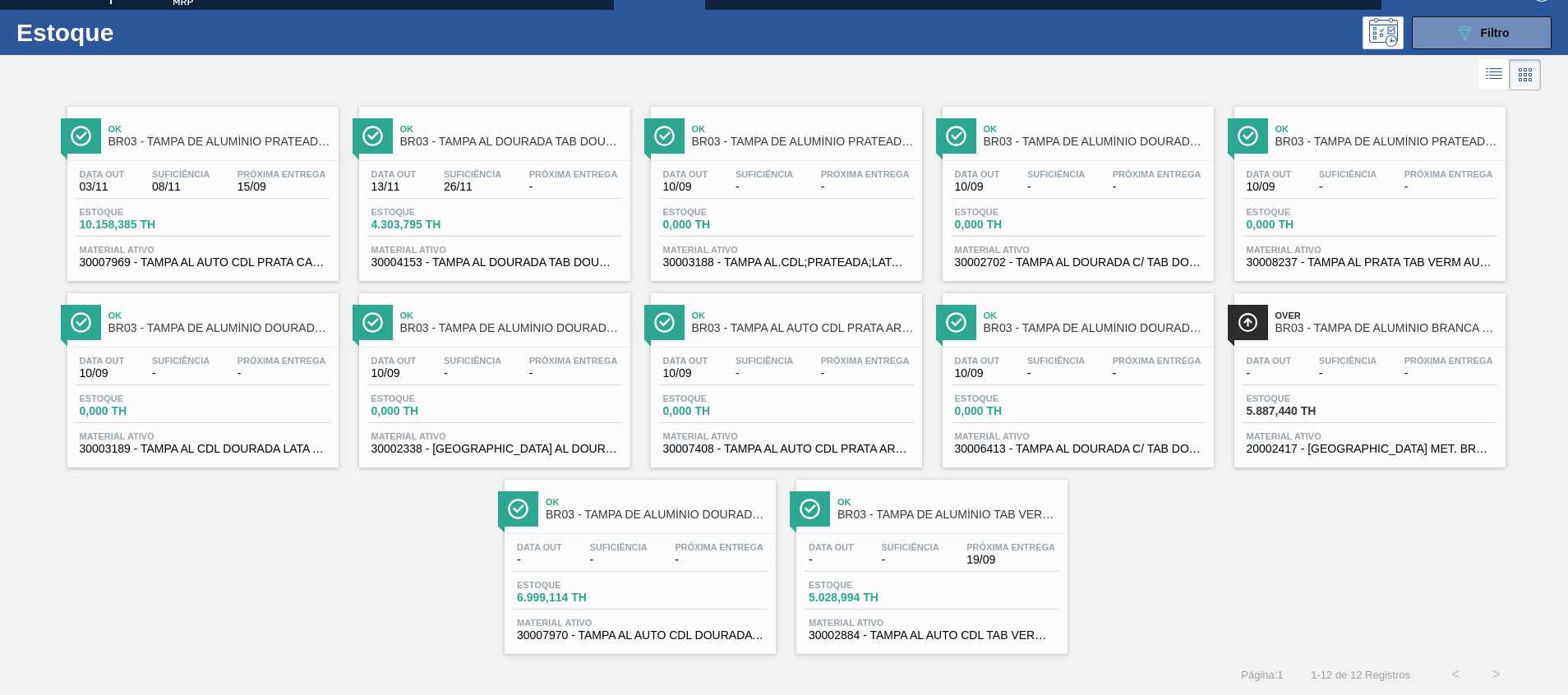
click at [885, 637] on span "30002884 - TAMPA AL AUTO CDL TAB VERM CANPACK" at bounding box center [933, 635] width 247 height 12
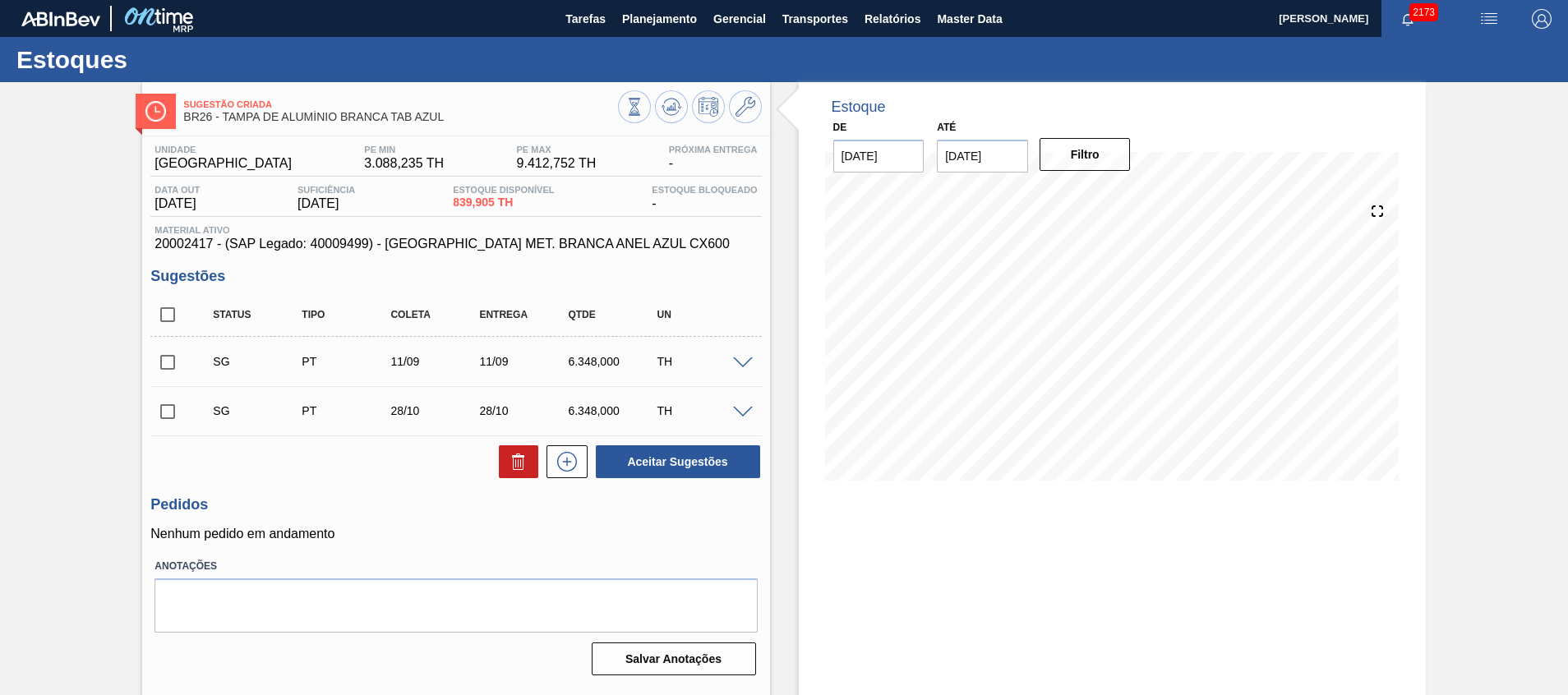
click at [171, 308] on input "checkbox" at bounding box center [168, 314] width 35 height 35
checkbox input "true"
click at [492, 458] on div at bounding box center [515, 462] width 48 height 33
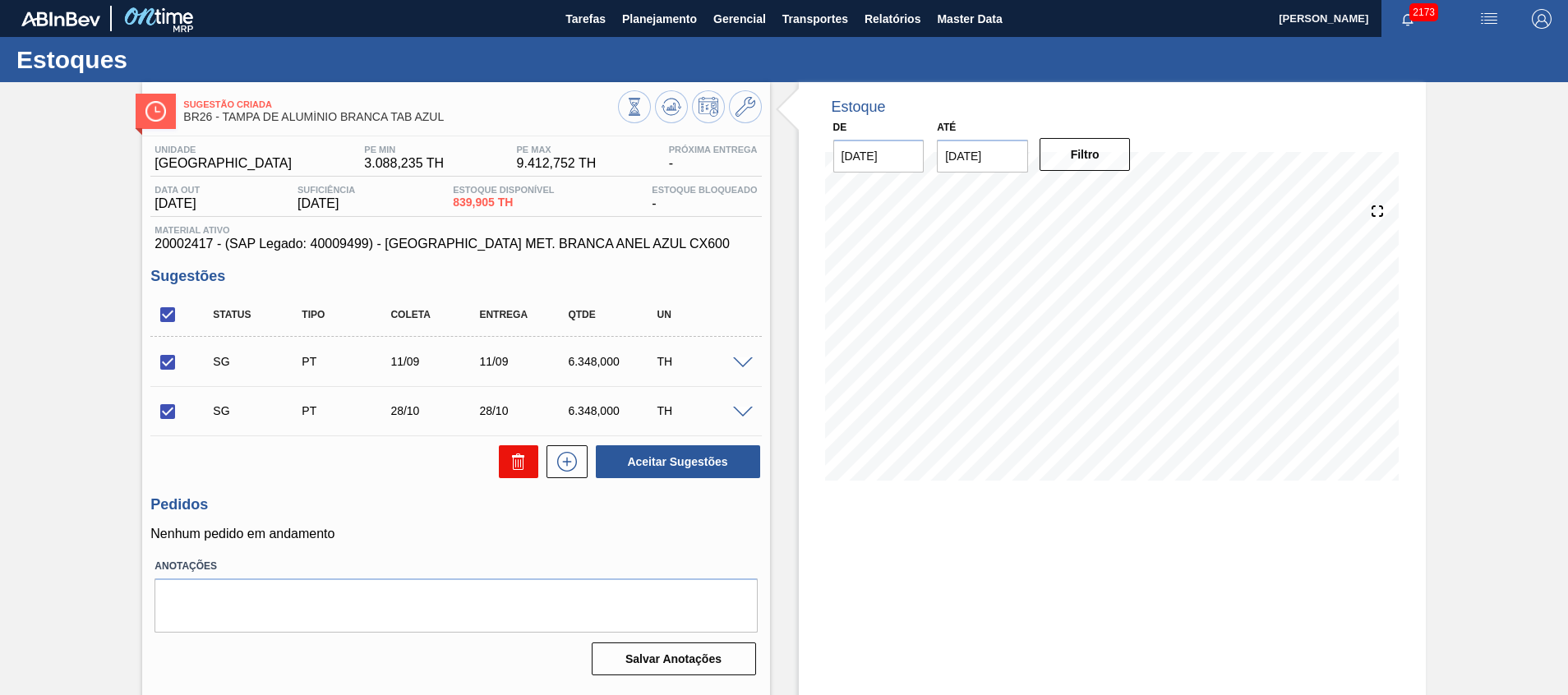
click at [508, 457] on icon at bounding box center [518, 461] width 20 height 20
checkbox input "false"
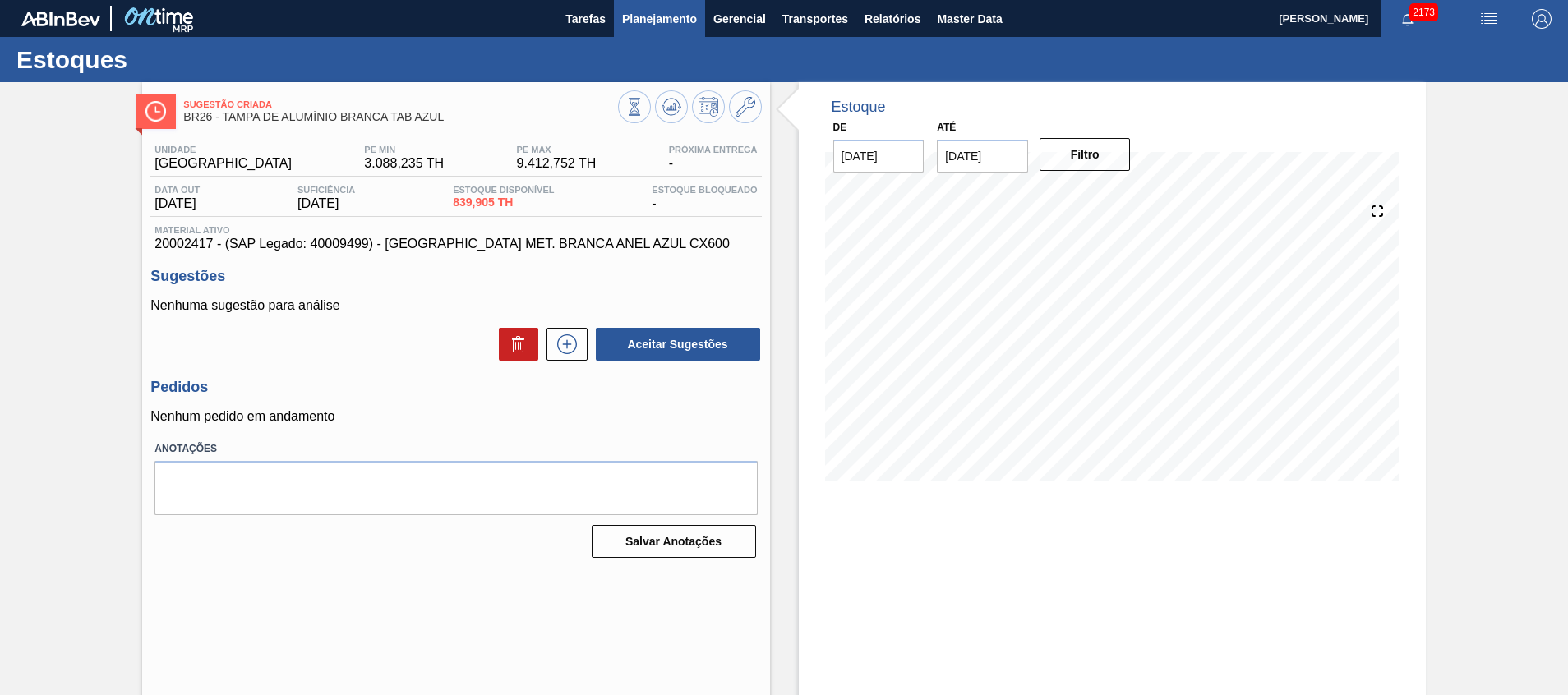
click at [636, 30] on button "Planejamento" at bounding box center [659, 18] width 91 height 37
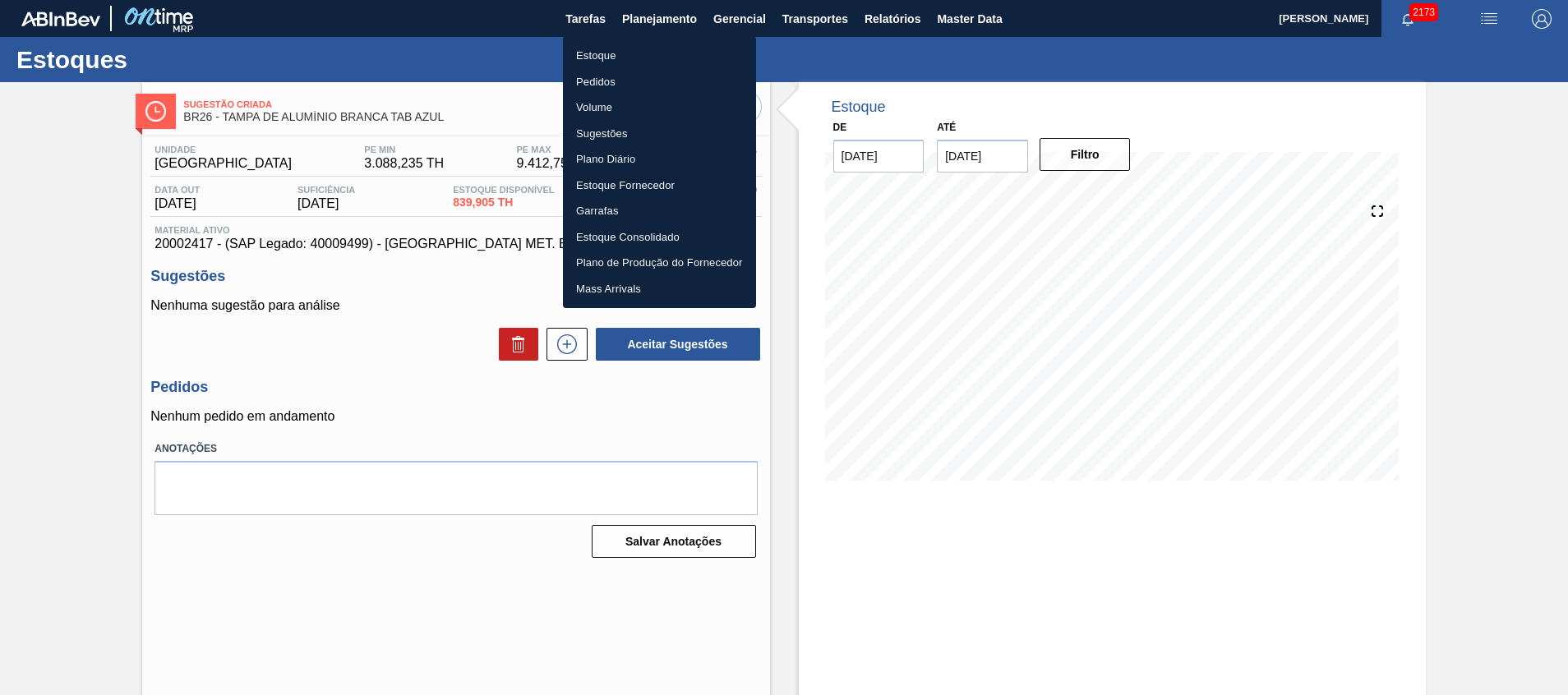
click at [633, 52] on li "Estoque" at bounding box center [660, 56] width 193 height 26
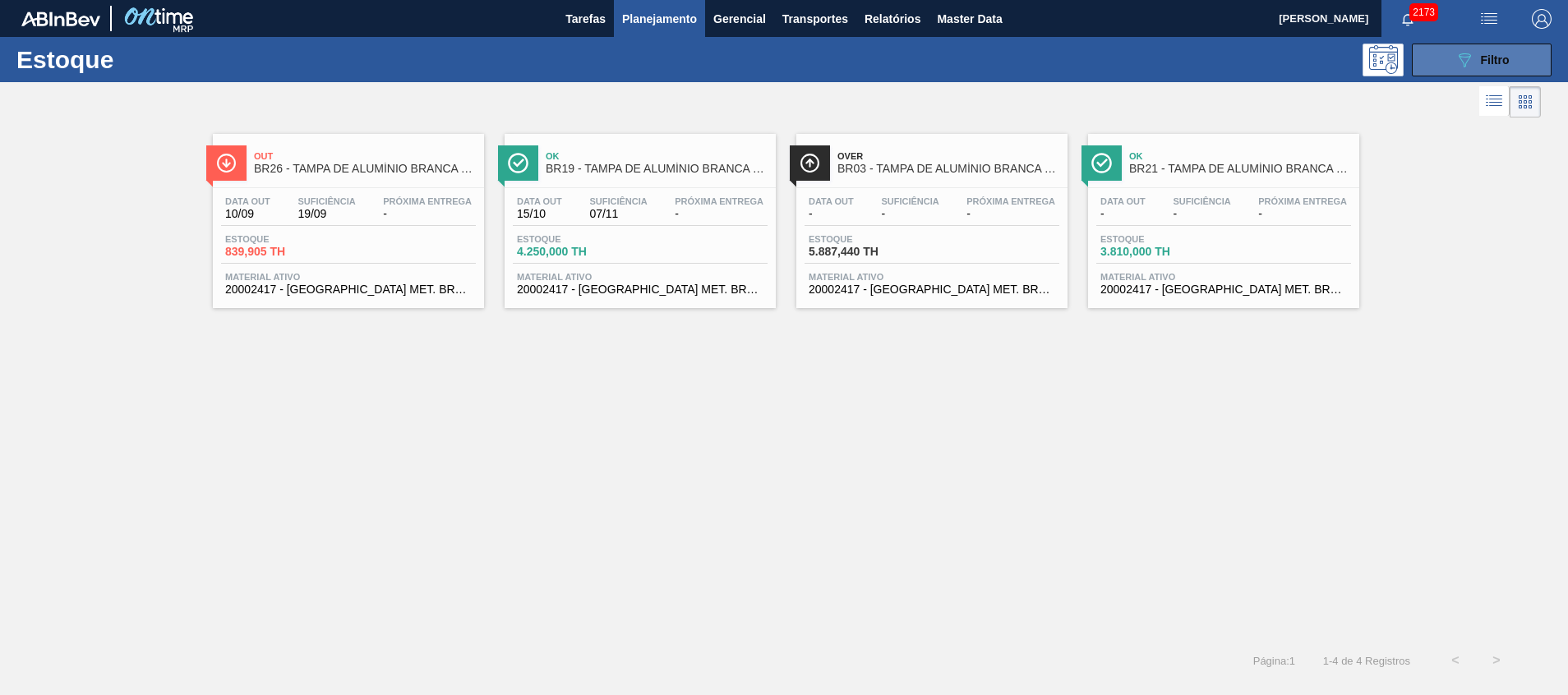
click at [1430, 51] on button "089F7B8B-B2A5-4AFE-B5C0-19BA573D28AC Filtro" at bounding box center [1482, 60] width 140 height 33
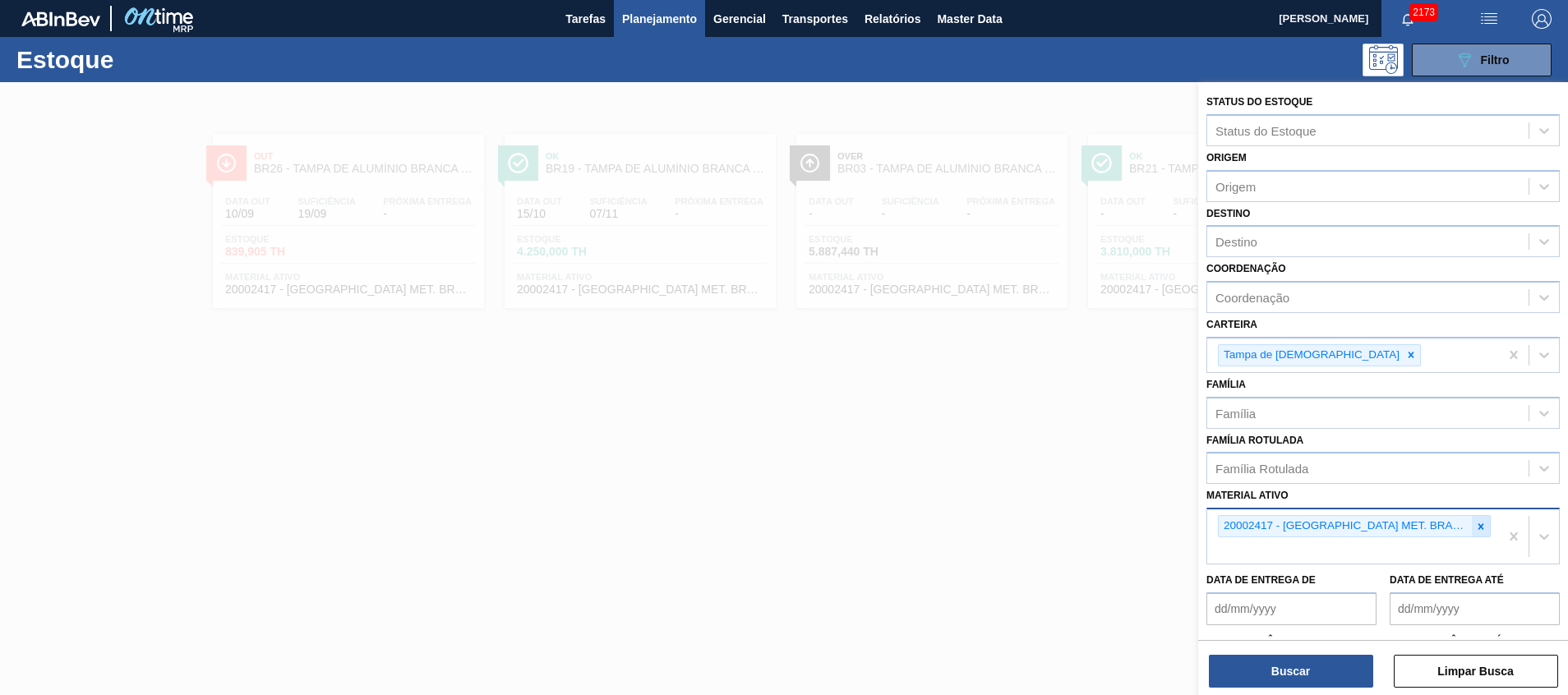
click at [1475, 530] on icon at bounding box center [1480, 526] width 11 height 11
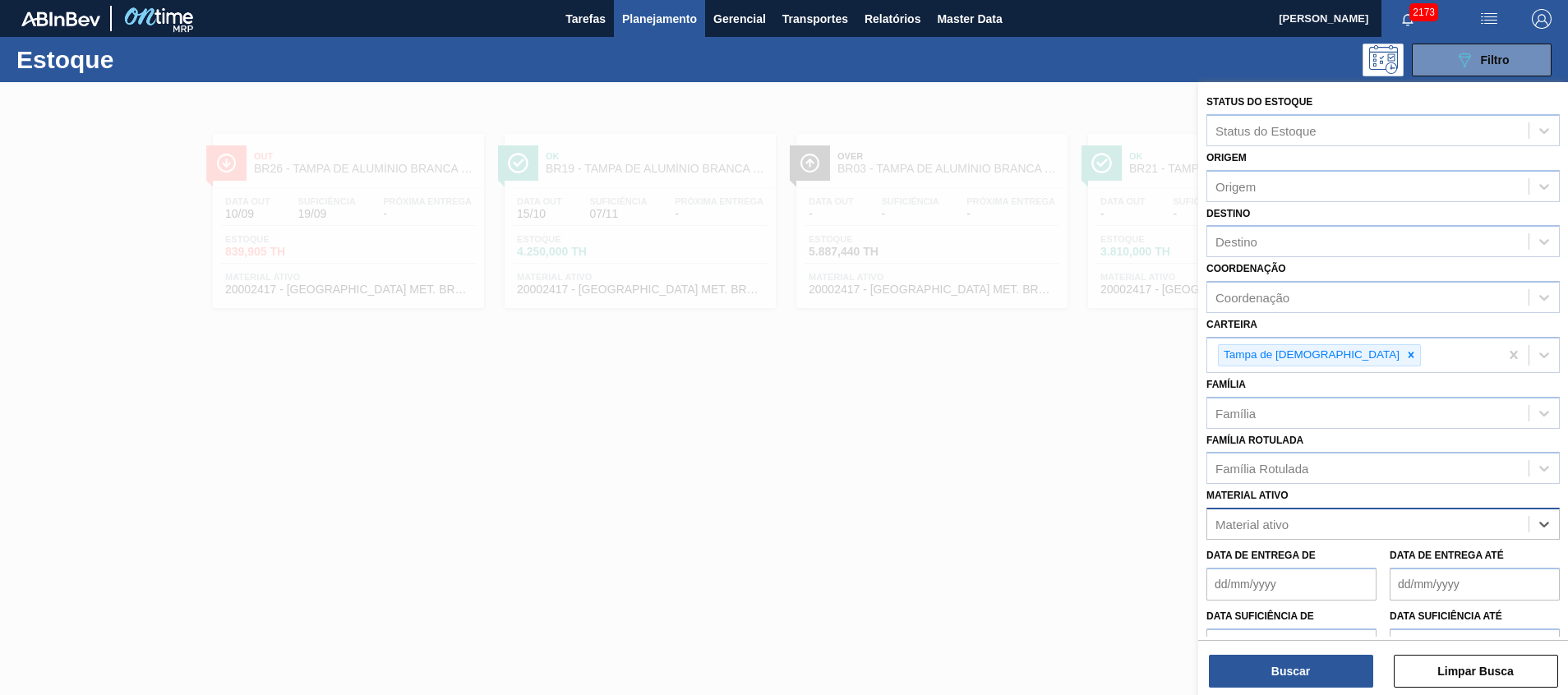
paste ativo "30006846"
type ativo "30006846"
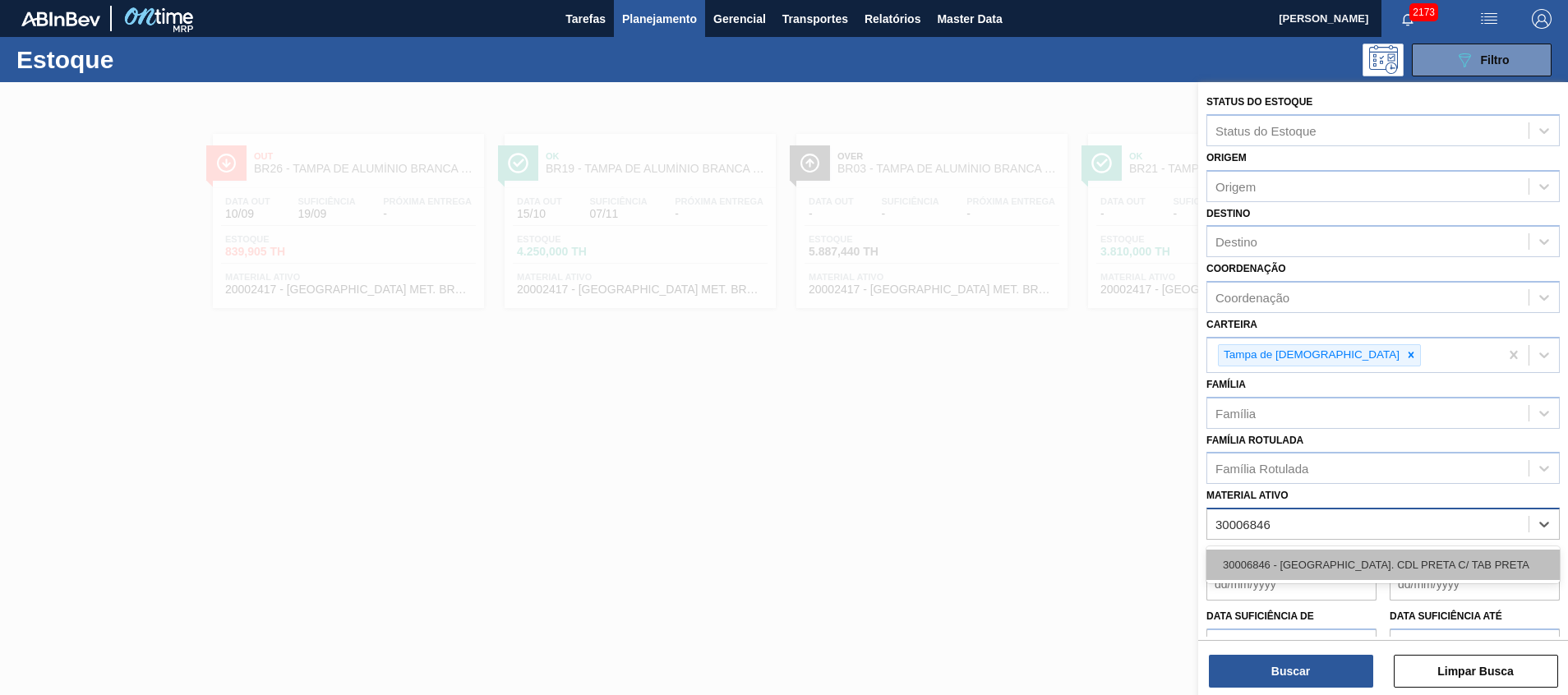
click at [1398, 562] on div "30006846 - TAMPA AL. CDL PRETA C/ TAB PRETA" at bounding box center [1383, 565] width 354 height 30
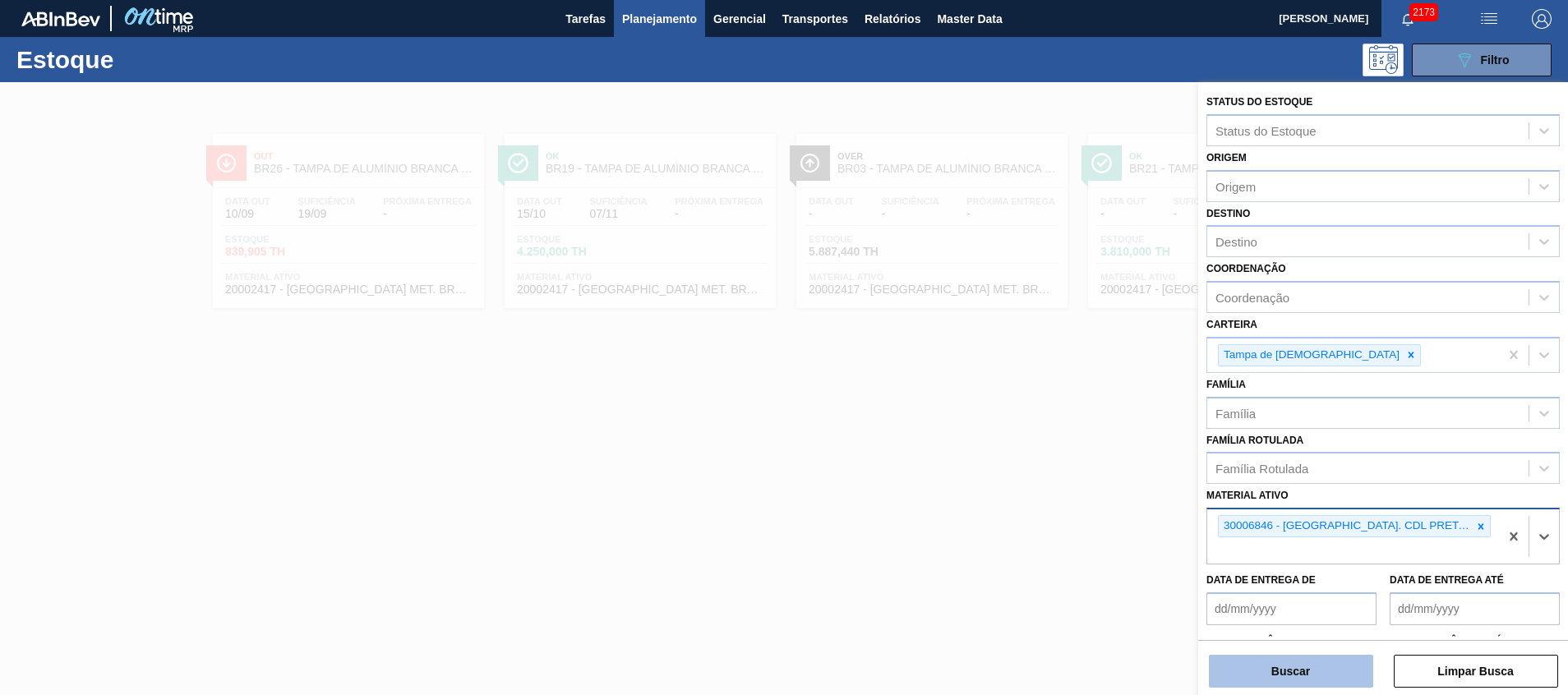
click at [1287, 655] on button "Buscar" at bounding box center [1291, 672] width 164 height 33
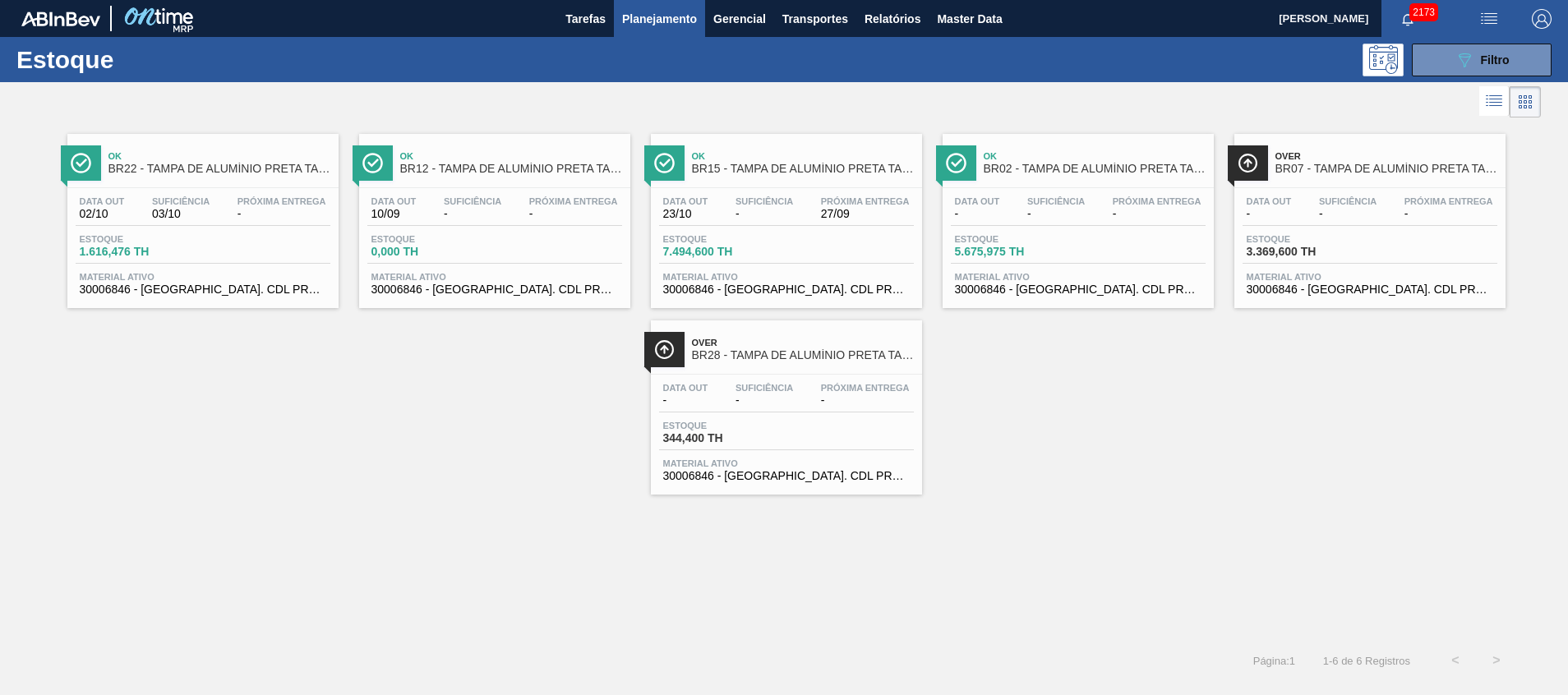
click at [1285, 664] on div "Estoque 089F7B8B-B2A5-4AFE-B5C0-19BA573D28AC Filtro Status do Estoque Status do…" at bounding box center [784, 359] width 1568 height 644
